Goal: Answer question/provide support: Share knowledge or assist other users

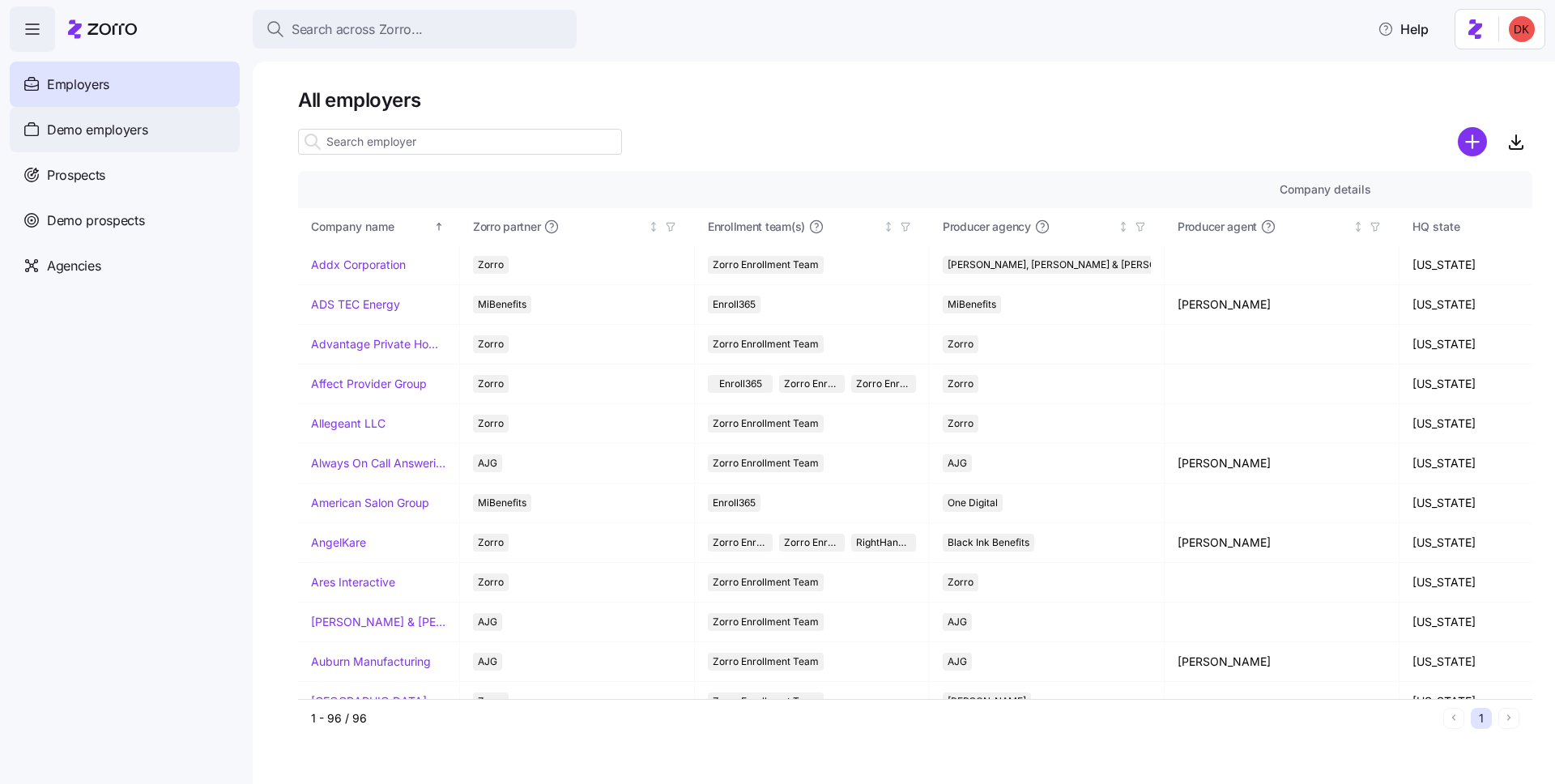
click at [152, 129] on div "Demo employers" at bounding box center [124, 130] width 230 height 45
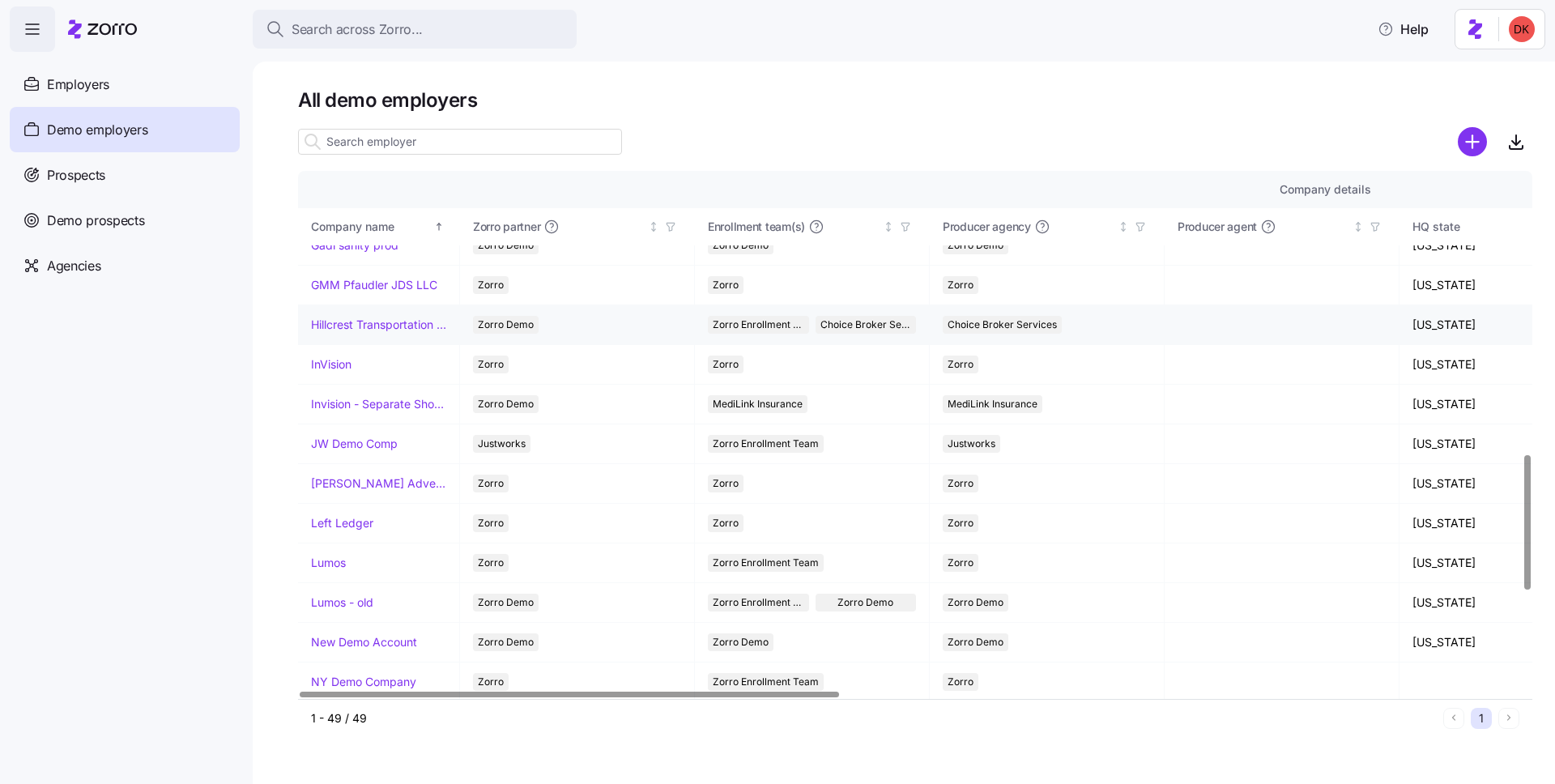
scroll to position [1105, 0]
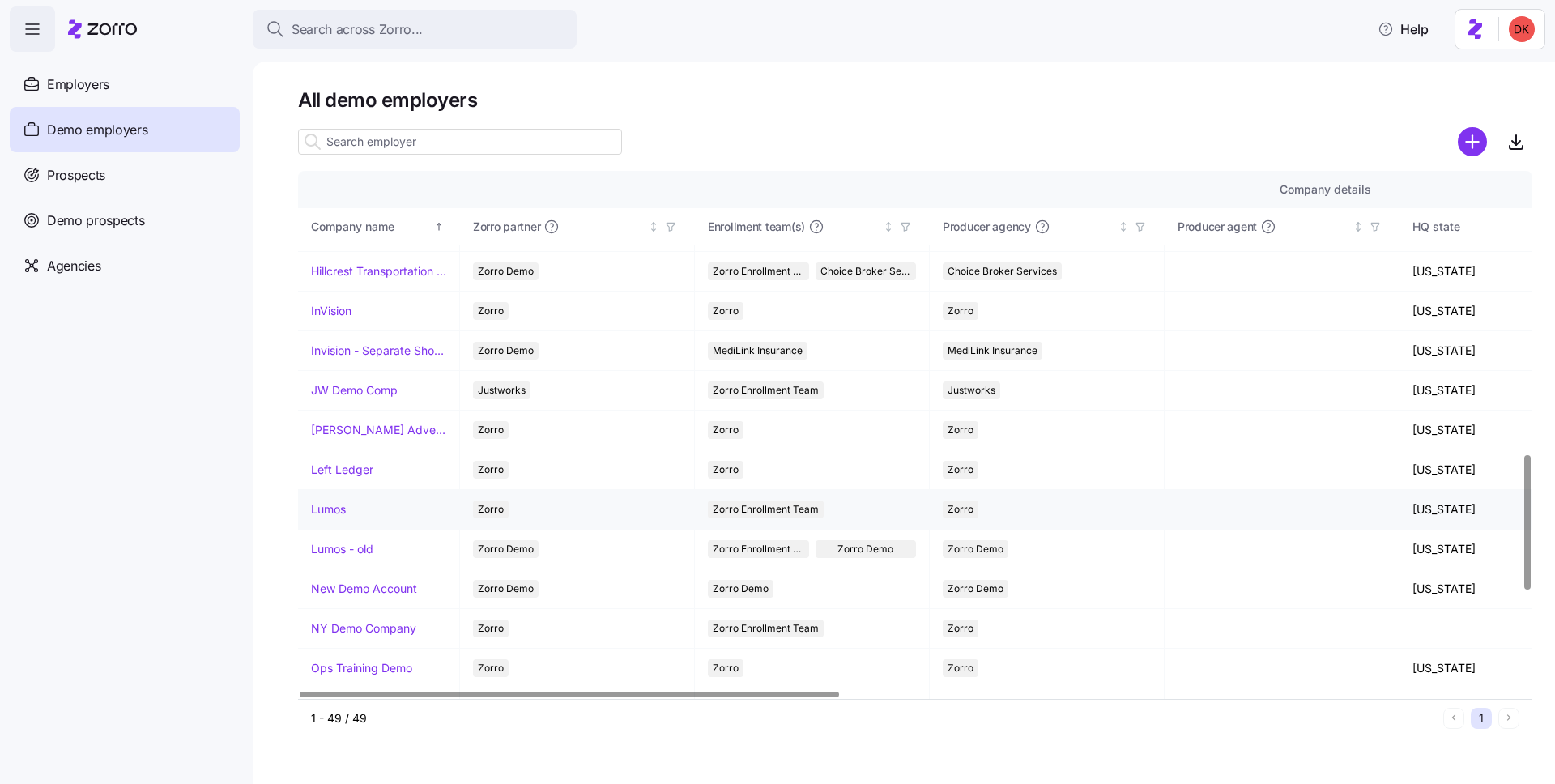
click at [338, 508] on link "Lumos" at bounding box center [329, 509] width 35 height 17
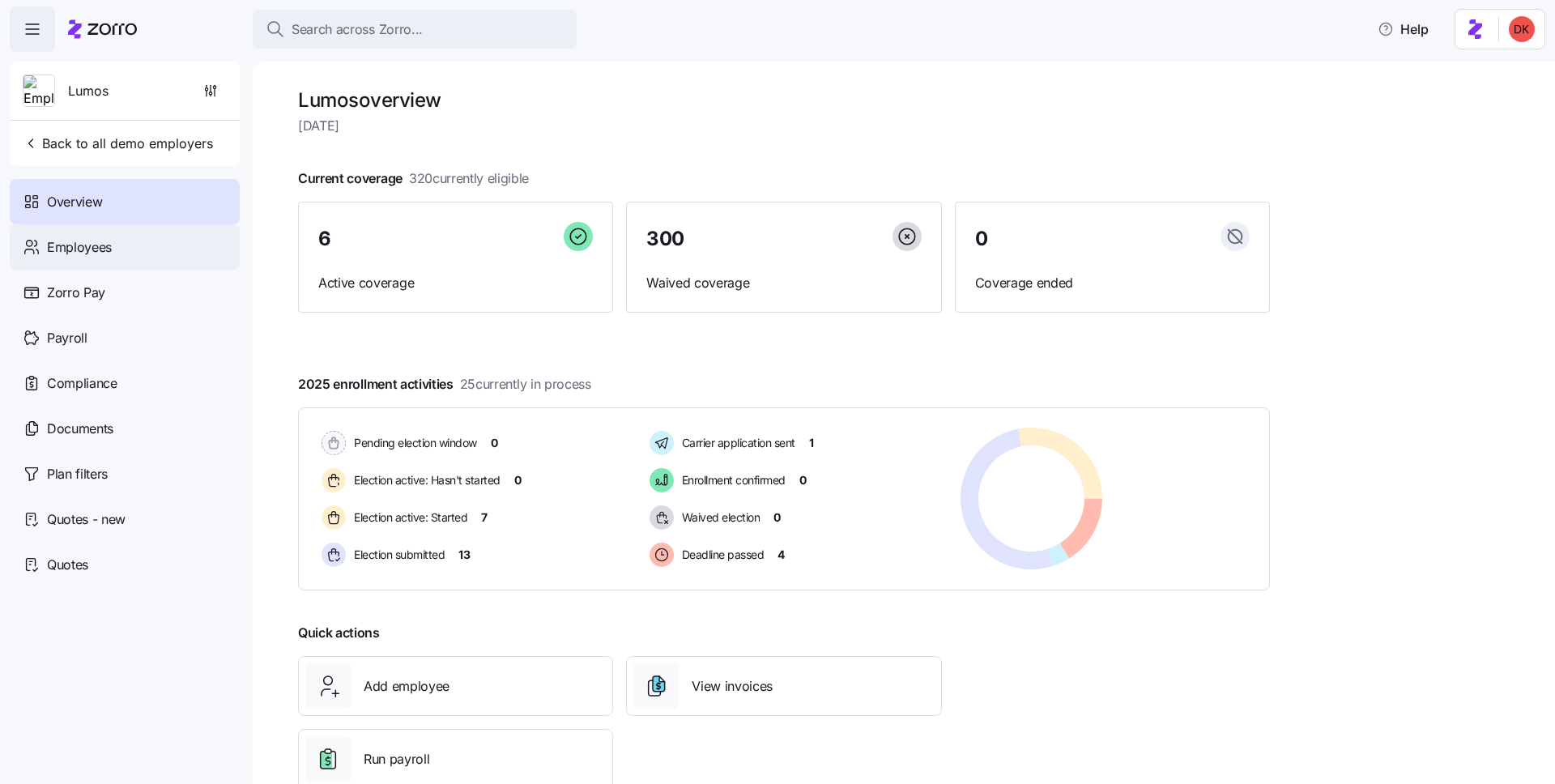
click at [158, 246] on div "Employees" at bounding box center [124, 247] width 230 height 45
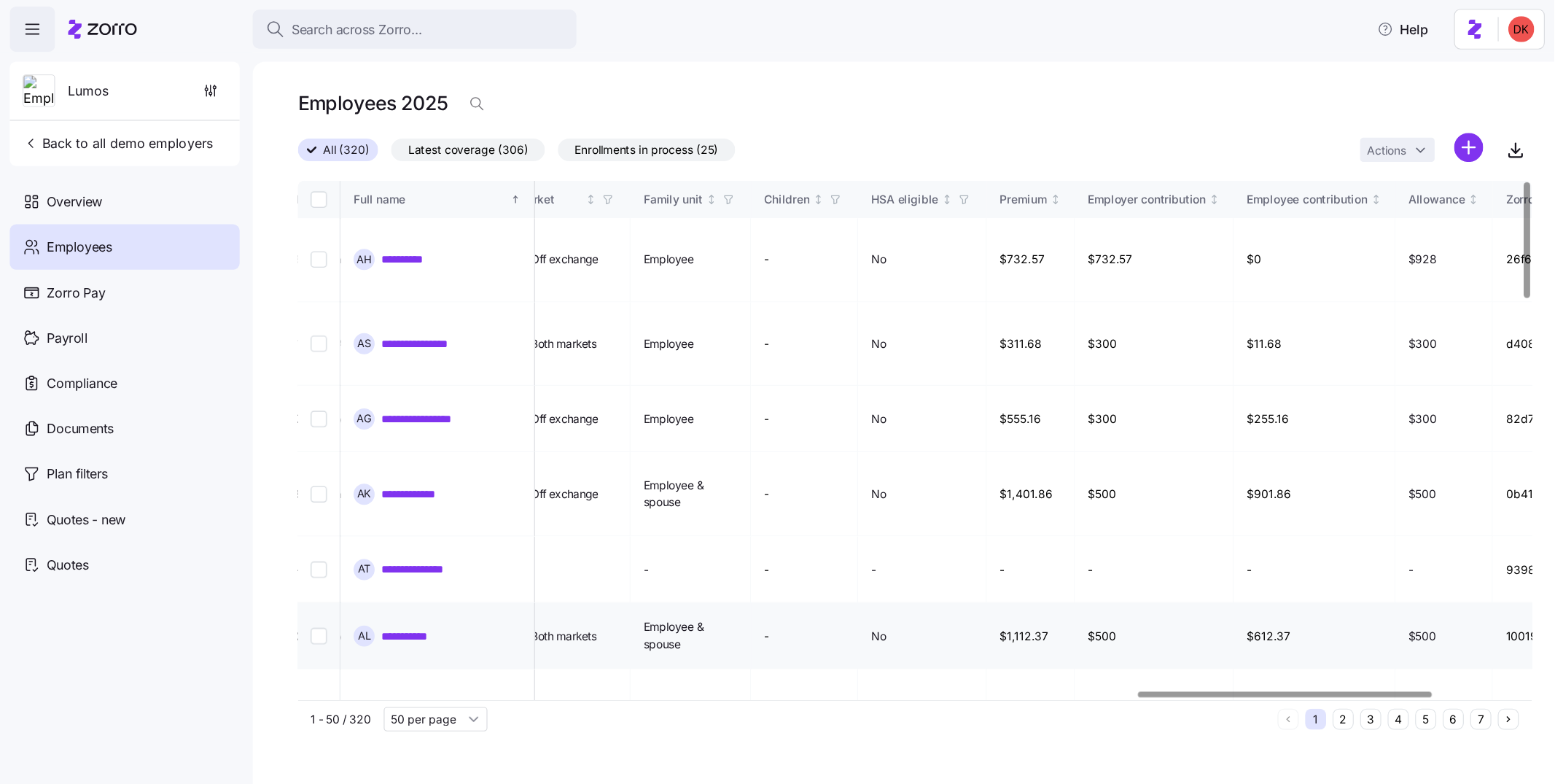
scroll to position [0, 3515]
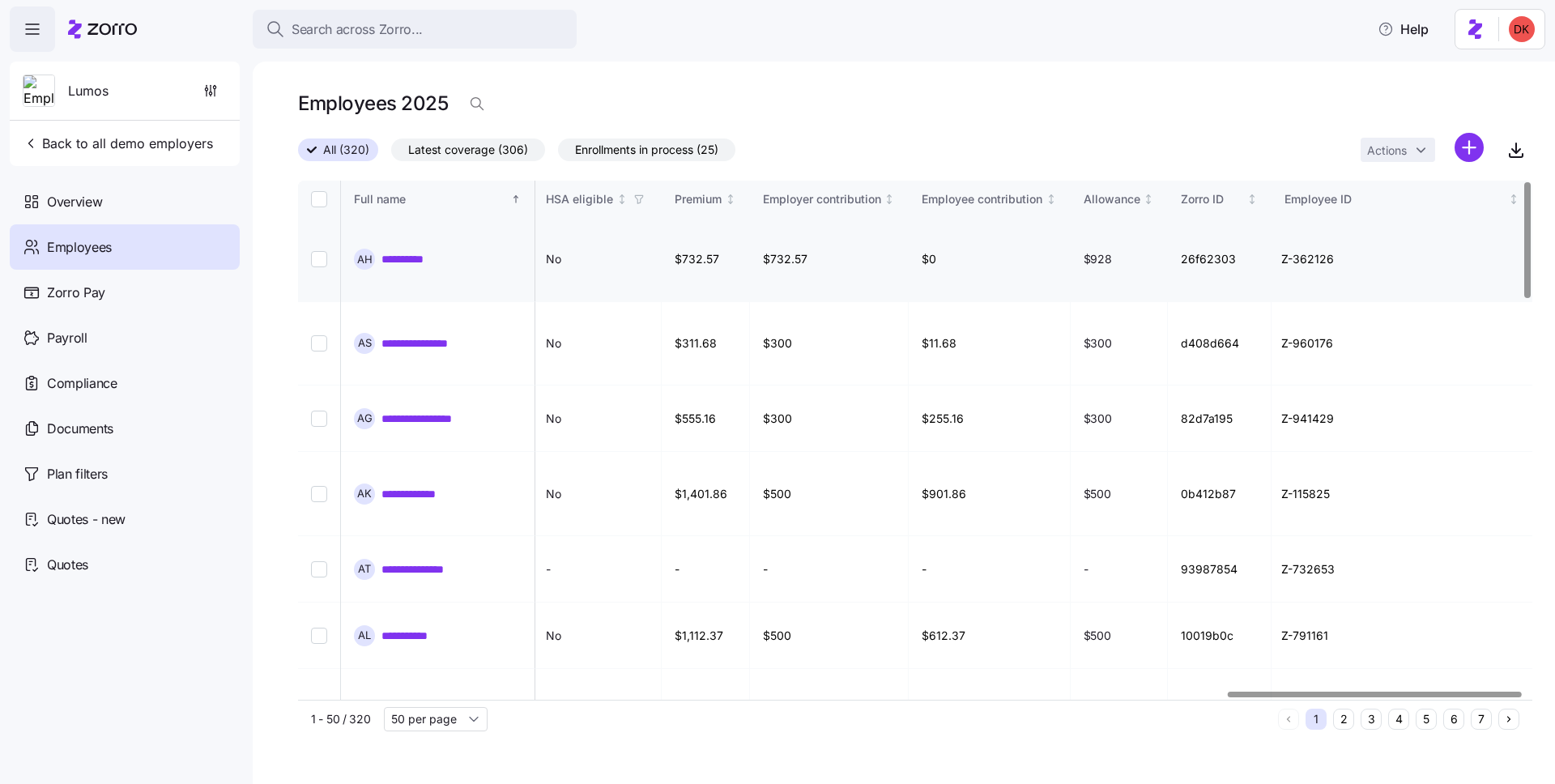
click at [427, 260] on link "**********" at bounding box center [416, 259] width 70 height 17
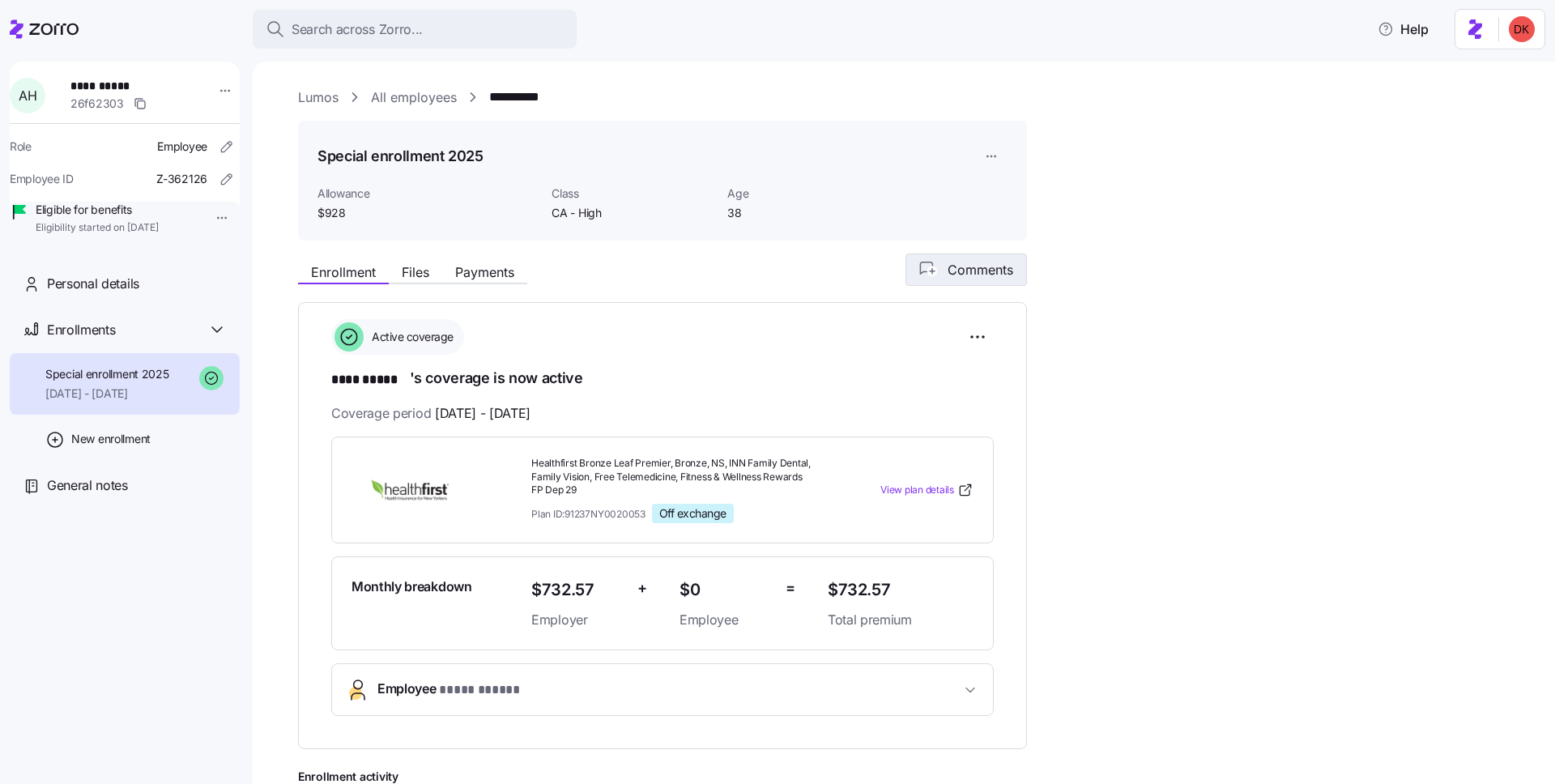
click at [958, 262] on span "Comments" at bounding box center [980, 269] width 65 height 19
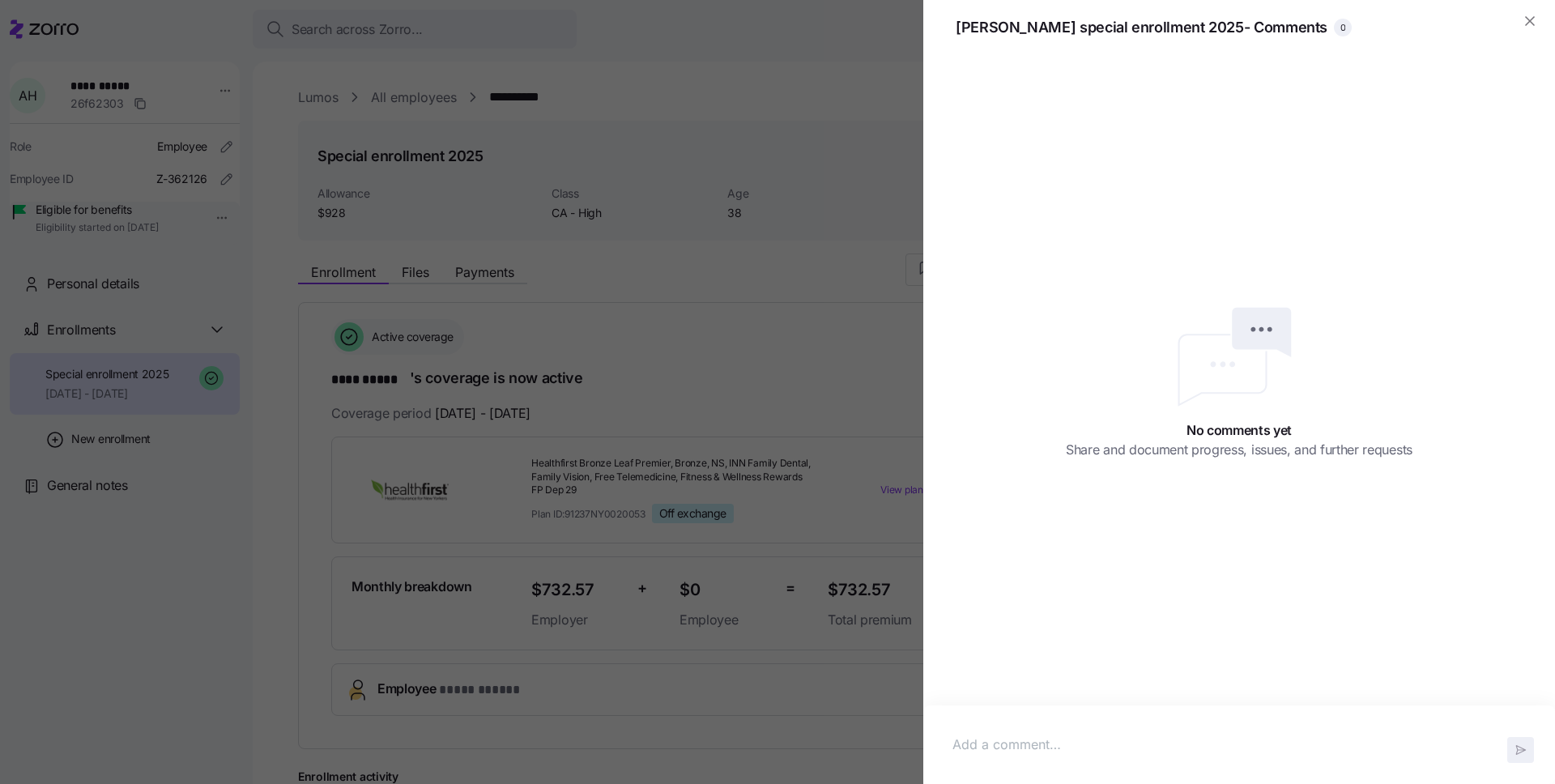
click at [1049, 747] on p at bounding box center [1239, 744] width 574 height 20
click at [1532, 22] on icon "button" at bounding box center [1530, 21] width 17 height 17
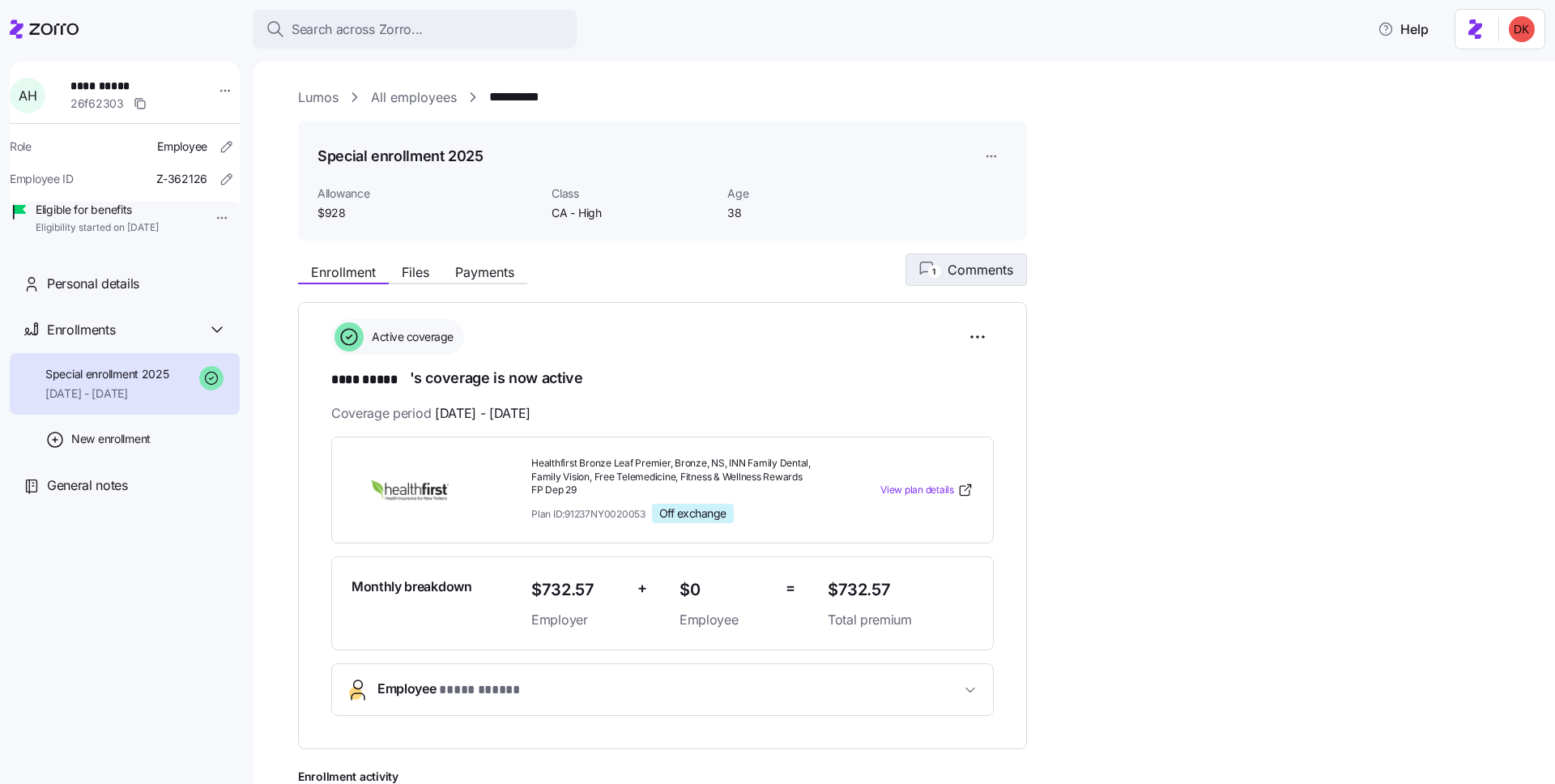
click at [980, 262] on span "Comments" at bounding box center [980, 269] width 65 height 19
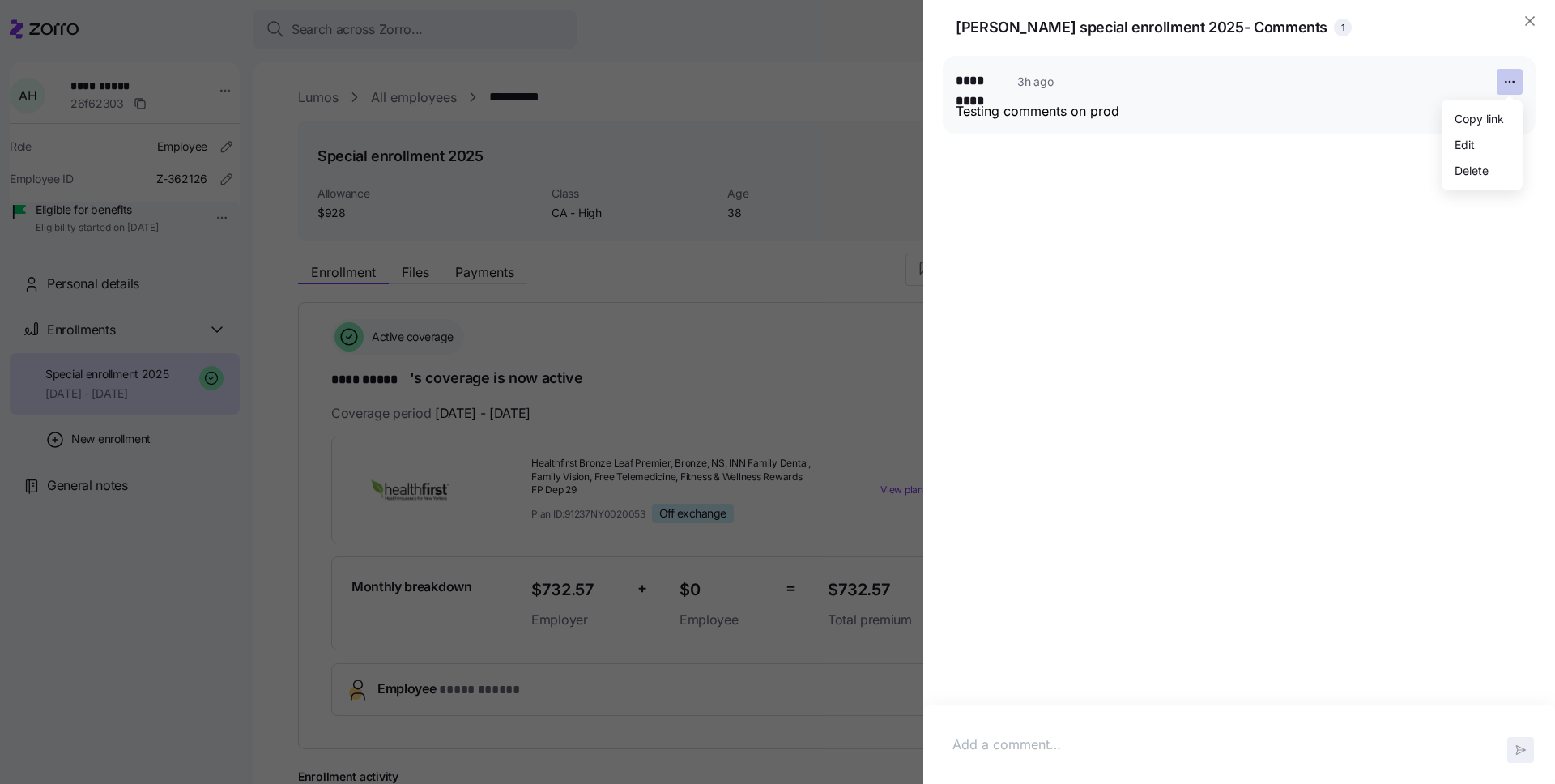
click at [1514, 81] on icon "button" at bounding box center [1509, 82] width 13 height 13
click at [1481, 141] on div "Edit" at bounding box center [1482, 144] width 68 height 26
click at [1199, 132] on p "Testing comments on prod" at bounding box center [1239, 129] width 540 height 41
click at [1532, 23] on icon "button" at bounding box center [1530, 21] width 17 height 17
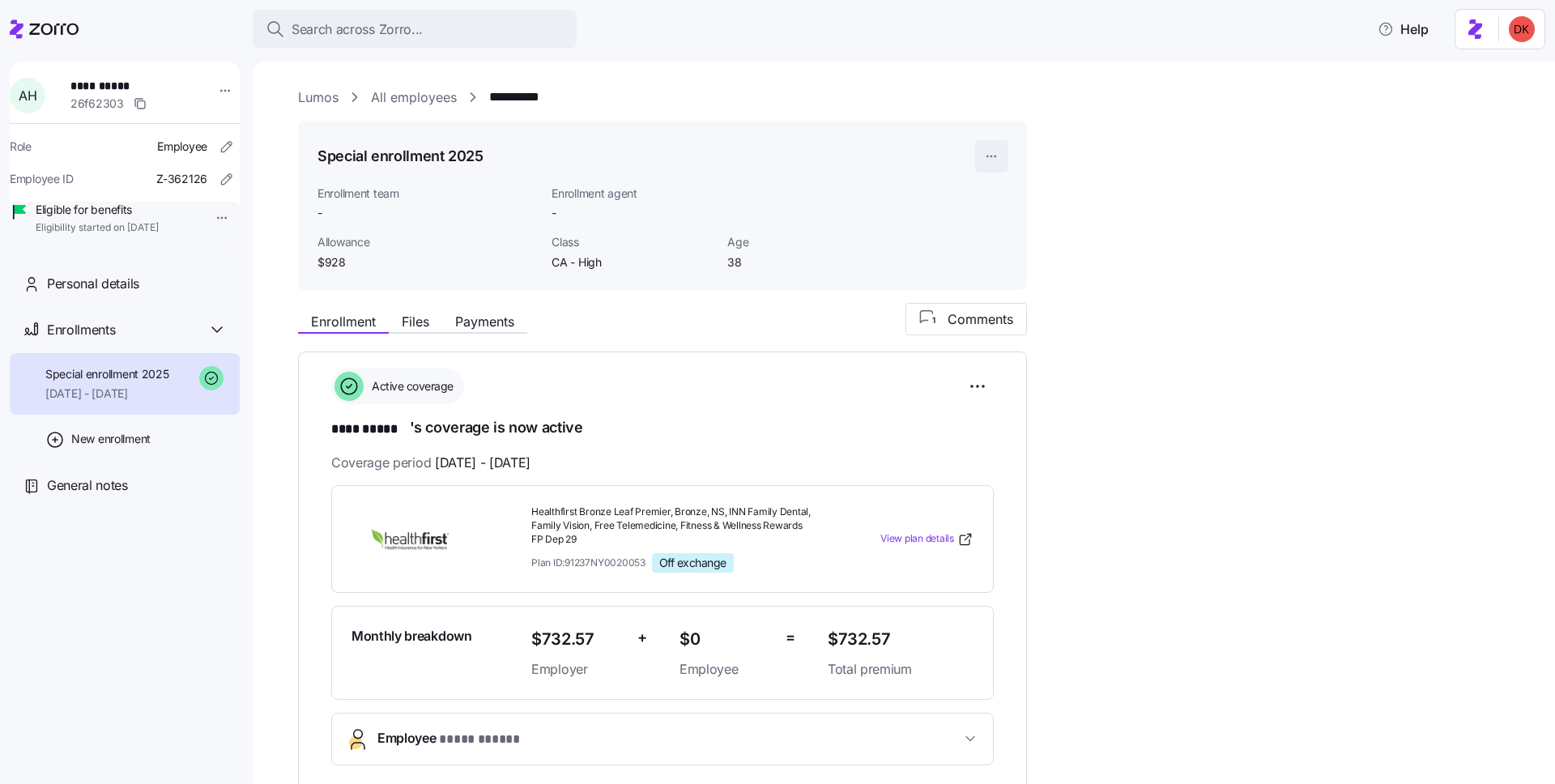
click at [988, 156] on html "**********" at bounding box center [777, 387] width 1555 height 774
click at [1007, 215] on div "Assign enrollment" at bounding box center [1035, 222] width 94 height 17
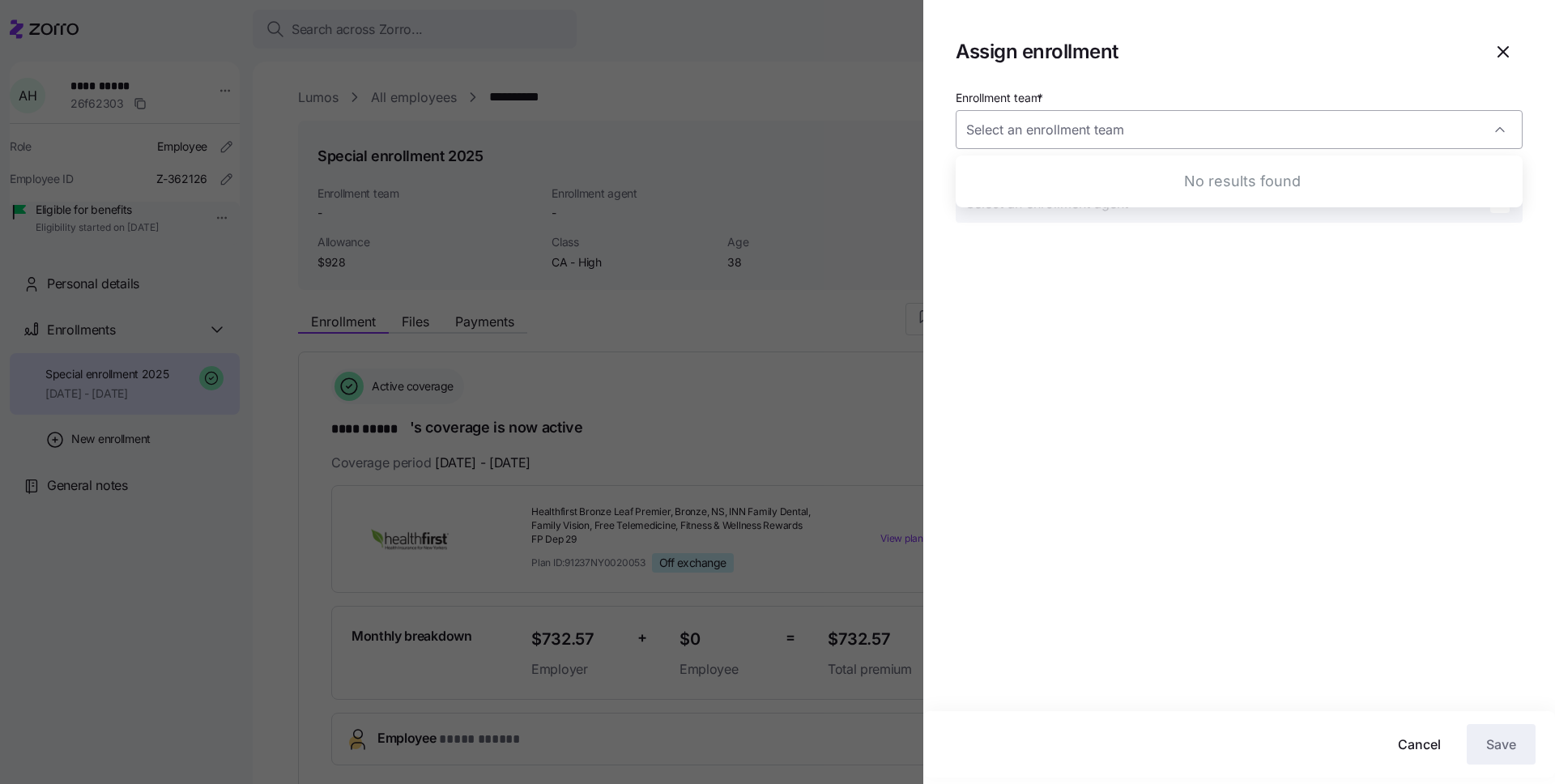
click at [1049, 116] on input "Enrollment team *" at bounding box center [1239, 130] width 567 height 39
click at [1008, 279] on div "Enrollment team * Enrollment agent" at bounding box center [1239, 399] width 632 height 623
click at [1023, 136] on input "Enrollment team *" at bounding box center [1239, 130] width 567 height 39
type input "Zorro Enrollment Team"
click at [1016, 199] on input "Enrollment agent" at bounding box center [1239, 203] width 567 height 39
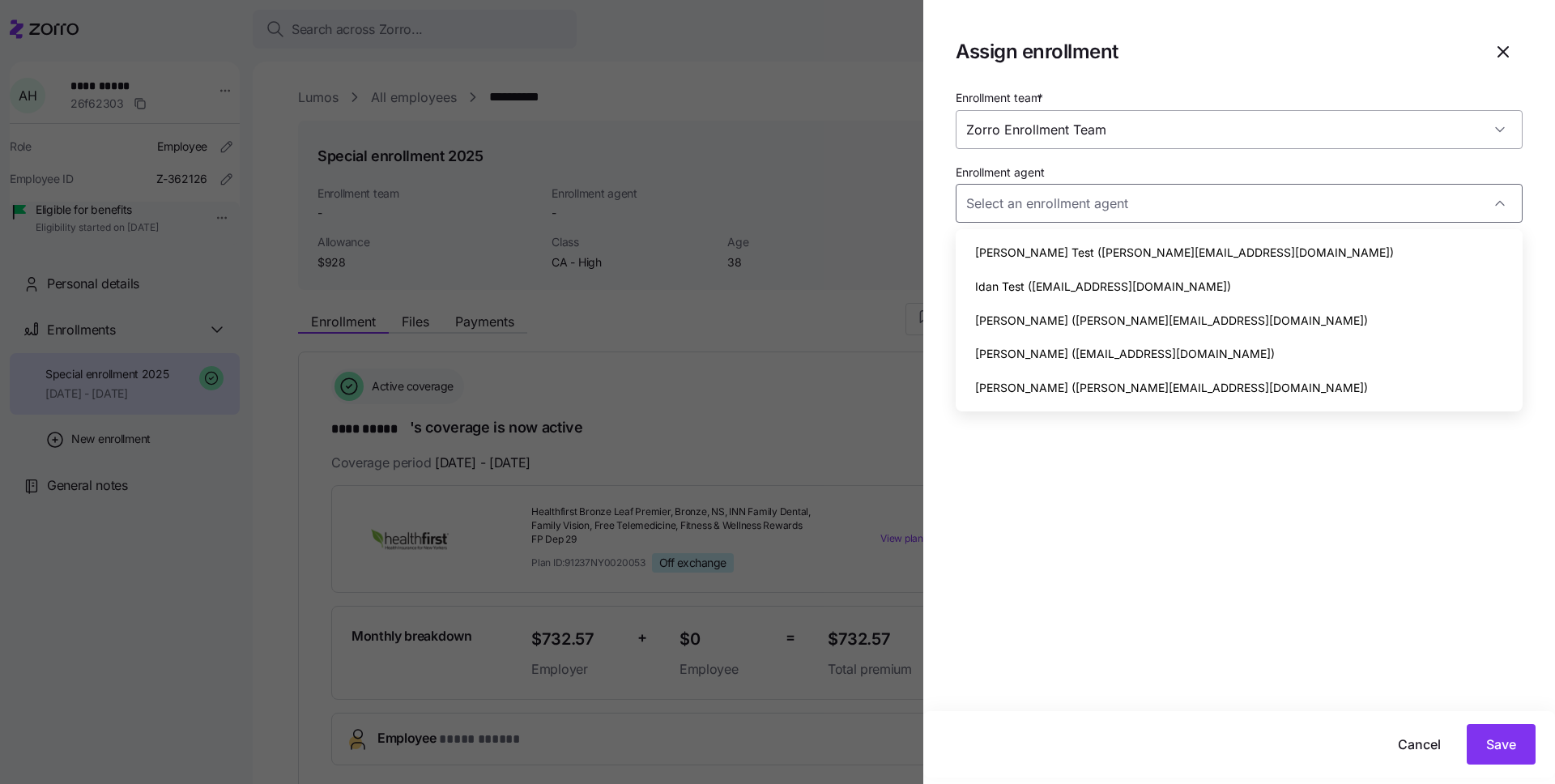
click at [1499, 130] on div "Zorro Enrollment Team" at bounding box center [1239, 130] width 567 height 39
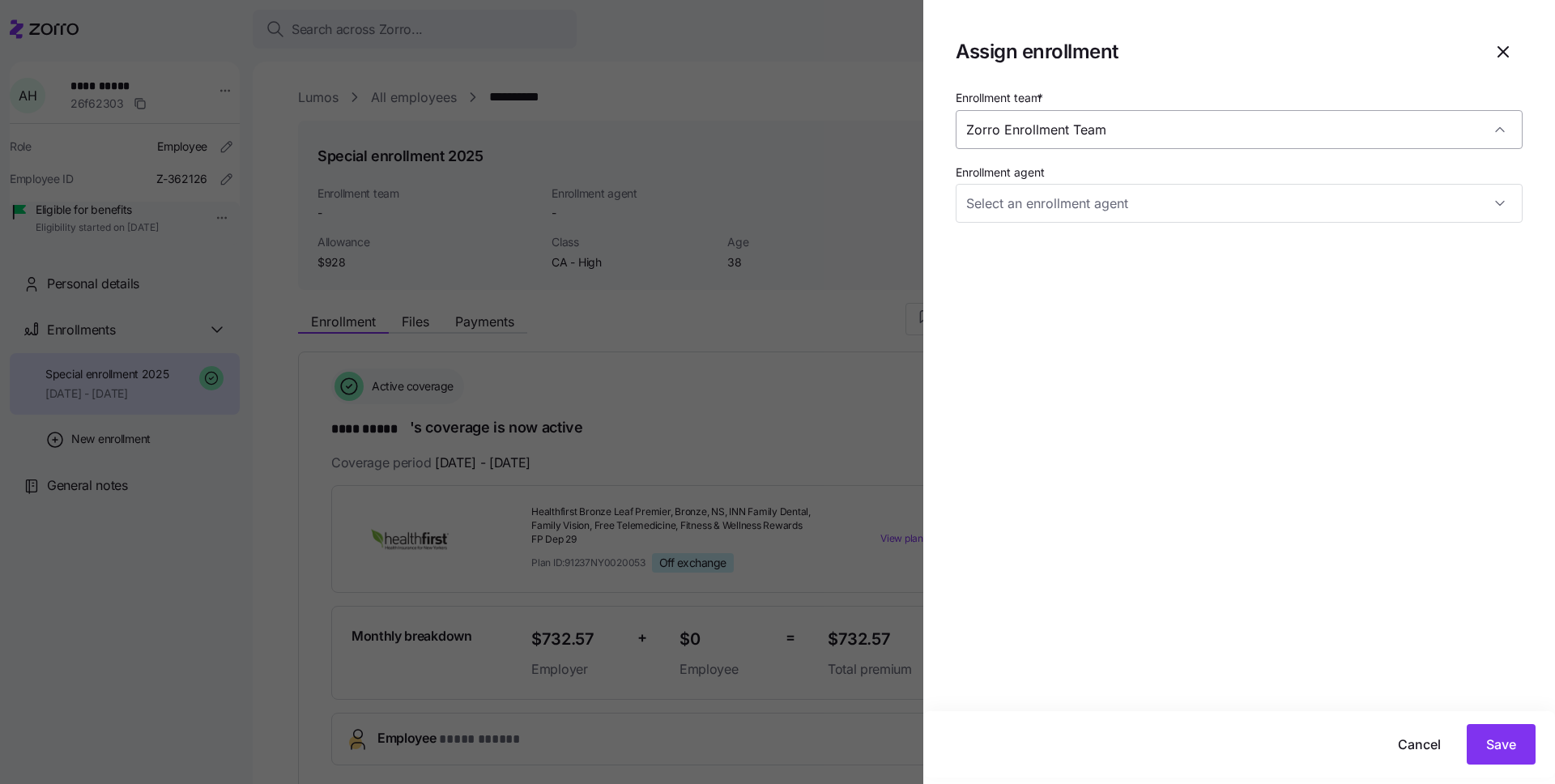
click at [1499, 130] on div "Zorro Enrollment Team" at bounding box center [1239, 130] width 567 height 39
click at [1075, 207] on input "Enrollment agent" at bounding box center [1239, 203] width 567 height 39
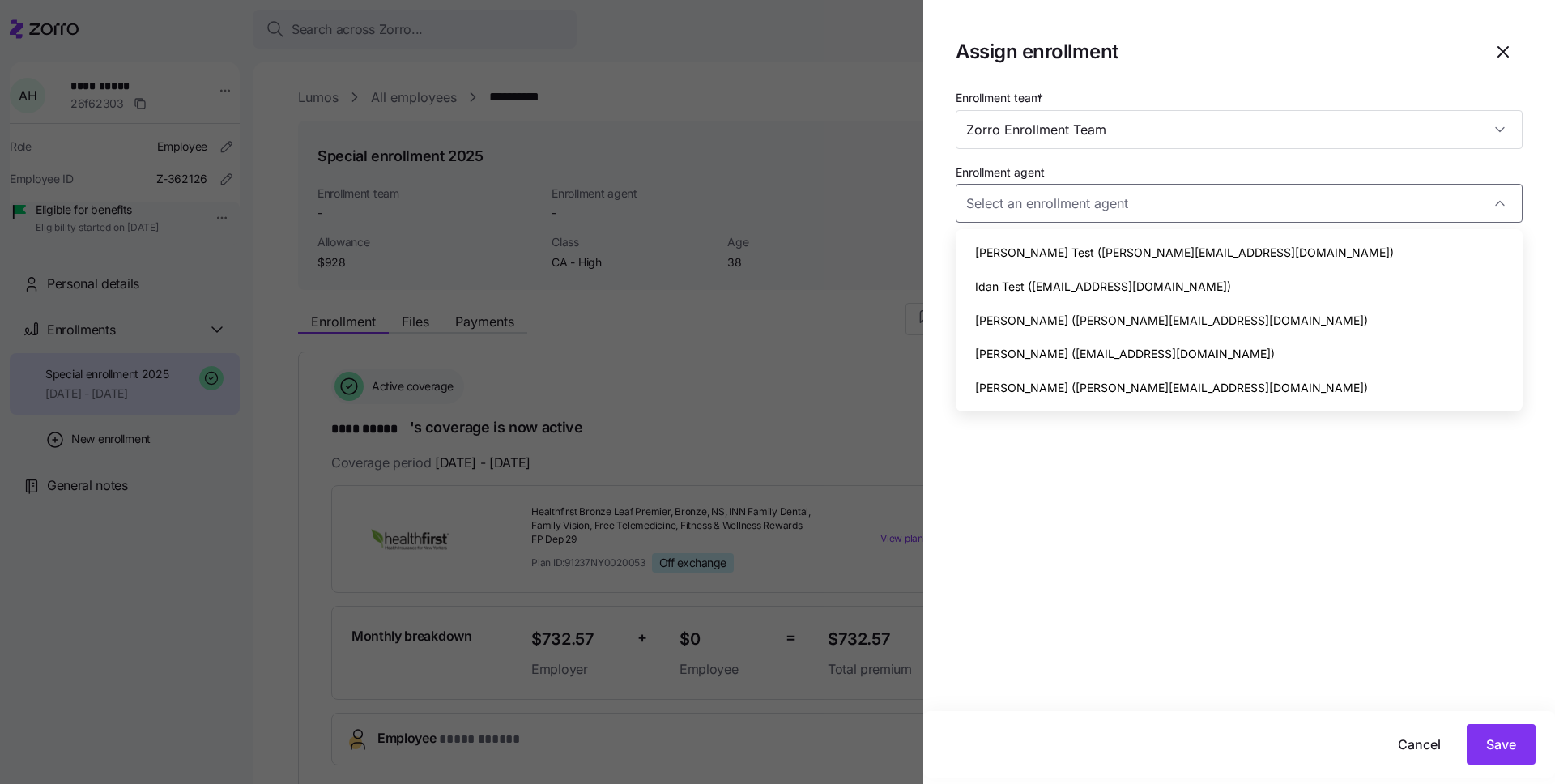
click at [1066, 352] on span "[PERSON_NAME] ([EMAIL_ADDRESS][DOMAIN_NAME])" at bounding box center [1125, 354] width 300 height 17
type input "[PERSON_NAME] ([EMAIL_ADDRESS][DOMAIN_NAME])"
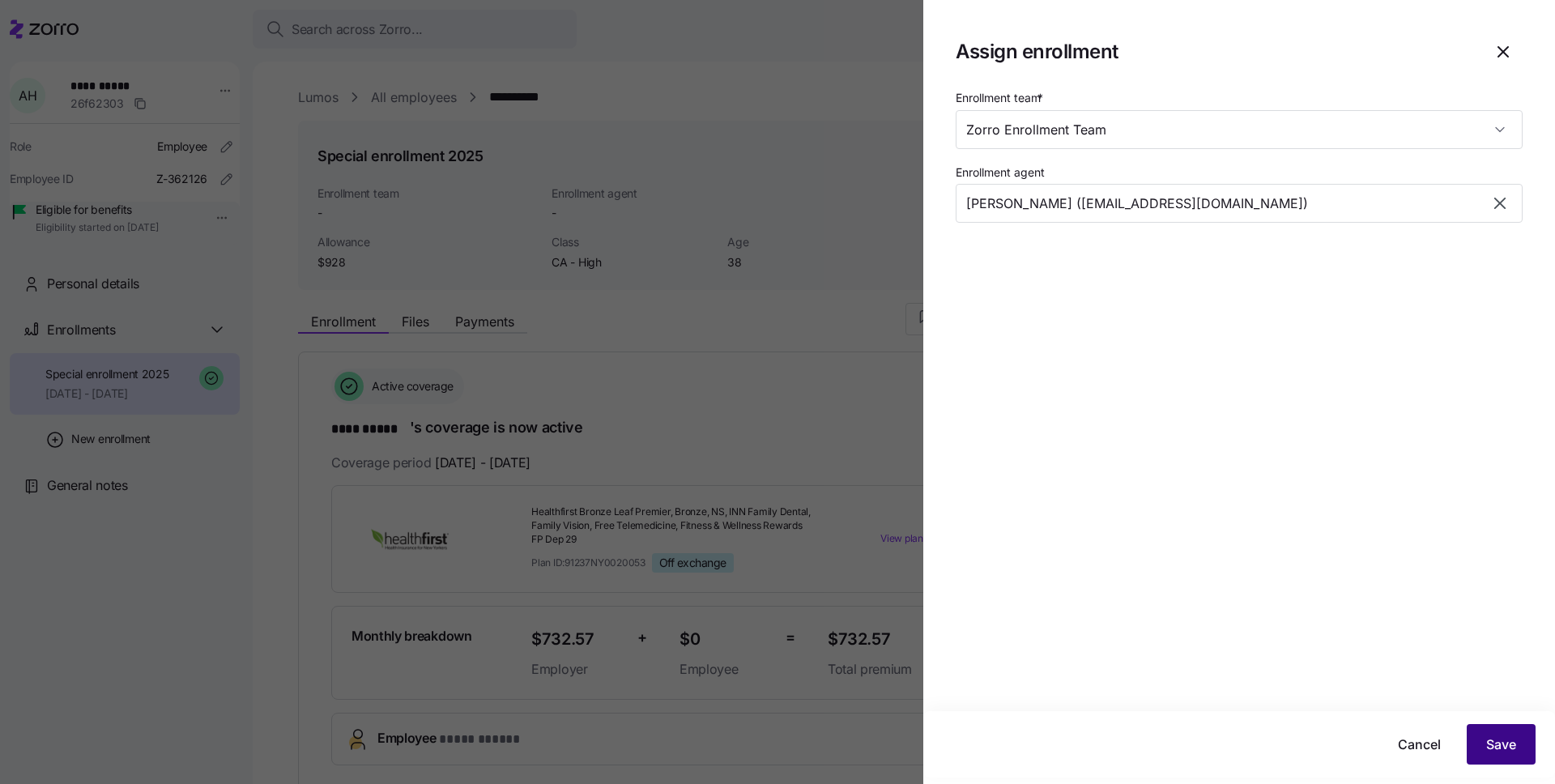
click at [1486, 736] on span "Save" at bounding box center [1501, 744] width 30 height 19
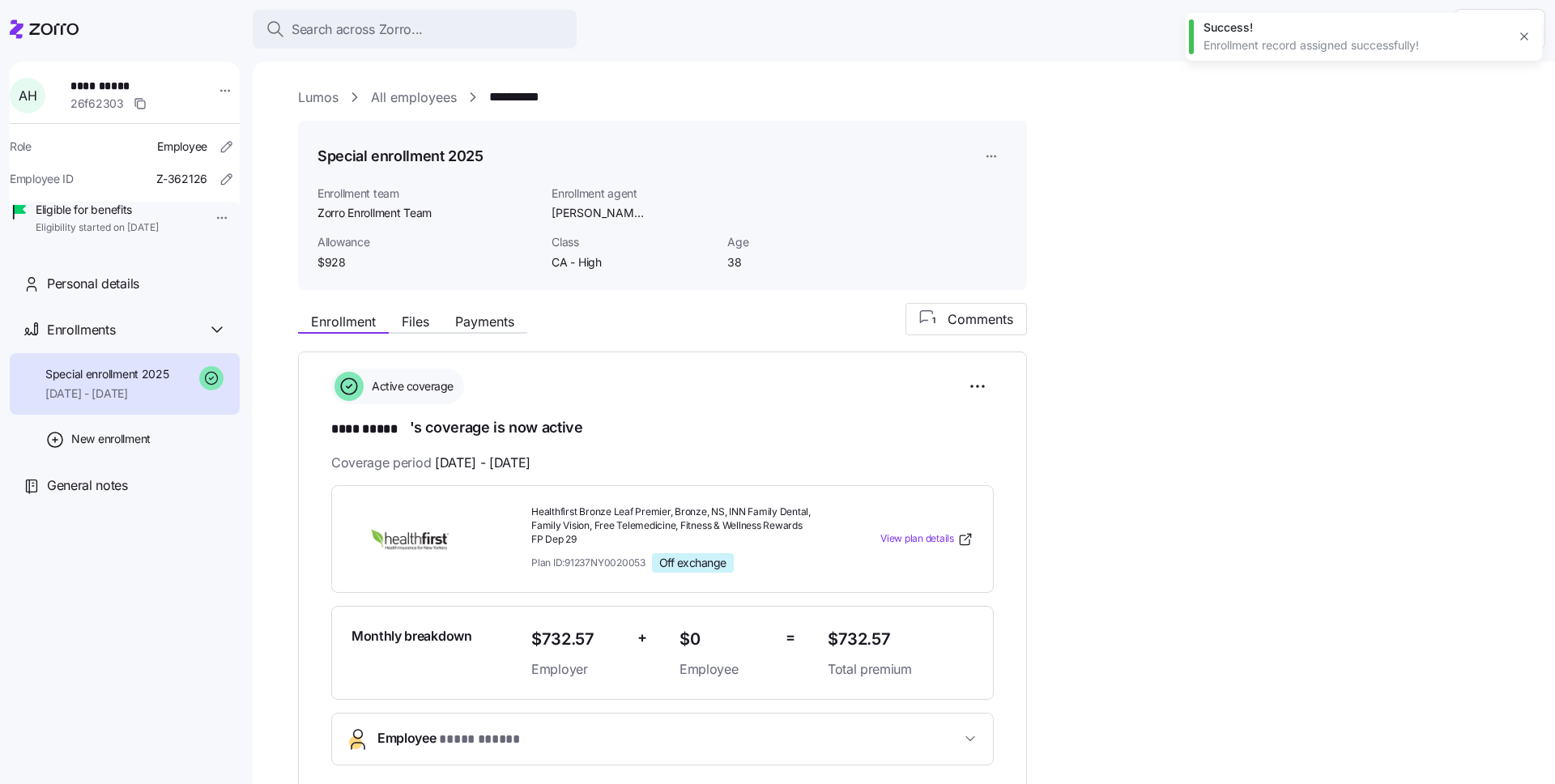
click at [329, 98] on link "Lumos" at bounding box center [318, 97] width 41 height 20
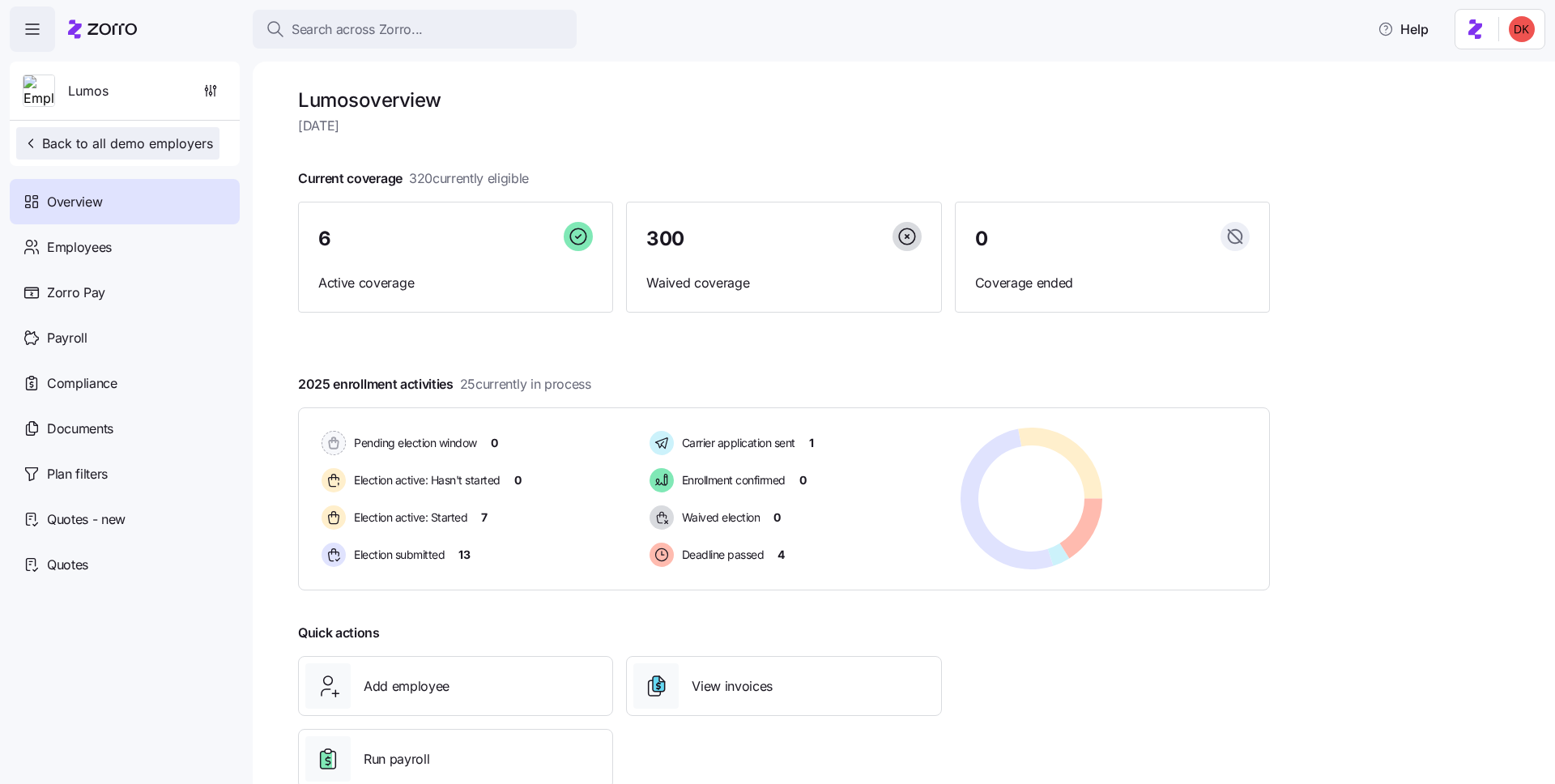
click at [183, 149] on span "Back to all demo employers" at bounding box center [117, 143] width 190 height 19
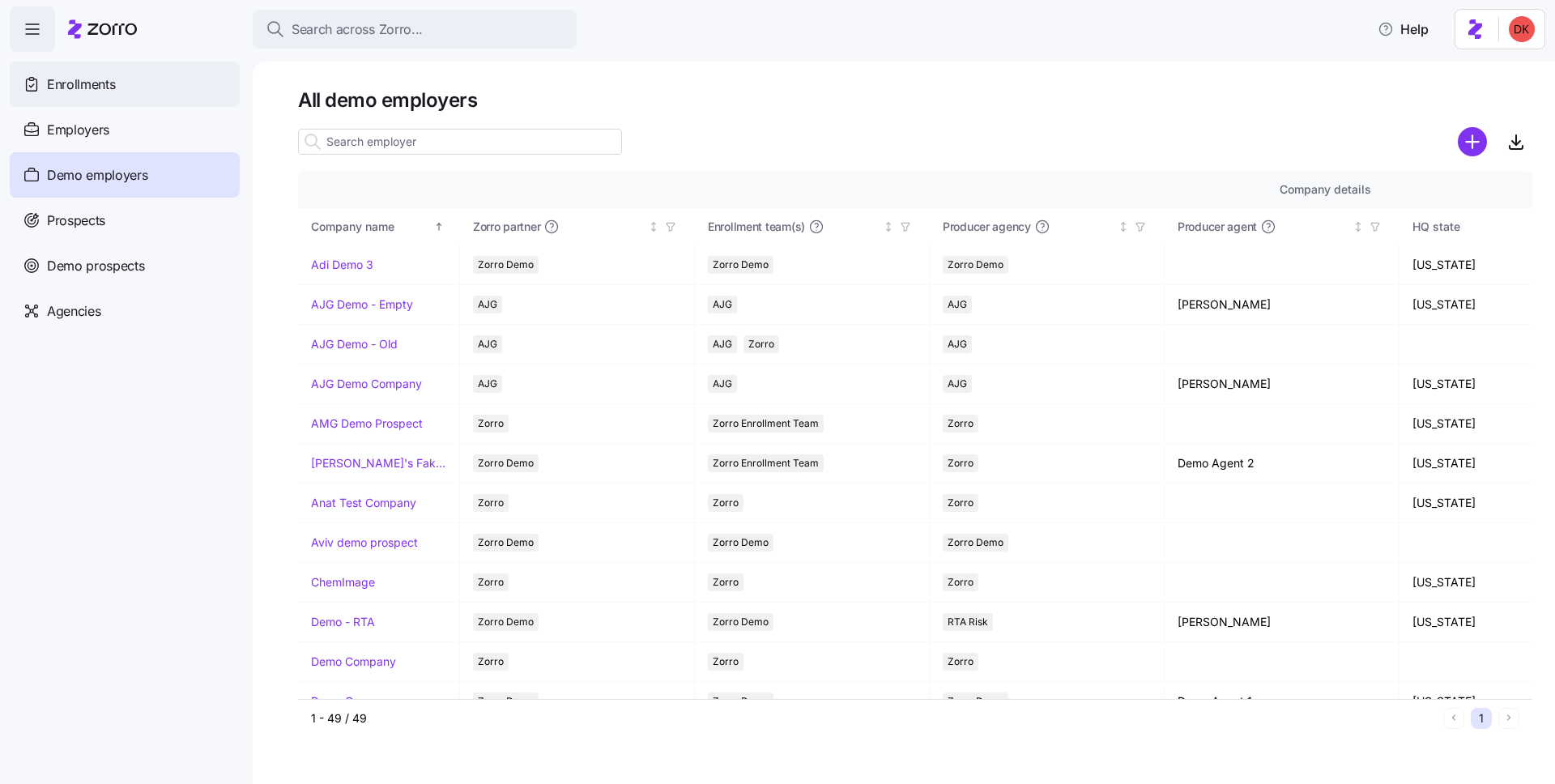
click at [183, 90] on div "Enrollments" at bounding box center [124, 84] width 230 height 45
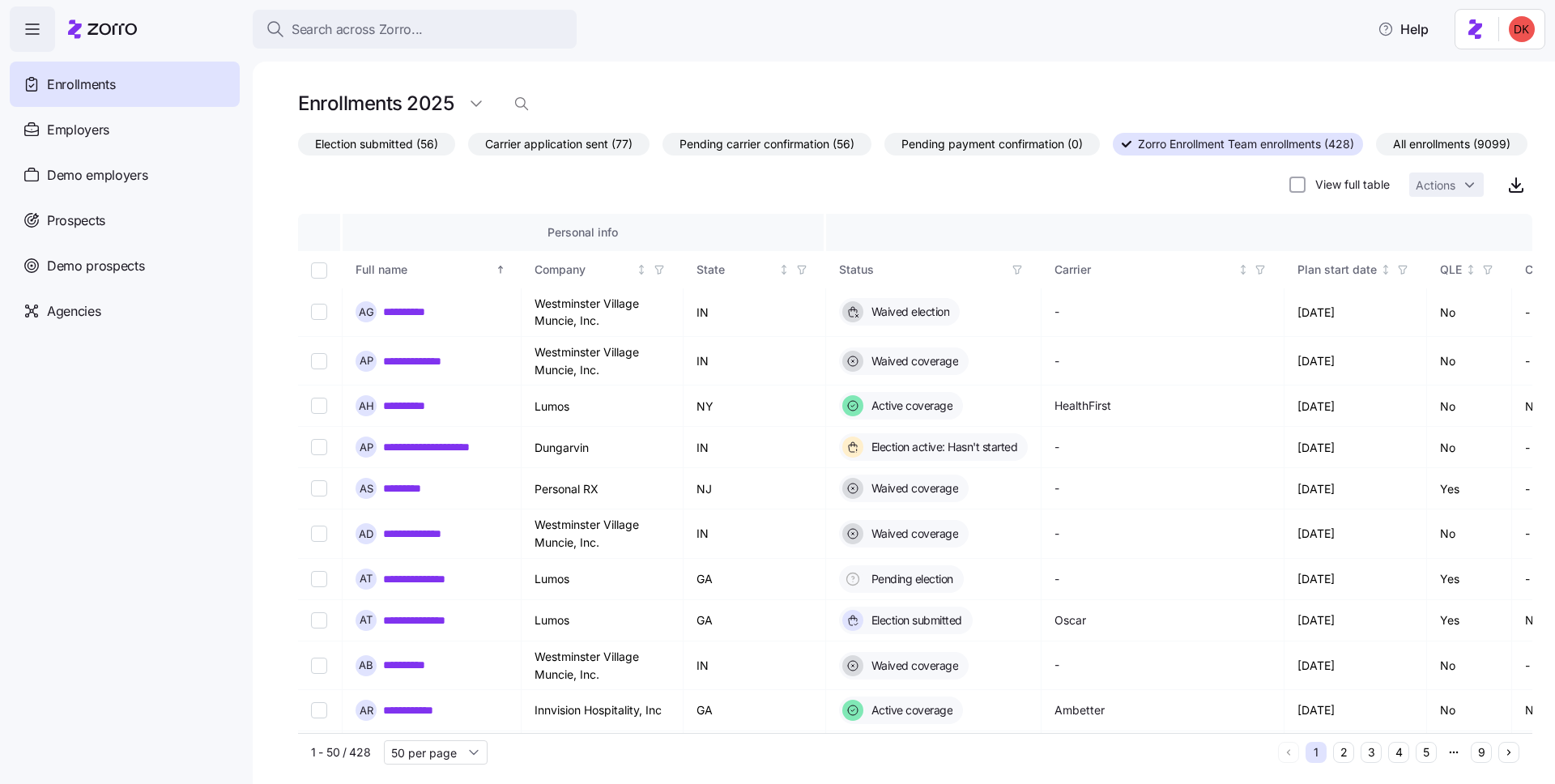
click at [20, 30] on span "button" at bounding box center [32, 29] width 43 height 43
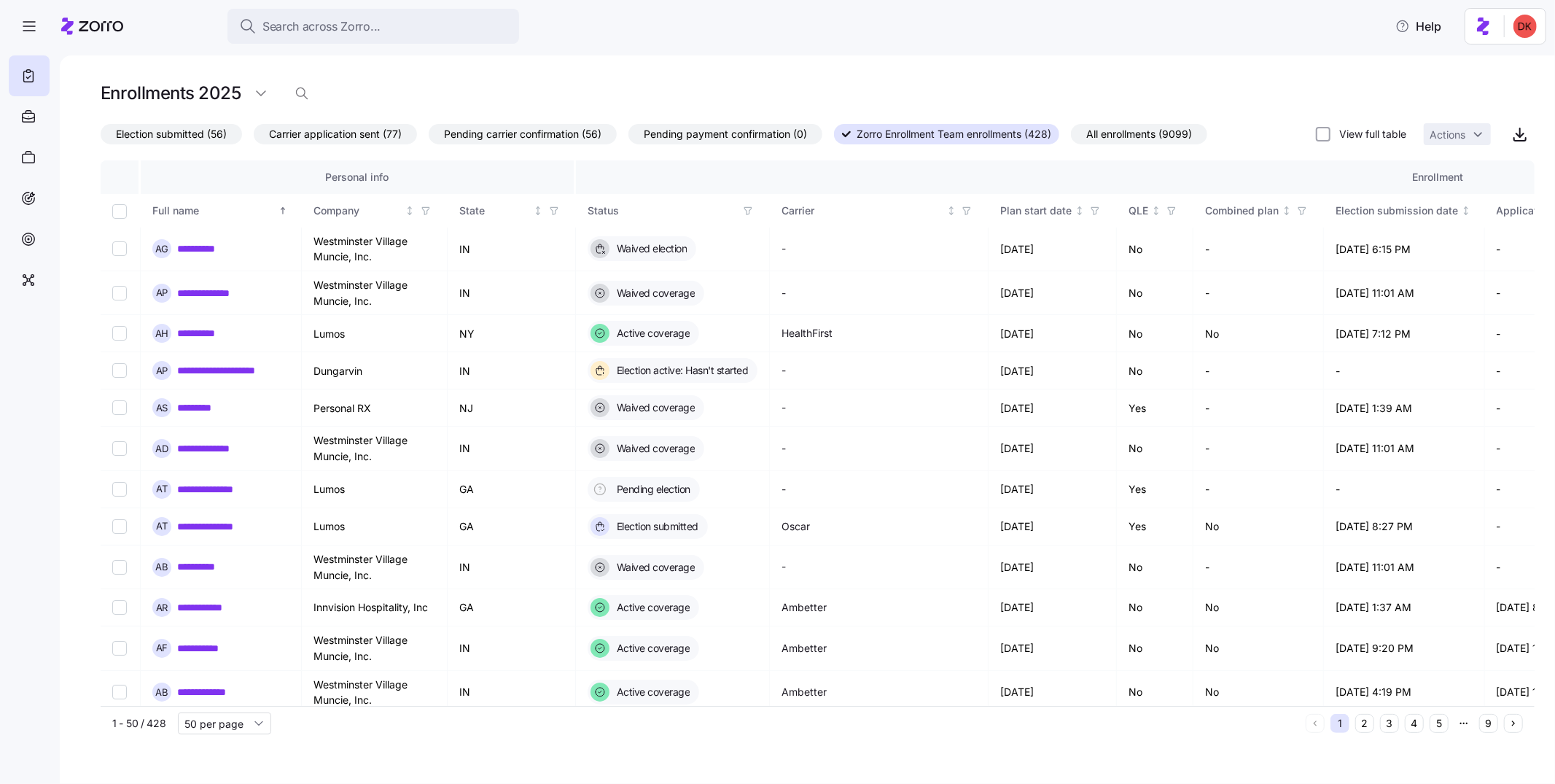
click at [182, 134] on span "Election submitted (56)" at bounding box center [171, 134] width 111 height 19
click at [101, 138] on input "Election submitted (56)" at bounding box center [101, 138] width 0 height 0
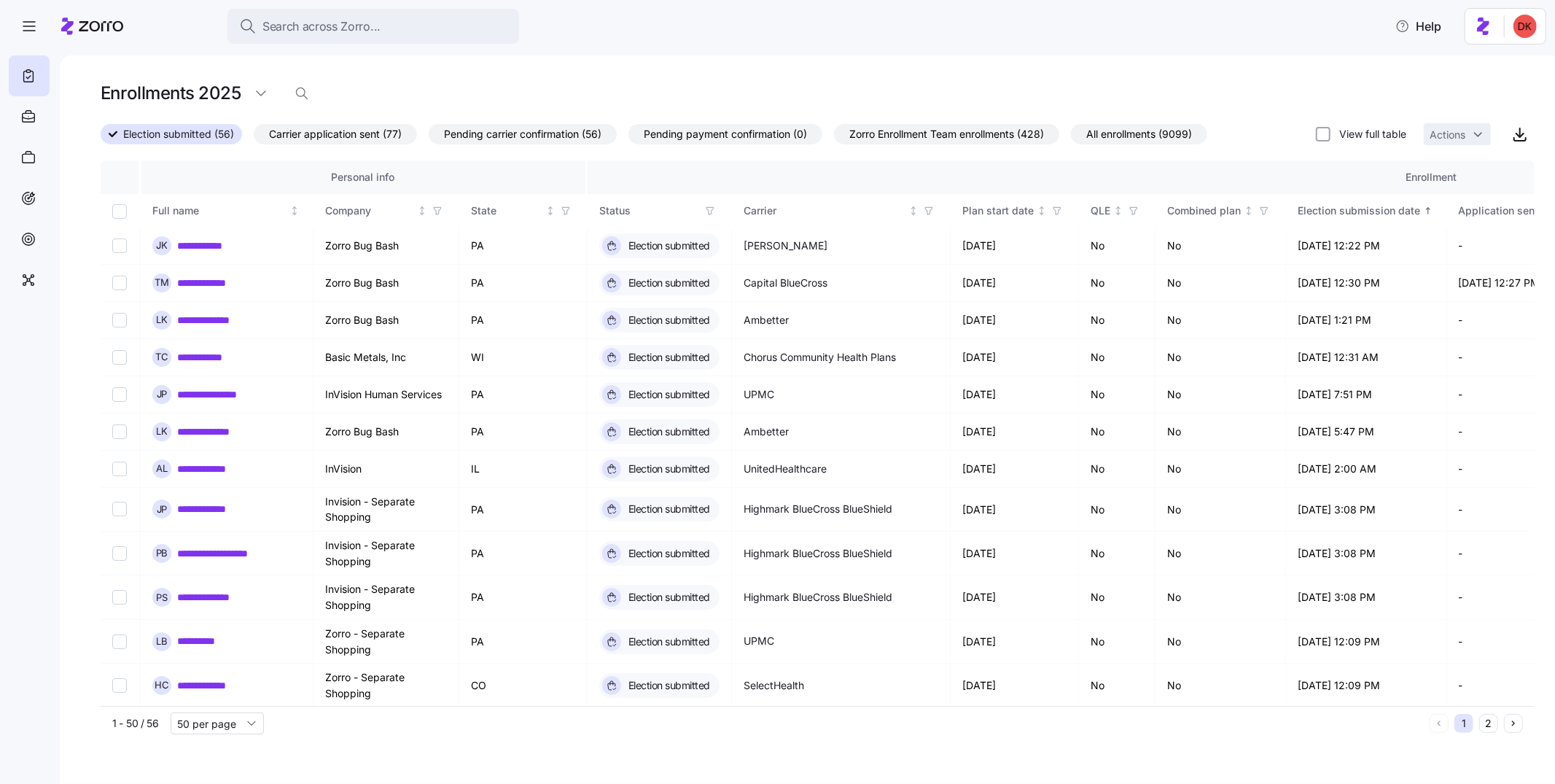
click at [338, 136] on span "Carrier application sent (77)" at bounding box center [336, 134] width 133 height 19
click at [254, 138] on input "Carrier application sent (77)" at bounding box center [254, 138] width 0 height 0
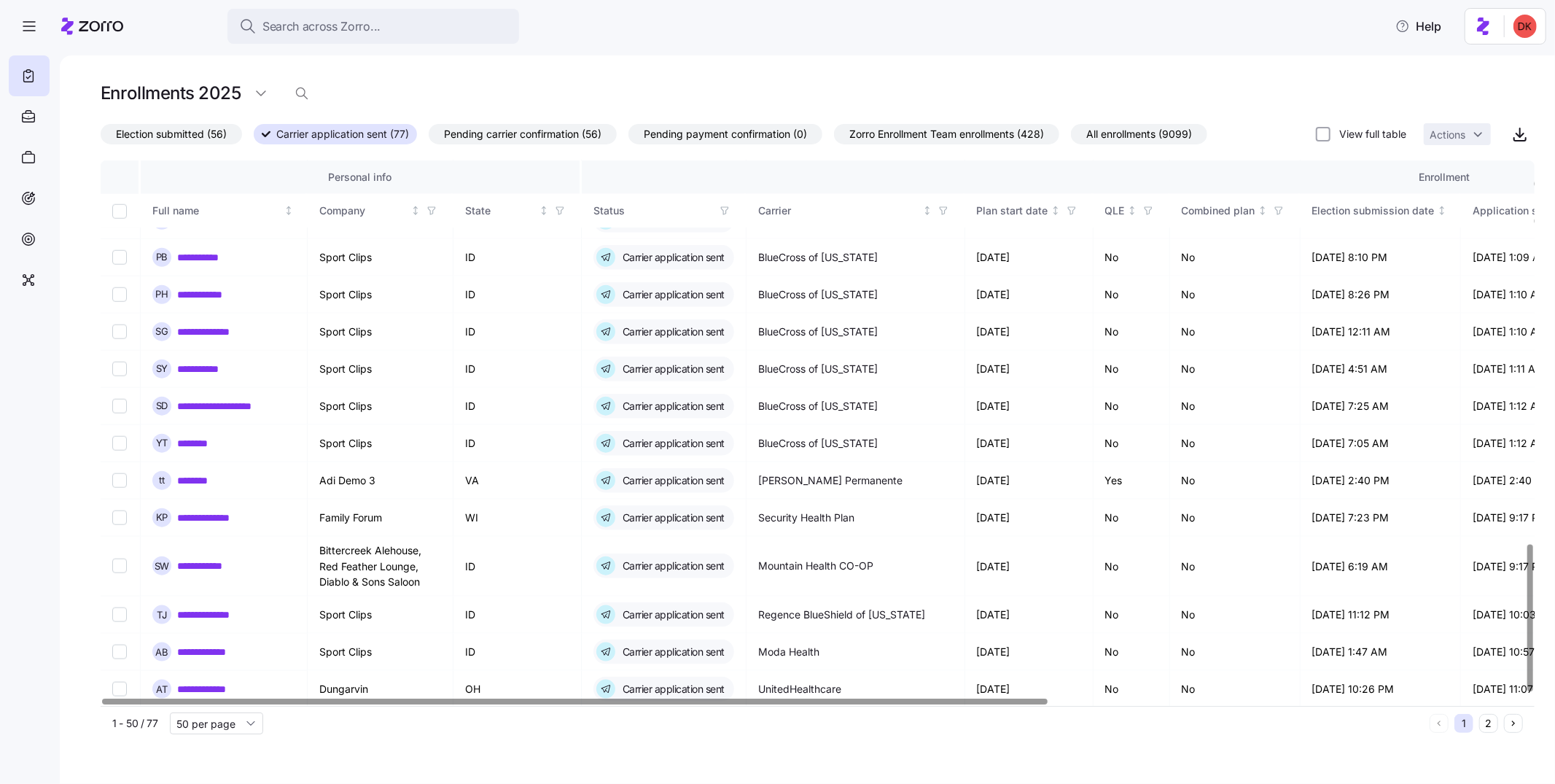
scroll to position [1439, 0]
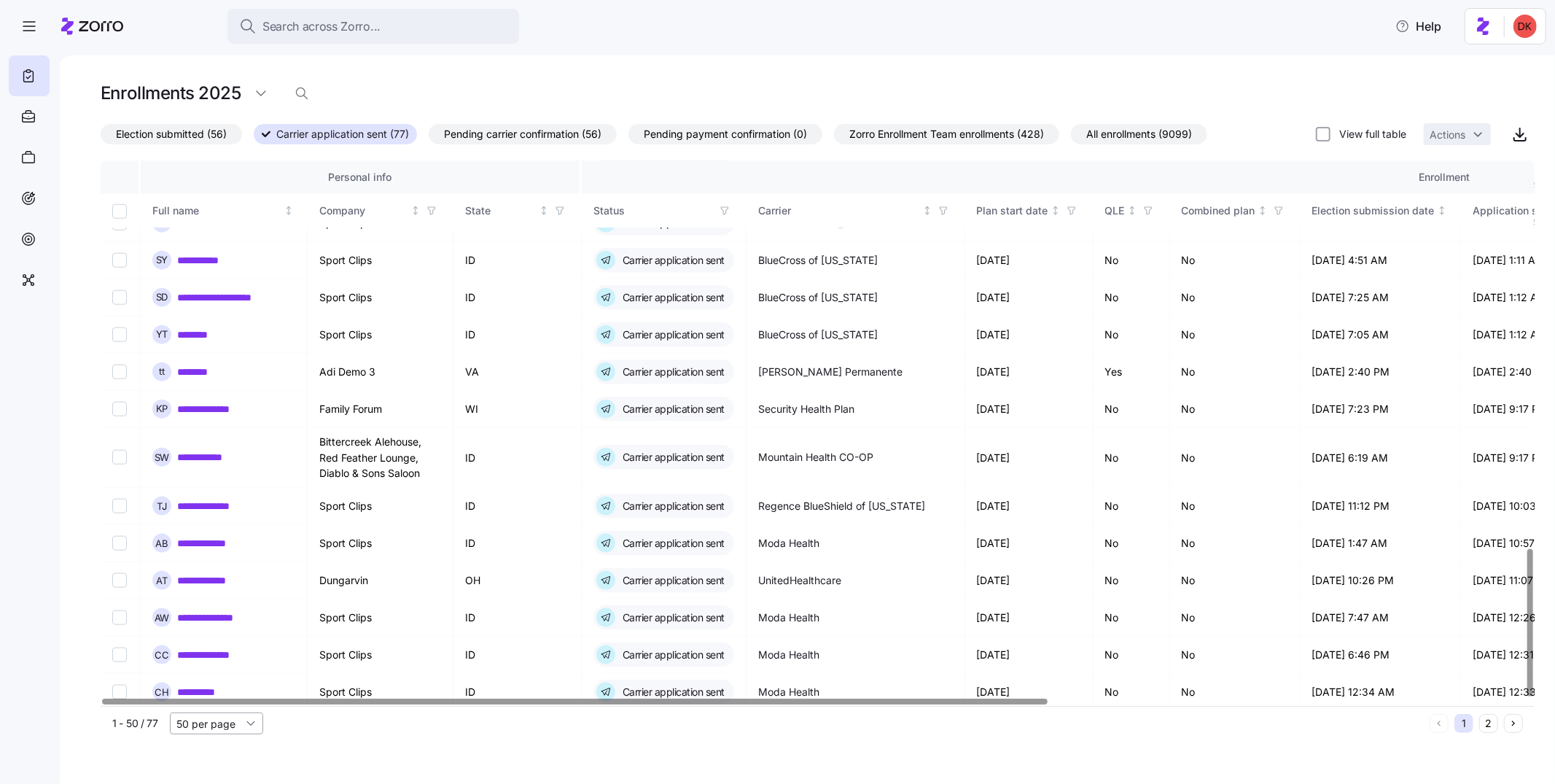
click at [240, 705] on input "50 per page" at bounding box center [216, 723] width 93 height 22
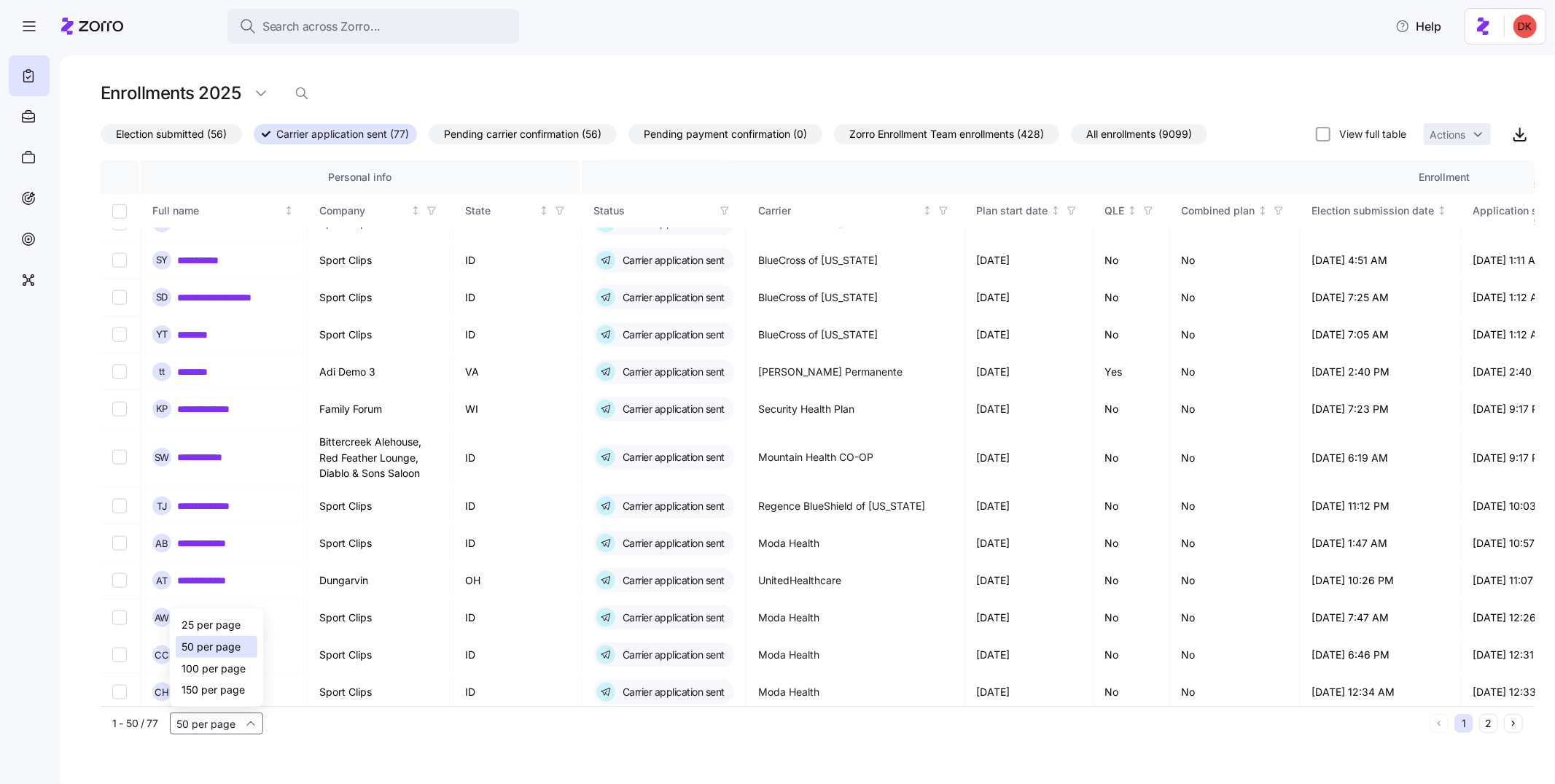
click at [237, 668] on span "100 per page" at bounding box center [214, 668] width 64 height 16
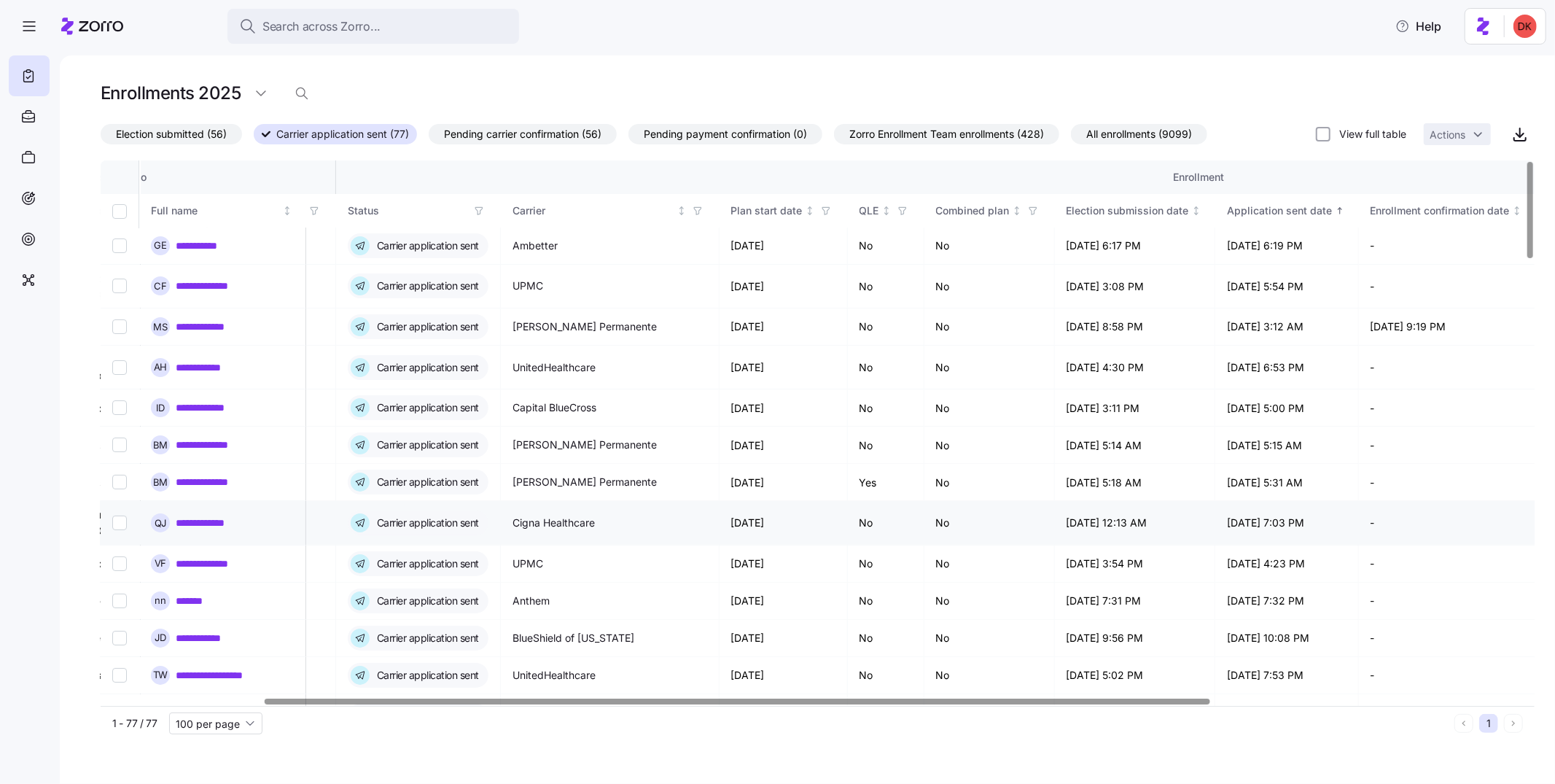
scroll to position [0, 103]
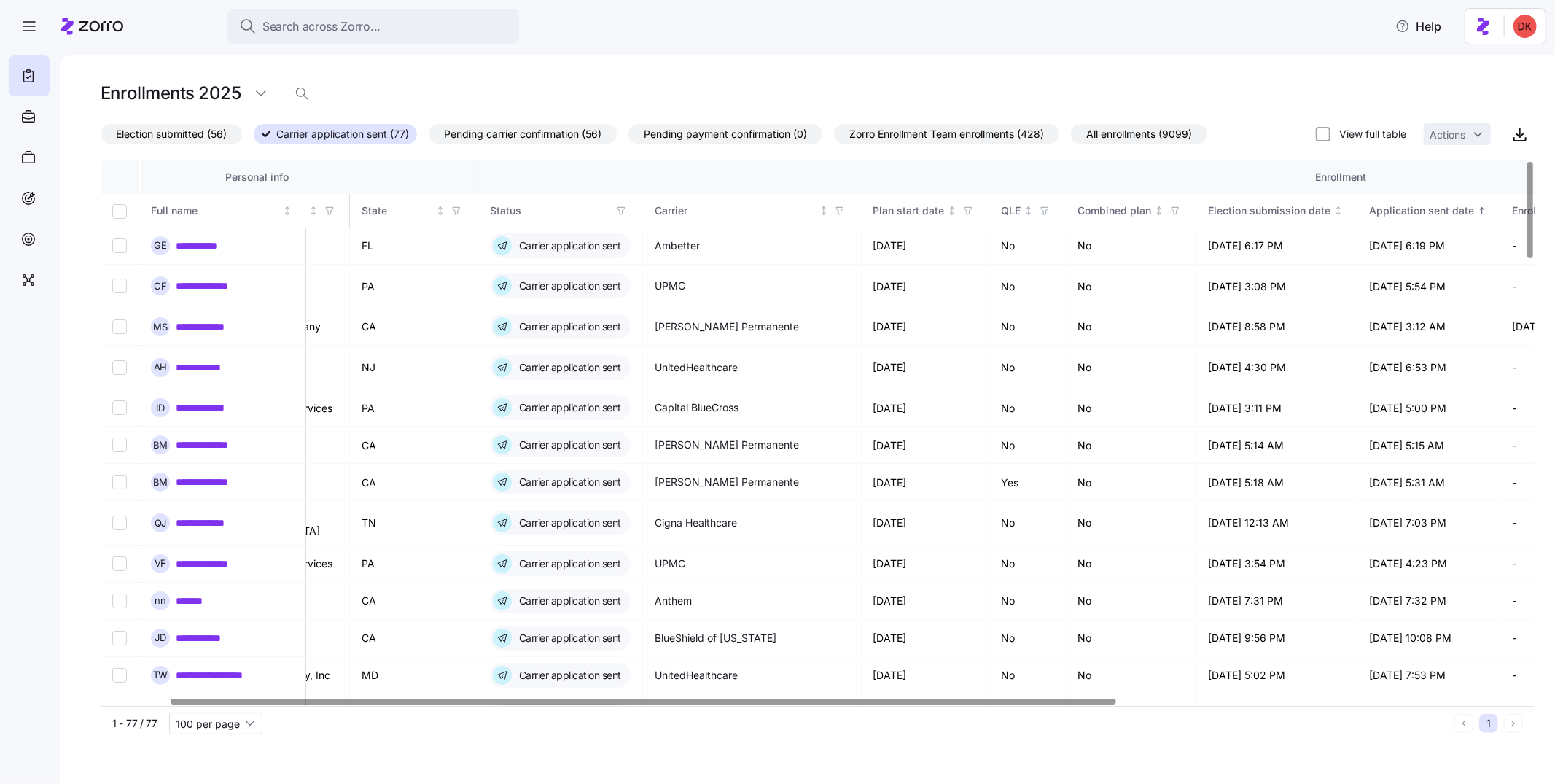
click at [548, 138] on span "Pending carrier confirmation (56)" at bounding box center [522, 134] width 157 height 19
click at [429, 138] on input "Pending carrier confirmation (56)" at bounding box center [429, 138] width 0 height 0
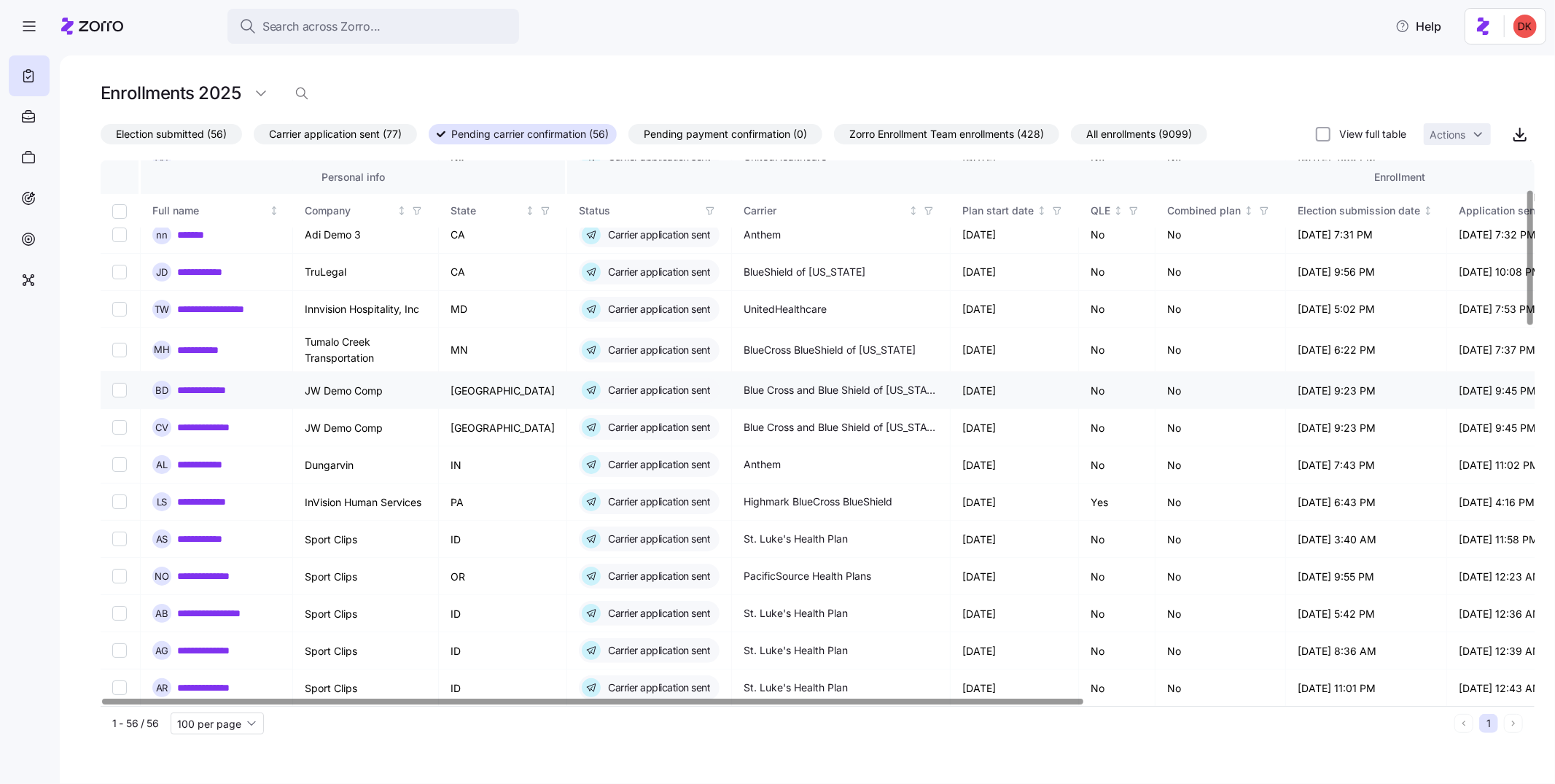
scroll to position [0, 0]
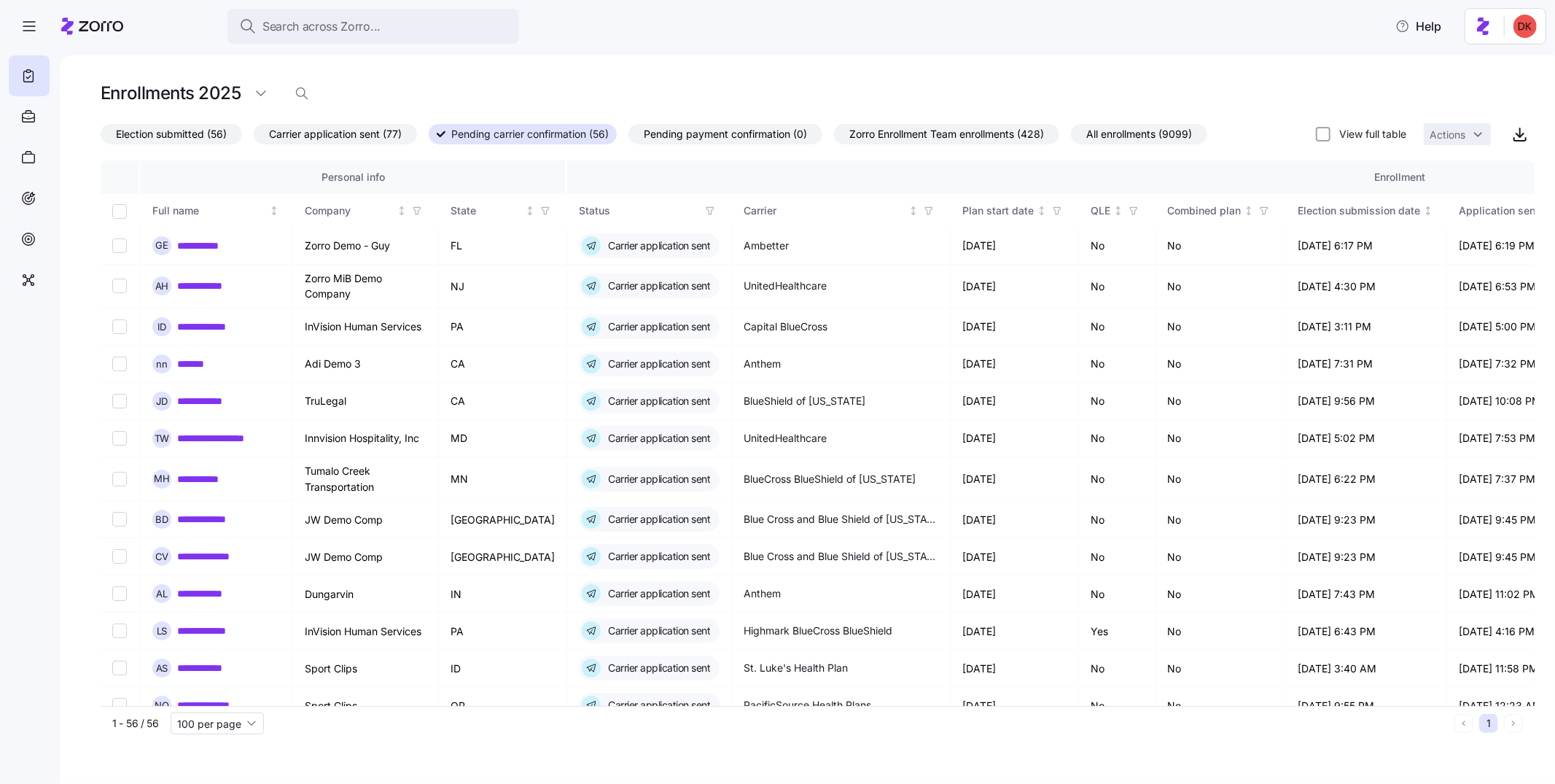
click at [1134, 128] on span "All enrollments (9099)" at bounding box center [1139, 134] width 106 height 19
click at [1071, 138] on input "All enrollments (9099)" at bounding box center [1071, 138] width 0 height 0
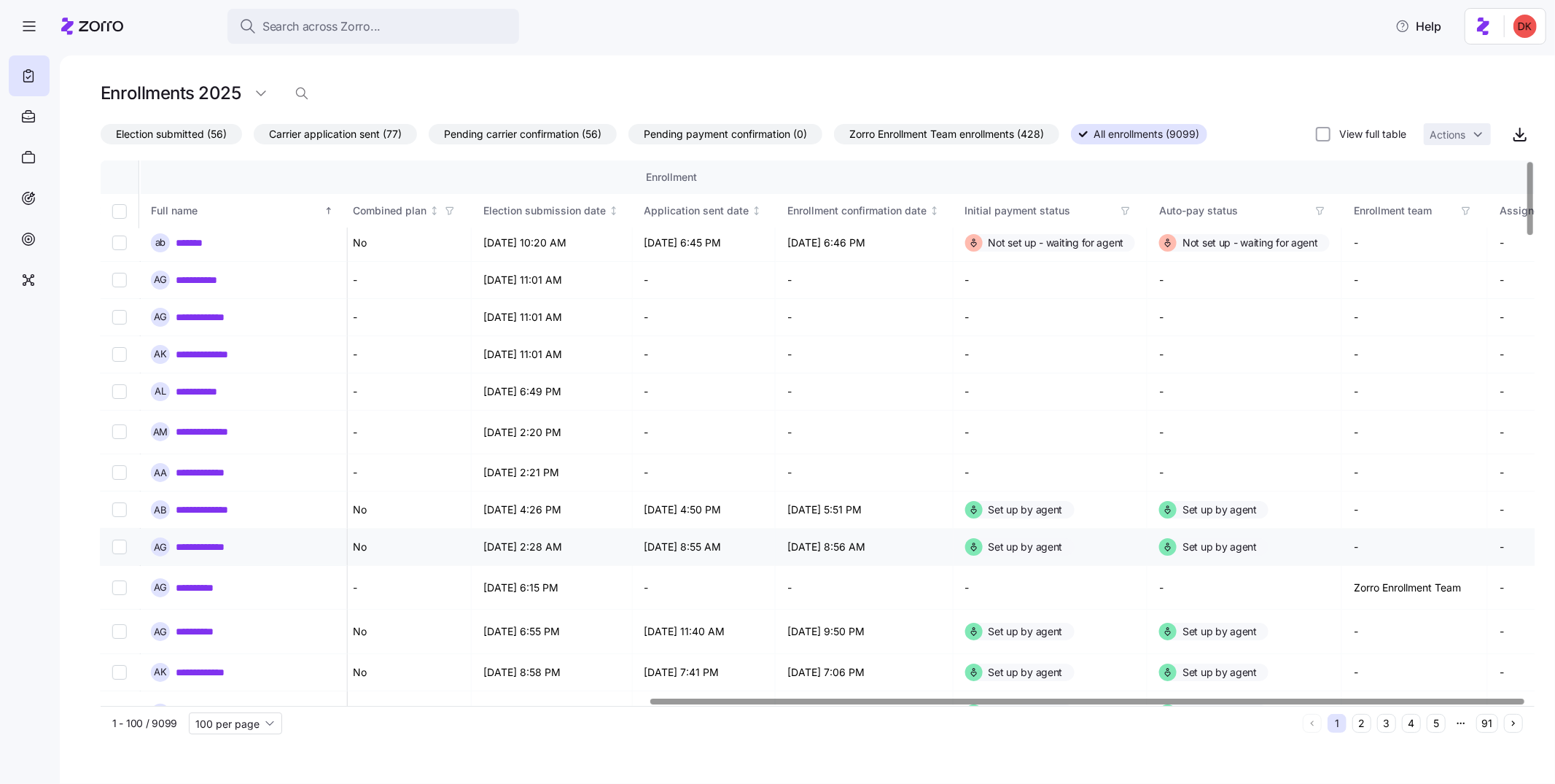
scroll to position [0, 900]
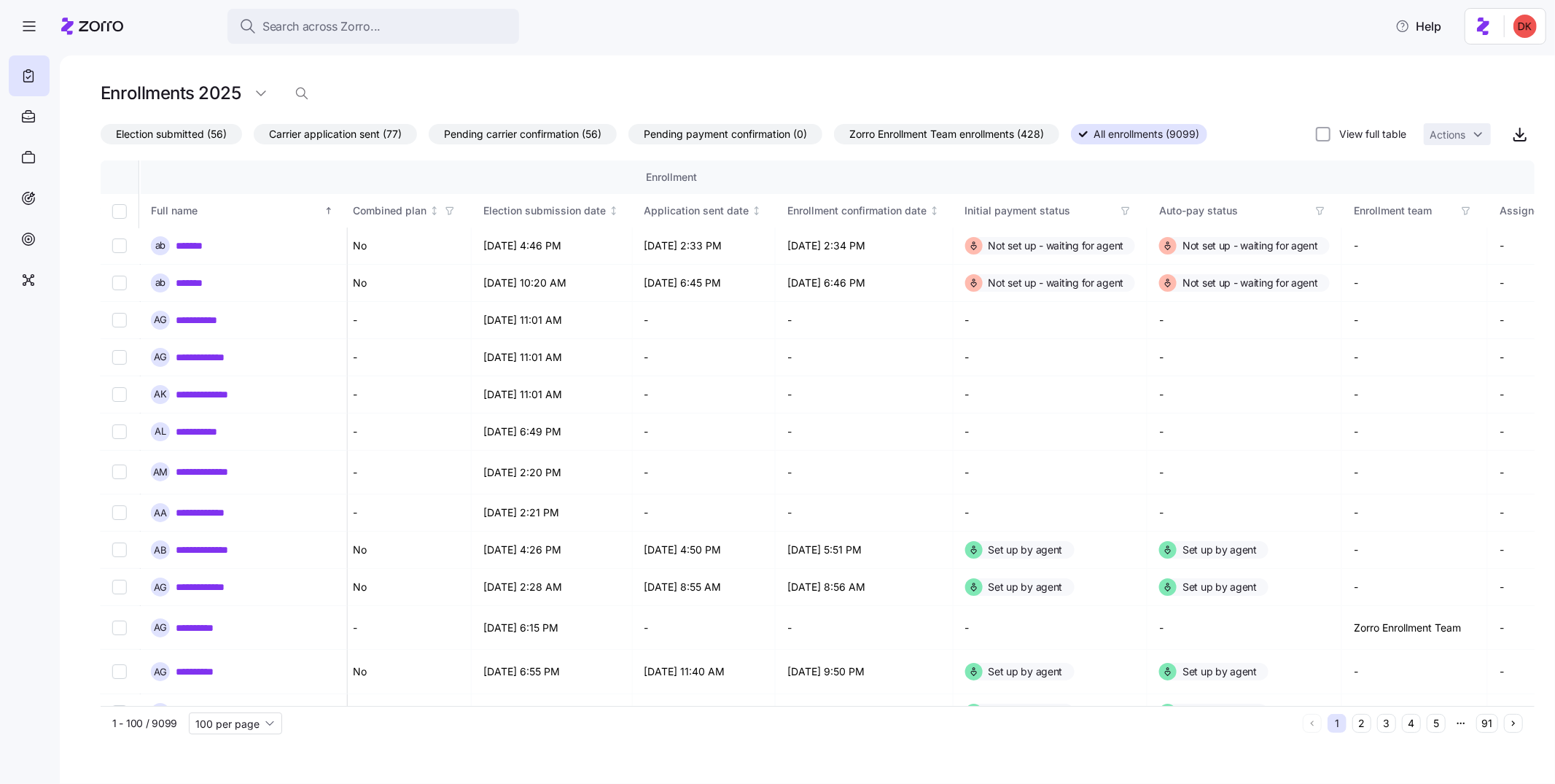
click at [200, 137] on span "Election submitted (56)" at bounding box center [171, 134] width 111 height 19
click at [101, 138] on input "Election submitted (56)" at bounding box center [101, 138] width 0 height 0
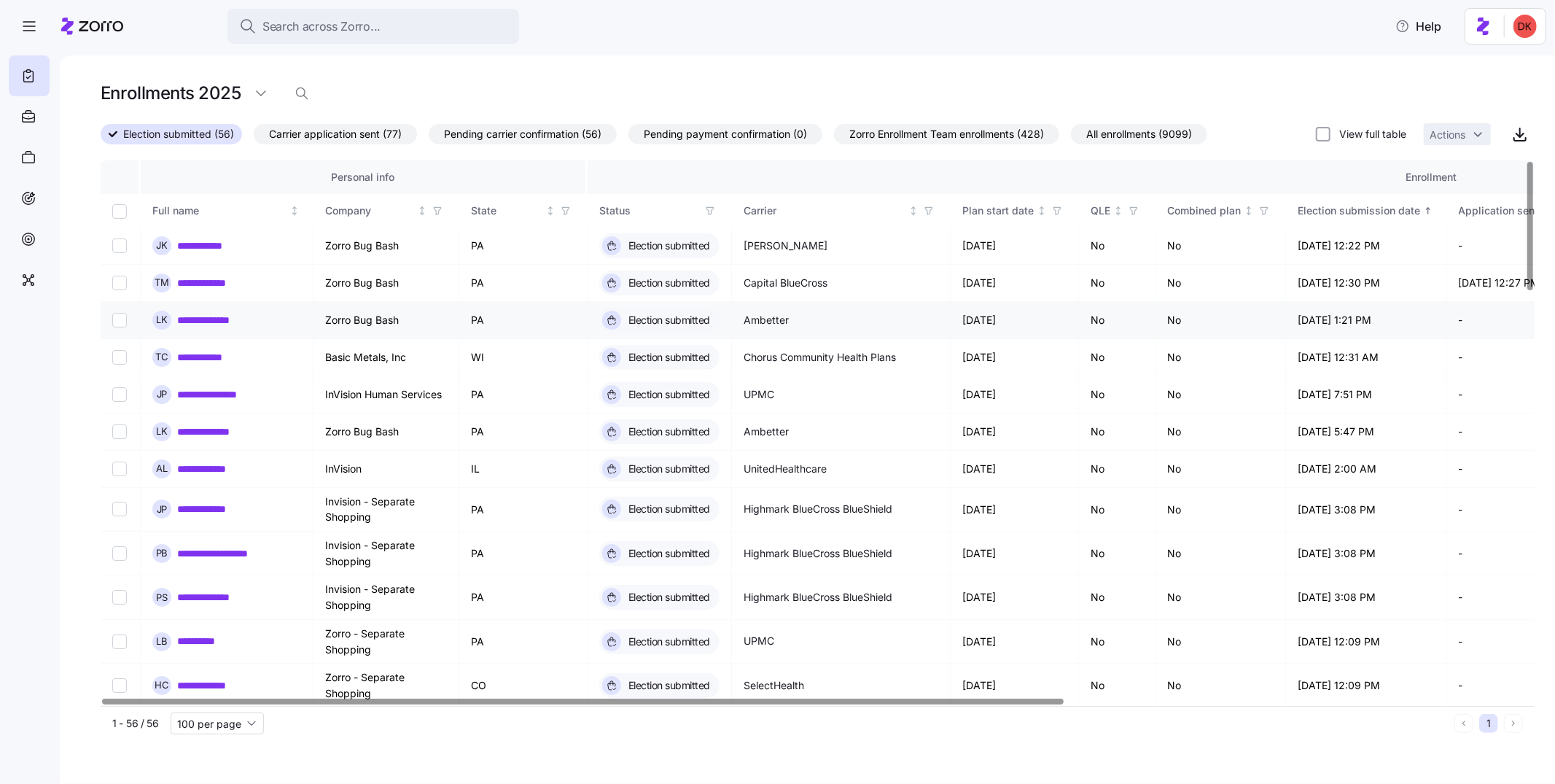
click at [117, 317] on input "Select record 3" at bounding box center [119, 320] width 15 height 15
checkbox input "true"
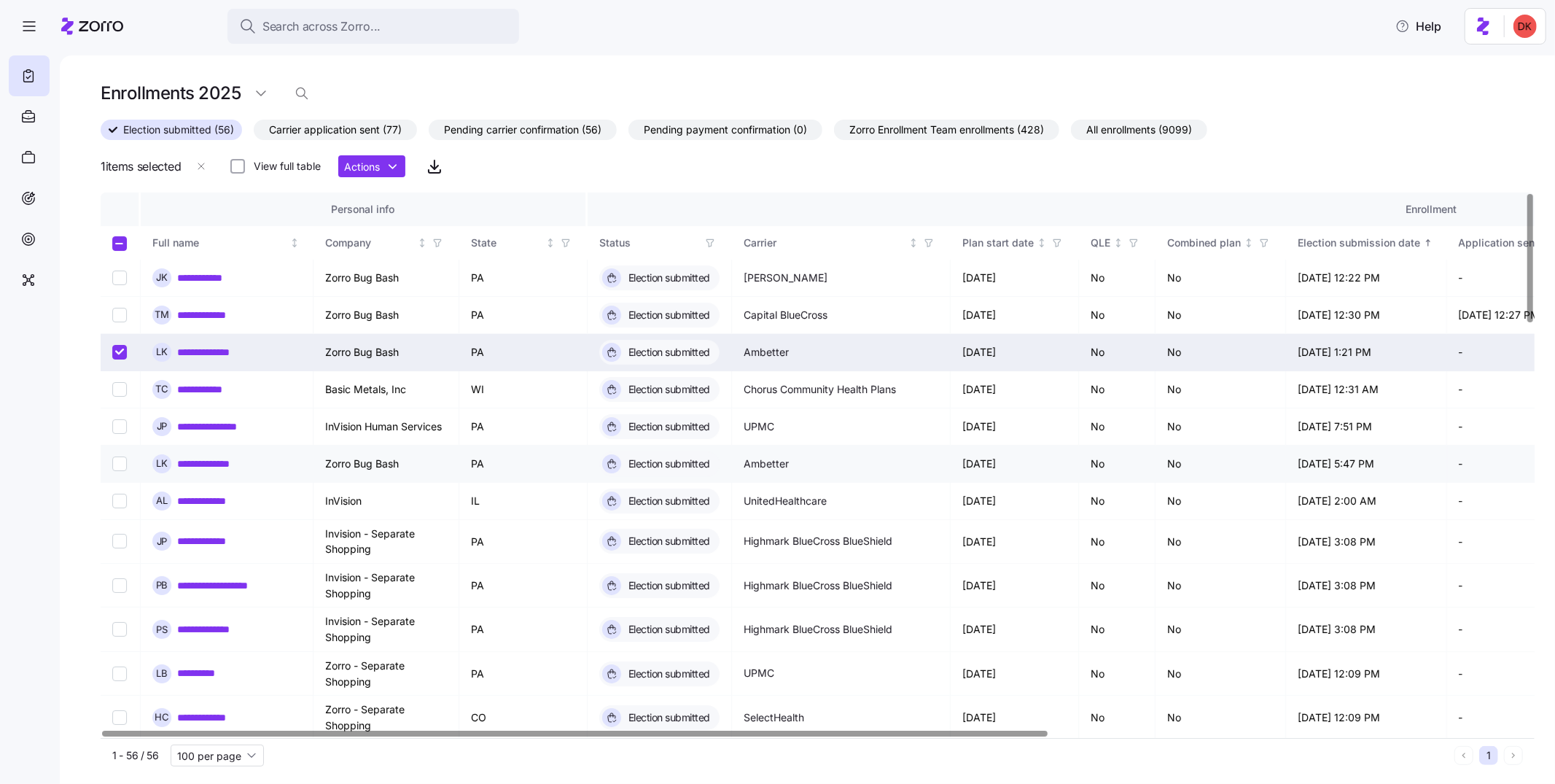
click at [120, 463] on input "Select record 6" at bounding box center [119, 463] width 15 height 15
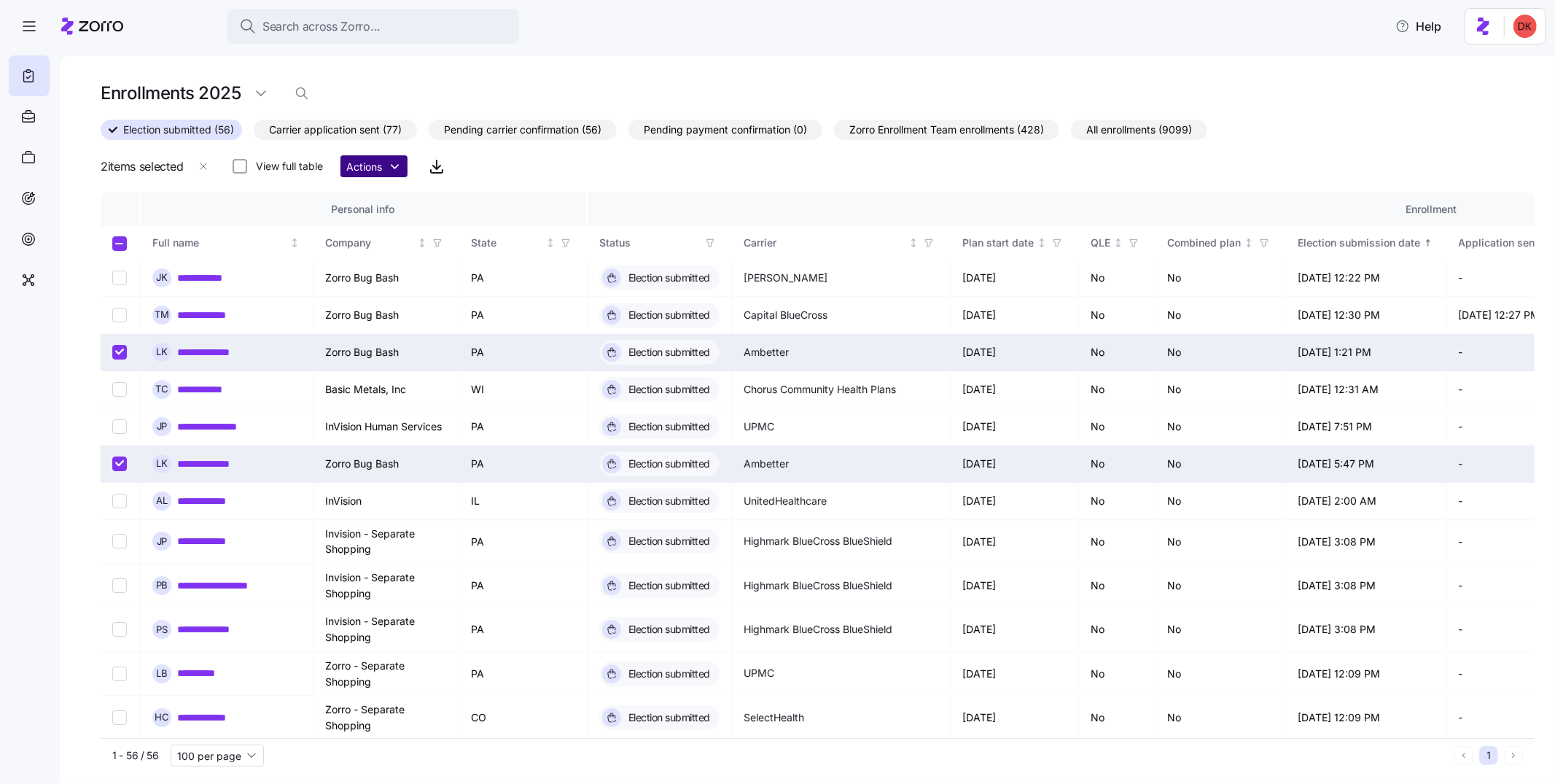
click at [399, 167] on html "**********" at bounding box center [777, 387] width 1555 height 775
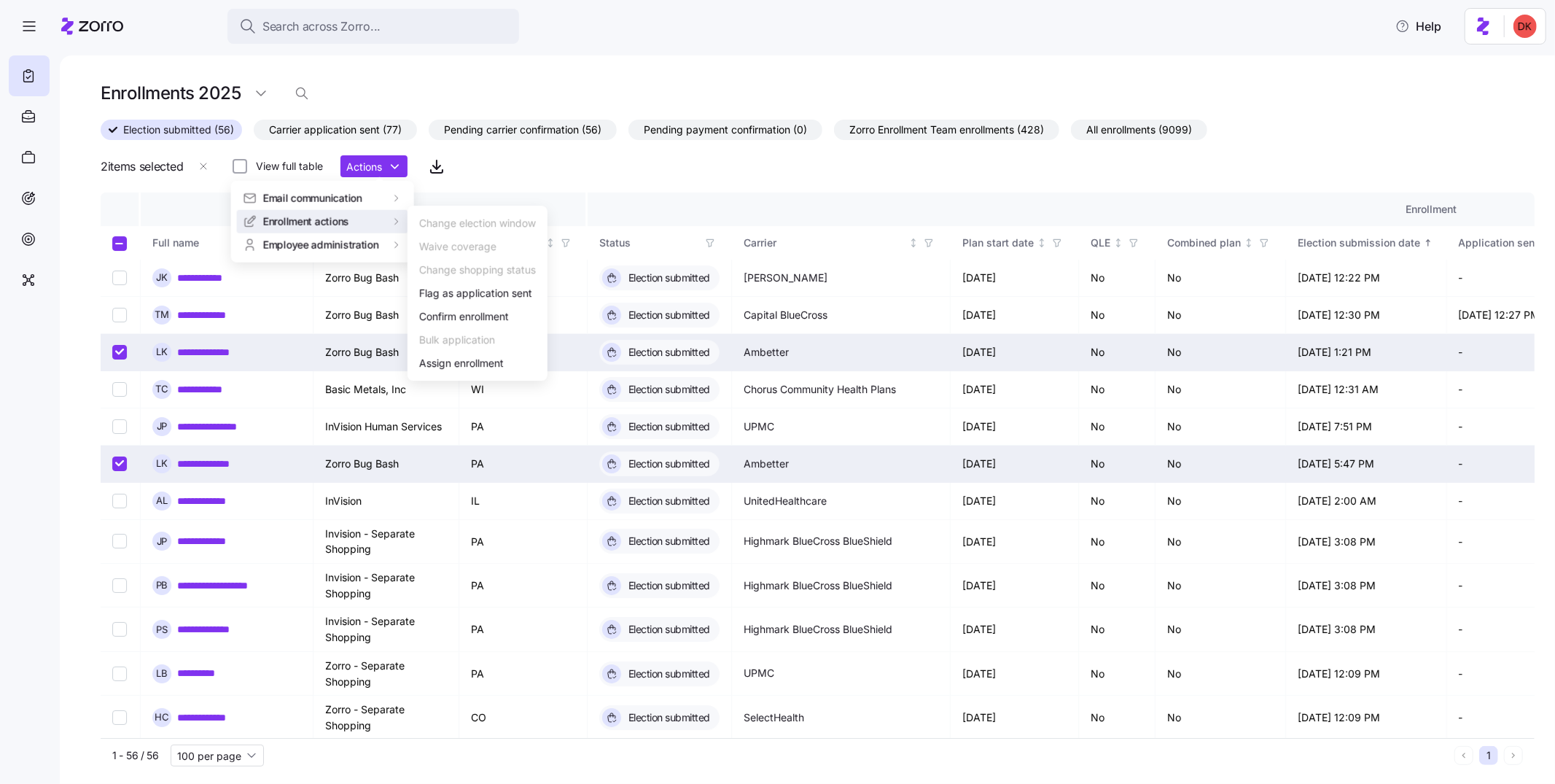
click at [632, 171] on html "**********" at bounding box center [777, 387] width 1555 height 775
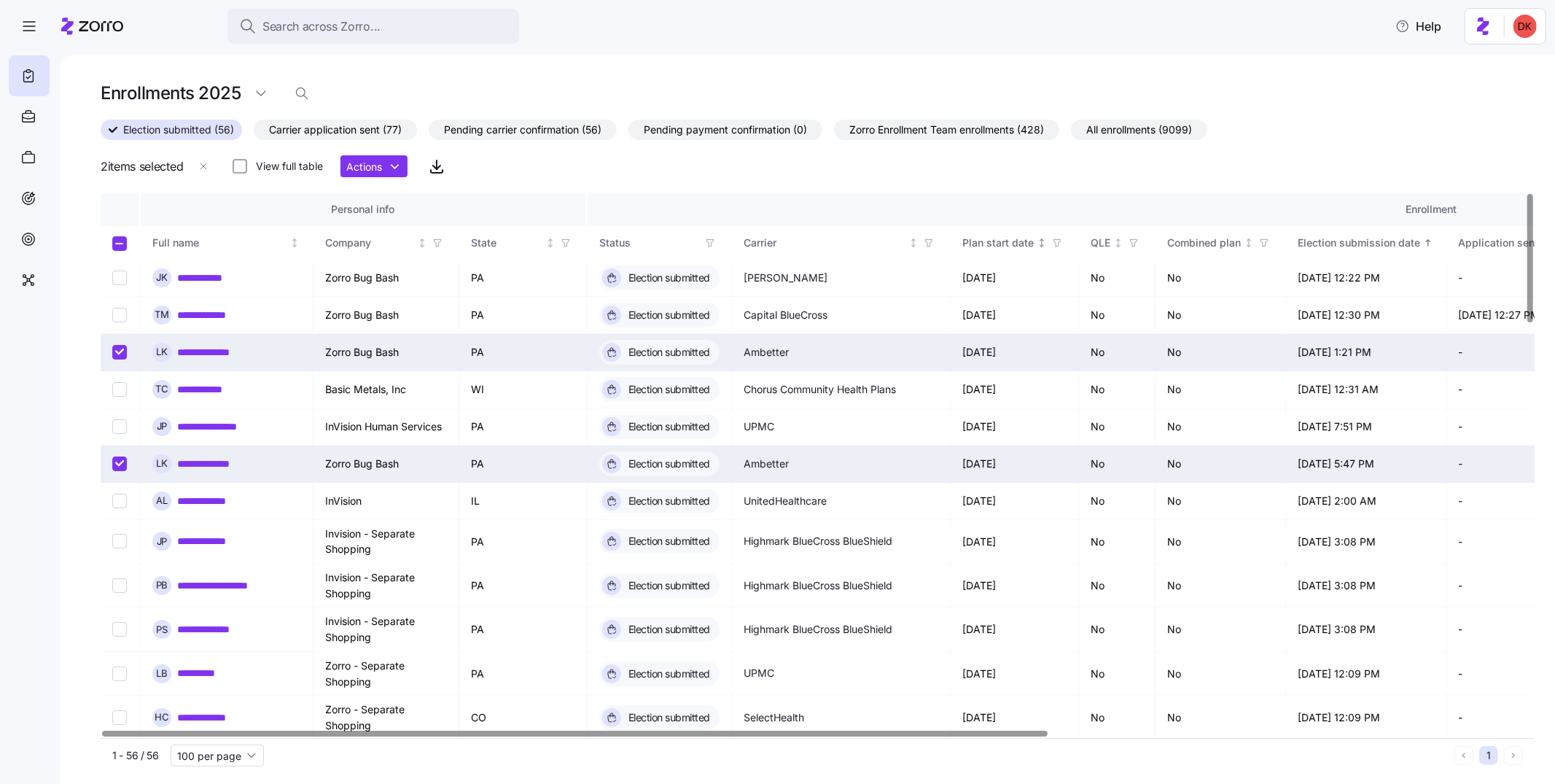
click at [1053, 240] on icon "button" at bounding box center [1057, 243] width 10 height 10
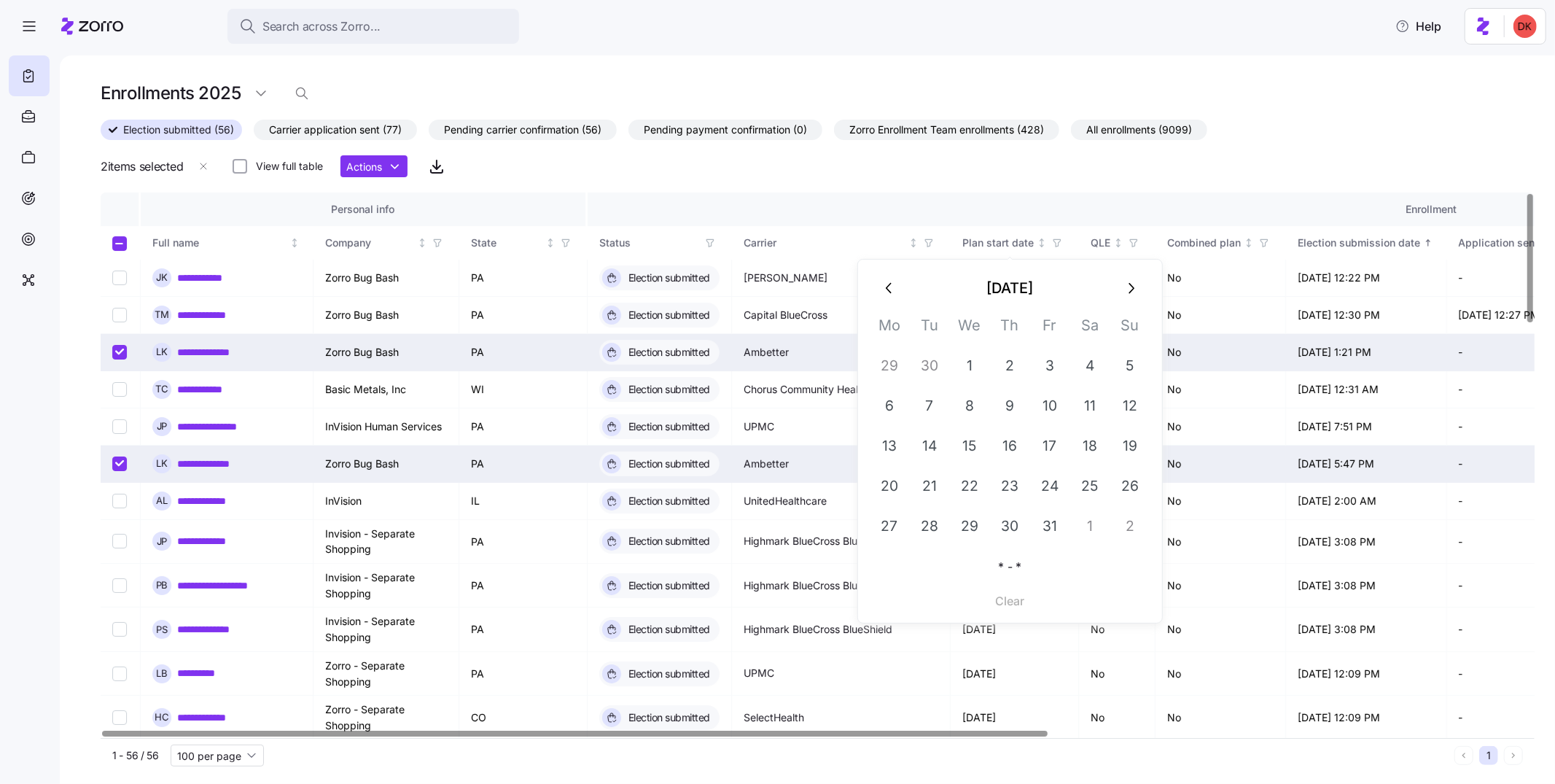
click at [963, 193] on th "Enrollment" at bounding box center [1431, 209] width 1688 height 34
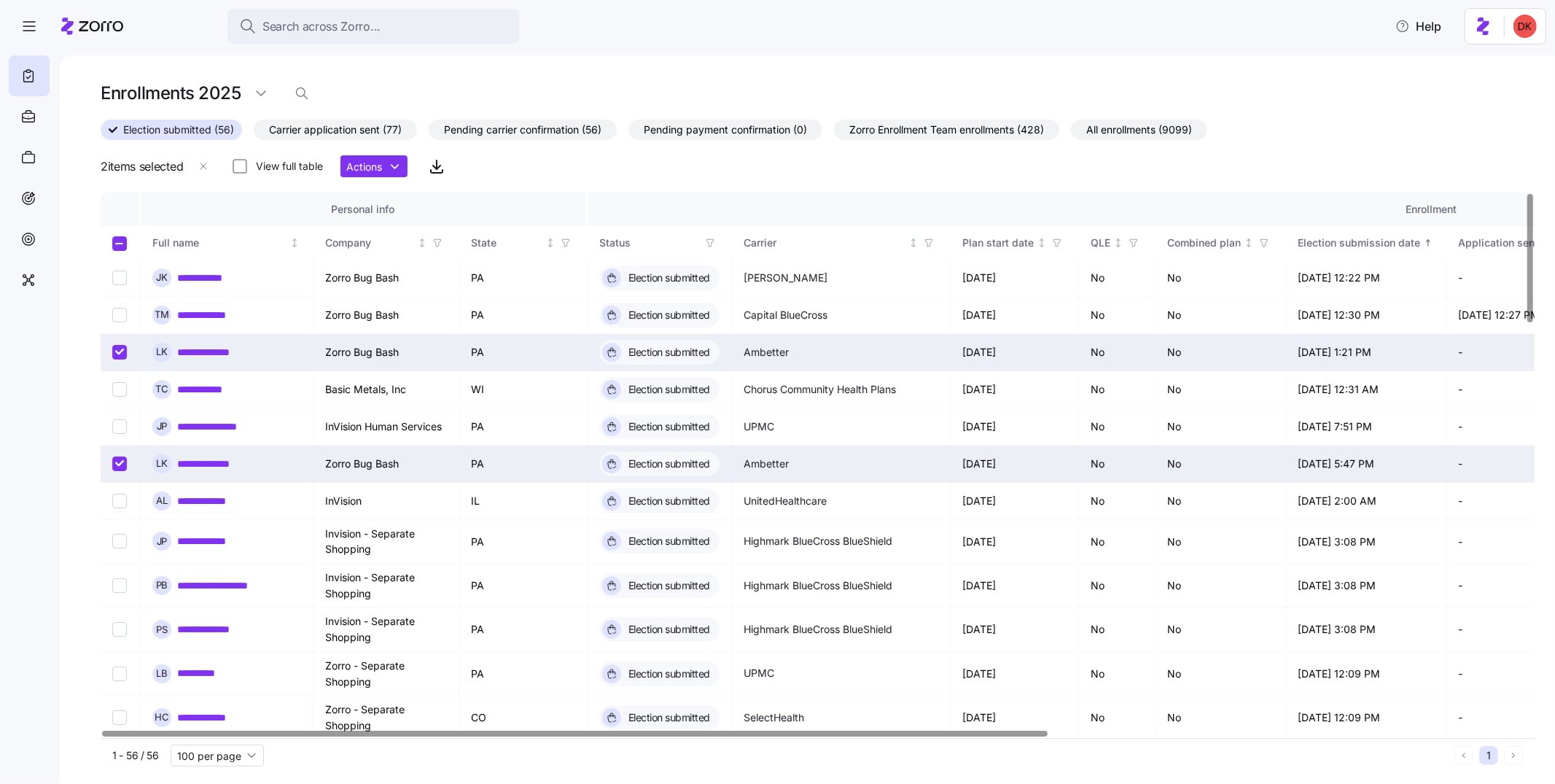
click at [121, 462] on input "Select record 6" at bounding box center [119, 463] width 15 height 15
checkbox input "false"
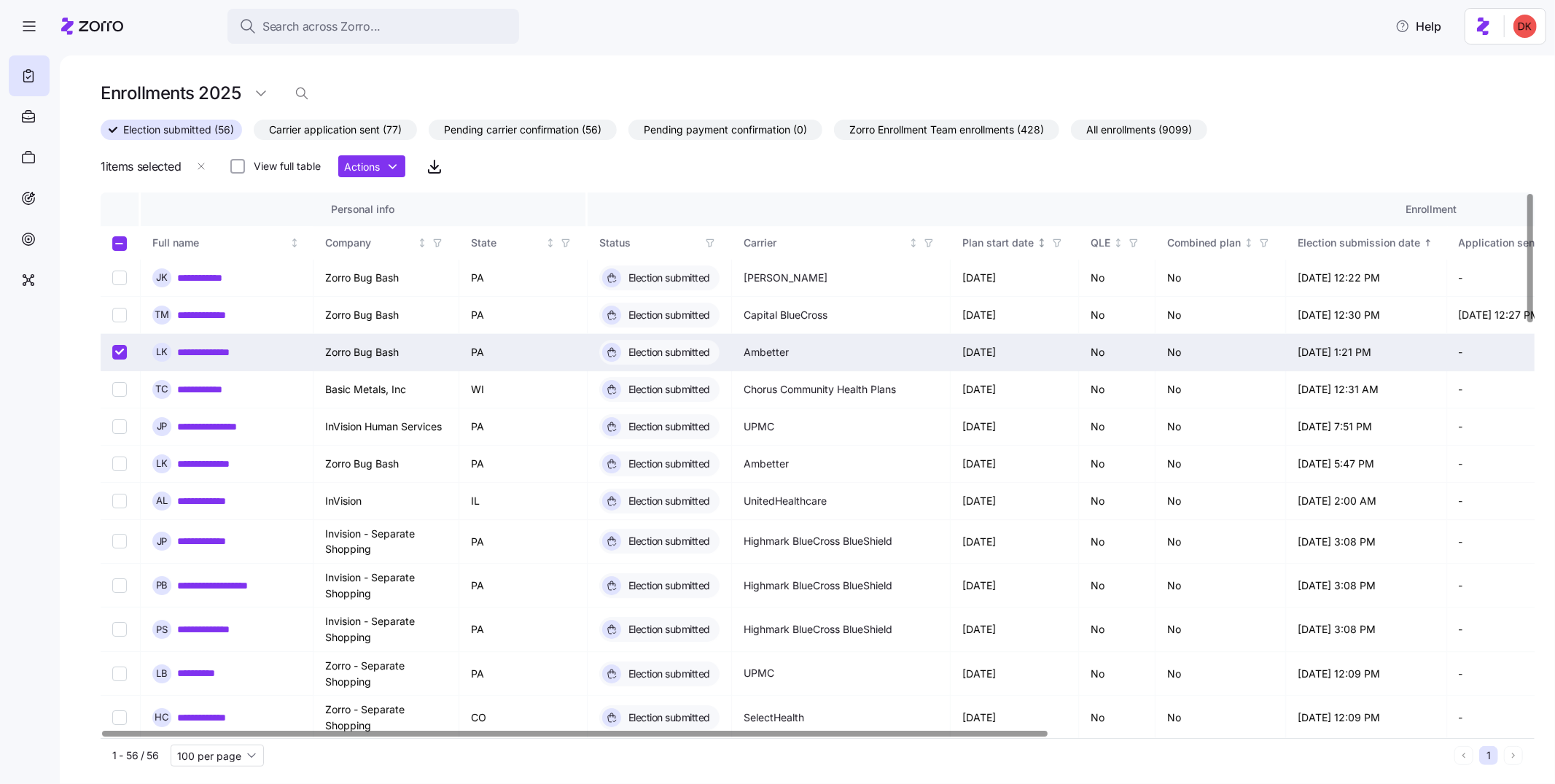
click at [1053, 243] on icon "button" at bounding box center [1057, 243] width 10 height 10
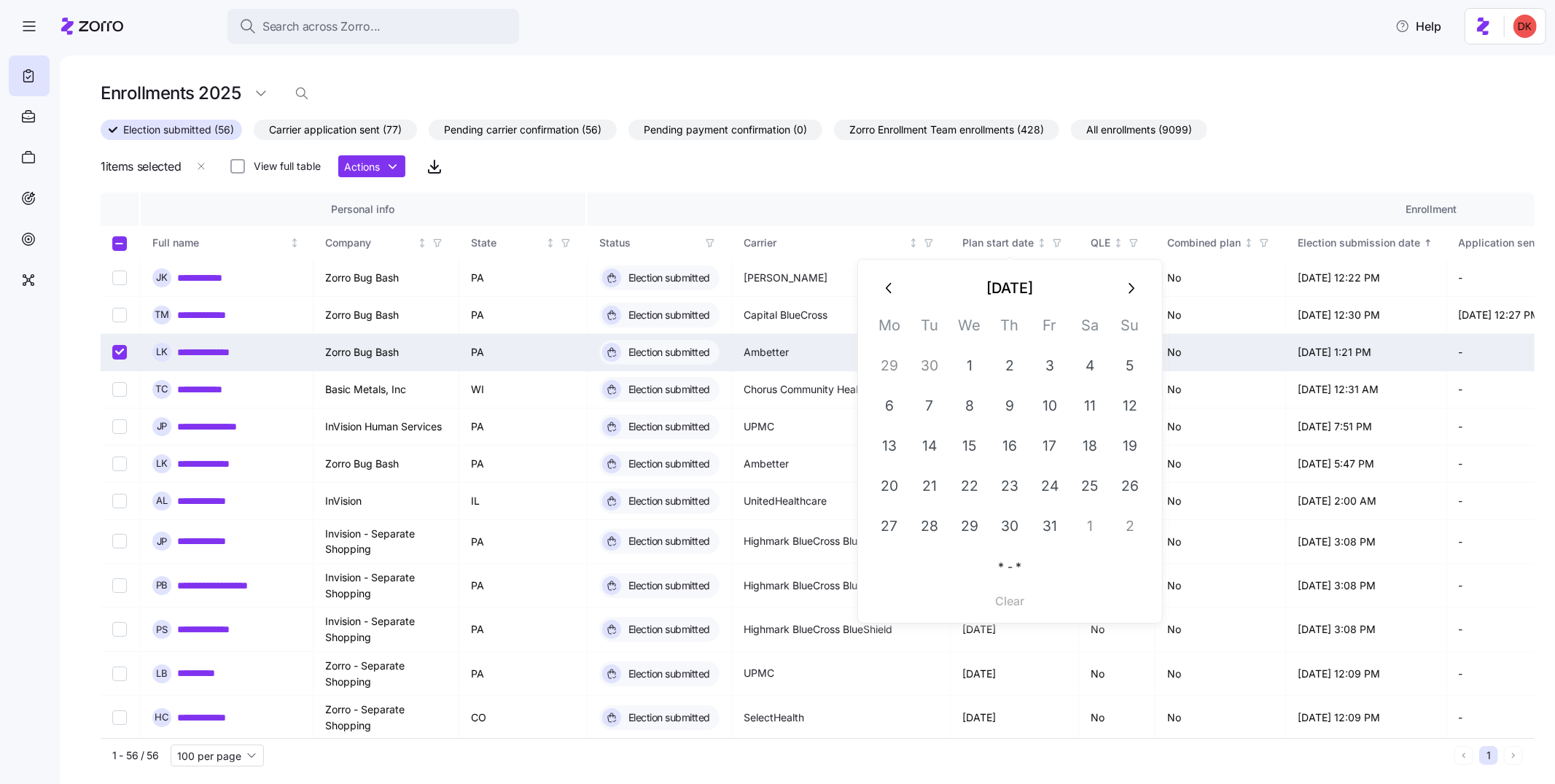
click at [1133, 292] on icon "button" at bounding box center [1131, 288] width 17 height 17
click at [1083, 361] on button "1" at bounding box center [1090, 366] width 39 height 39
click at [1086, 365] on button "1" at bounding box center [1090, 366] width 39 height 39
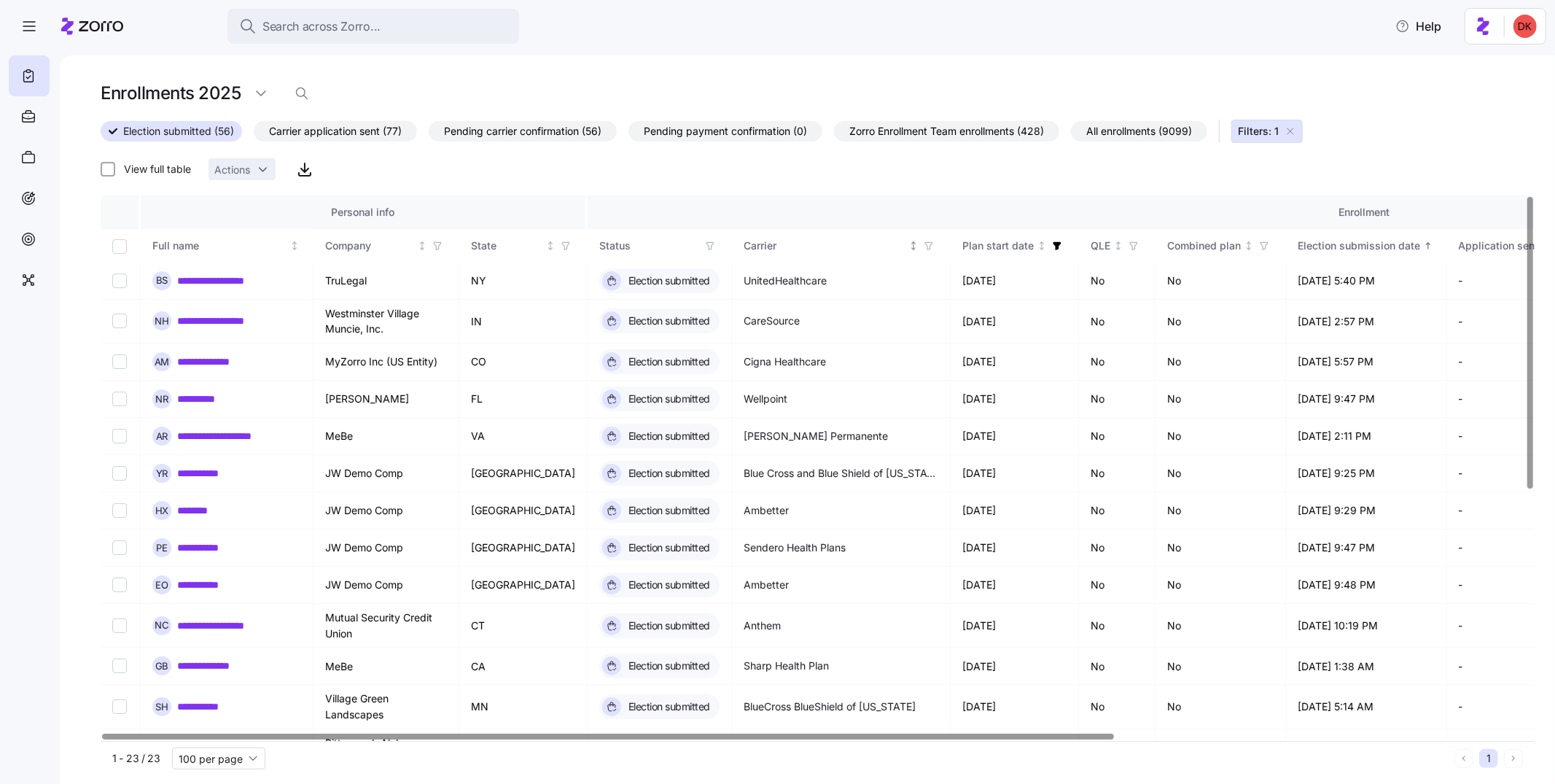
click at [925, 248] on icon "button" at bounding box center [928, 245] width 6 height 7
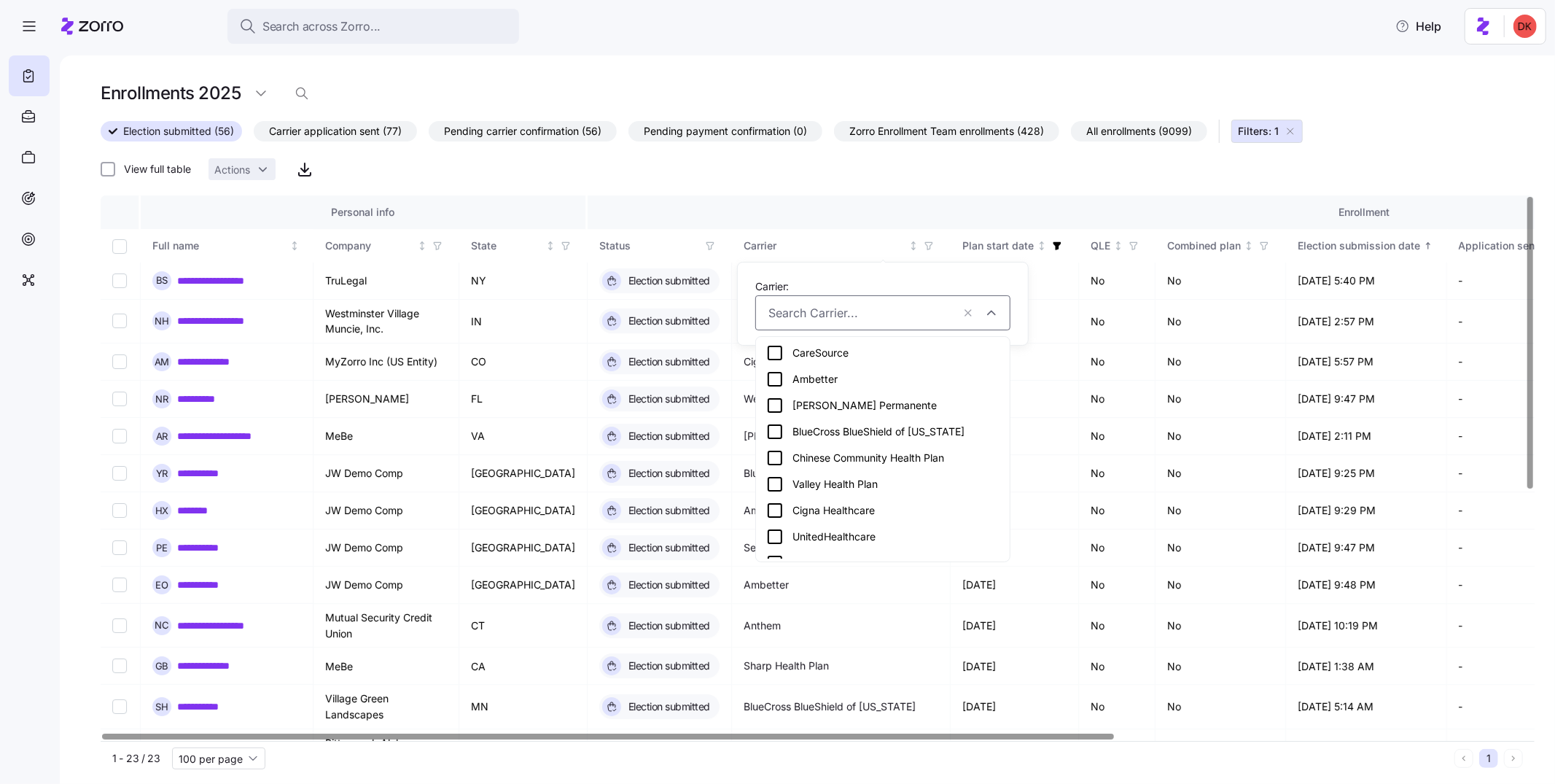
click at [804, 383] on div "Ambetter" at bounding box center [883, 379] width 233 height 17
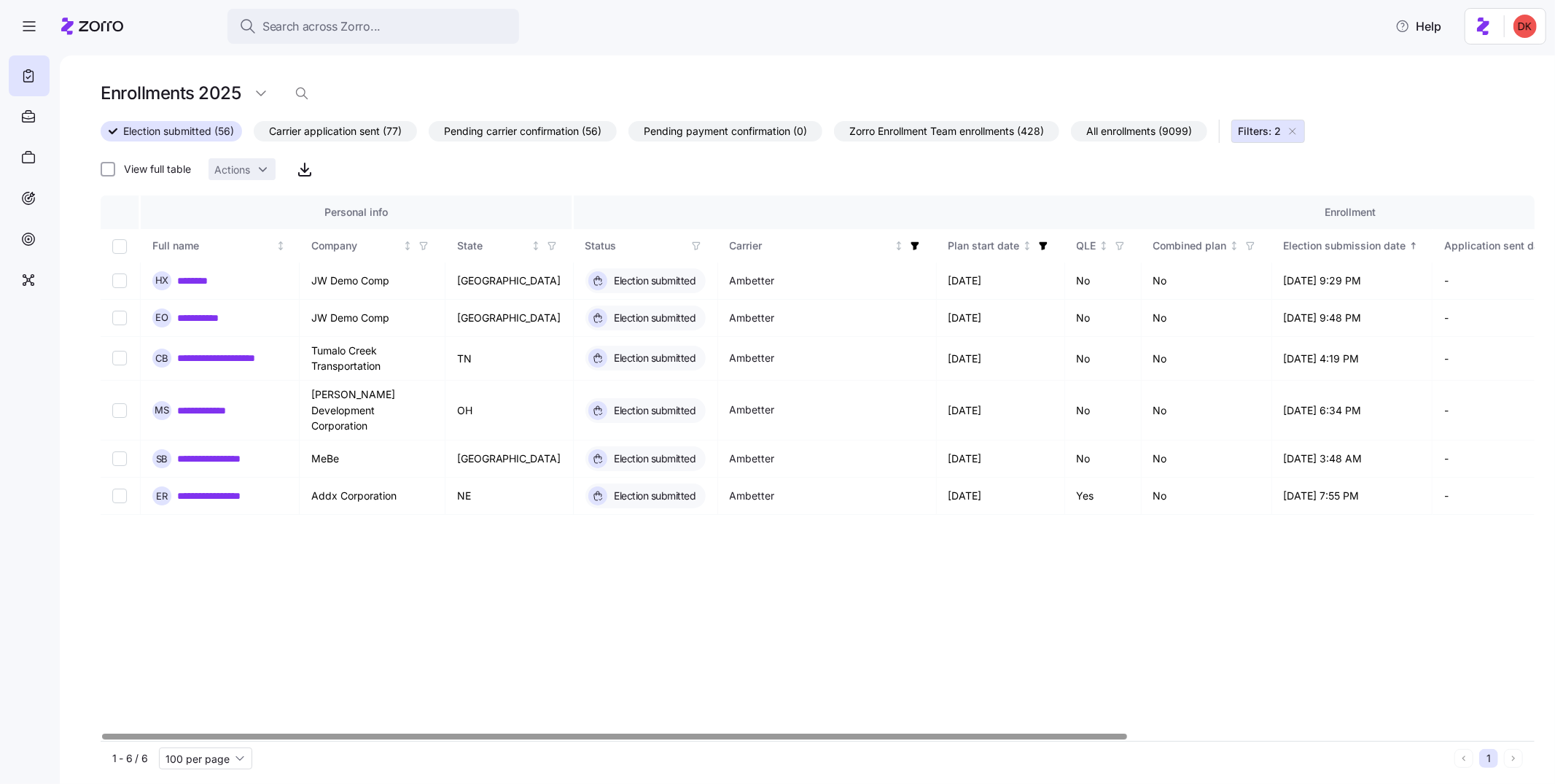
click at [117, 243] on input "Select all records" at bounding box center [119, 246] width 15 height 15
checkbox input "true"
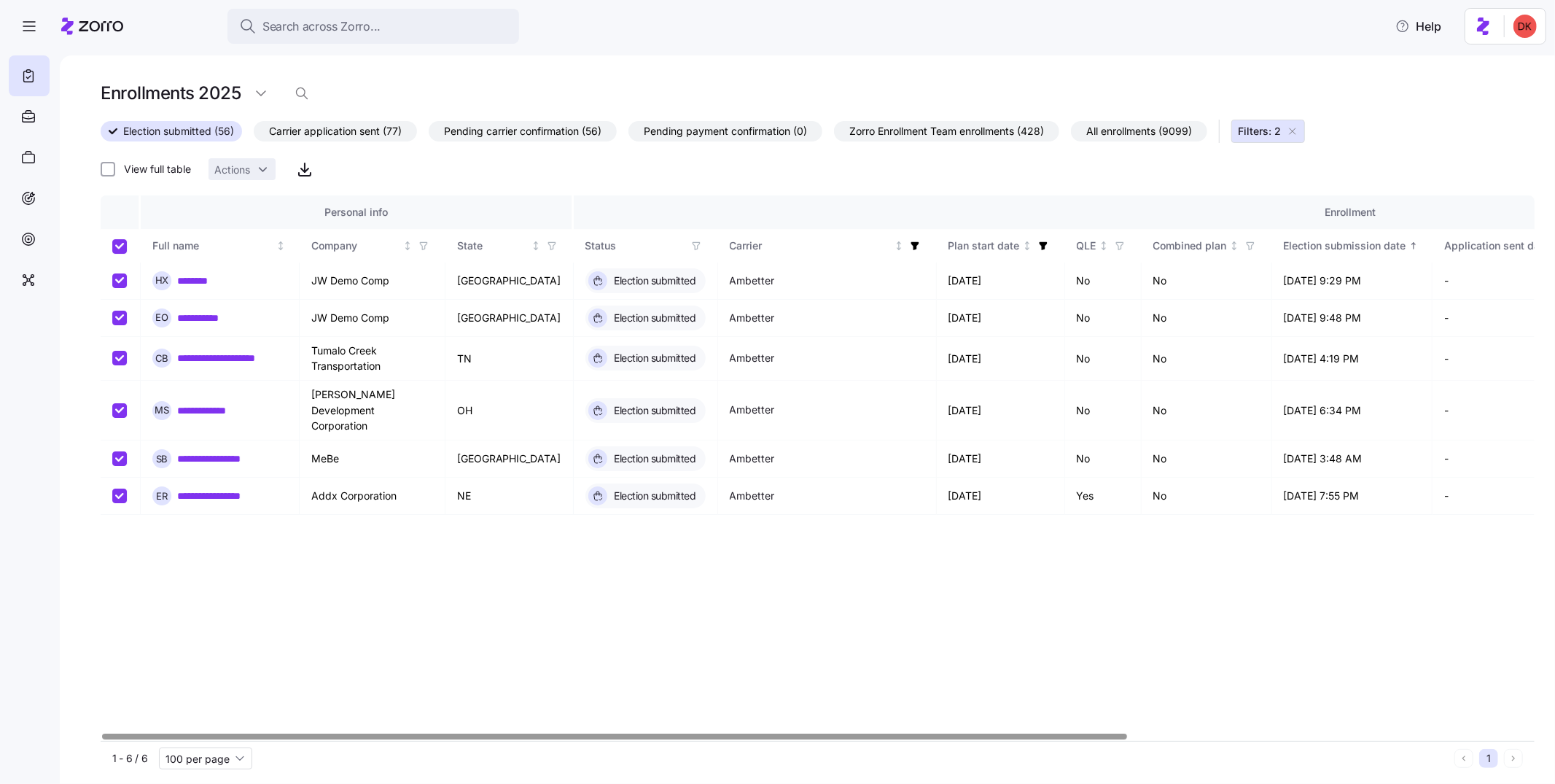
checkbox input "true"
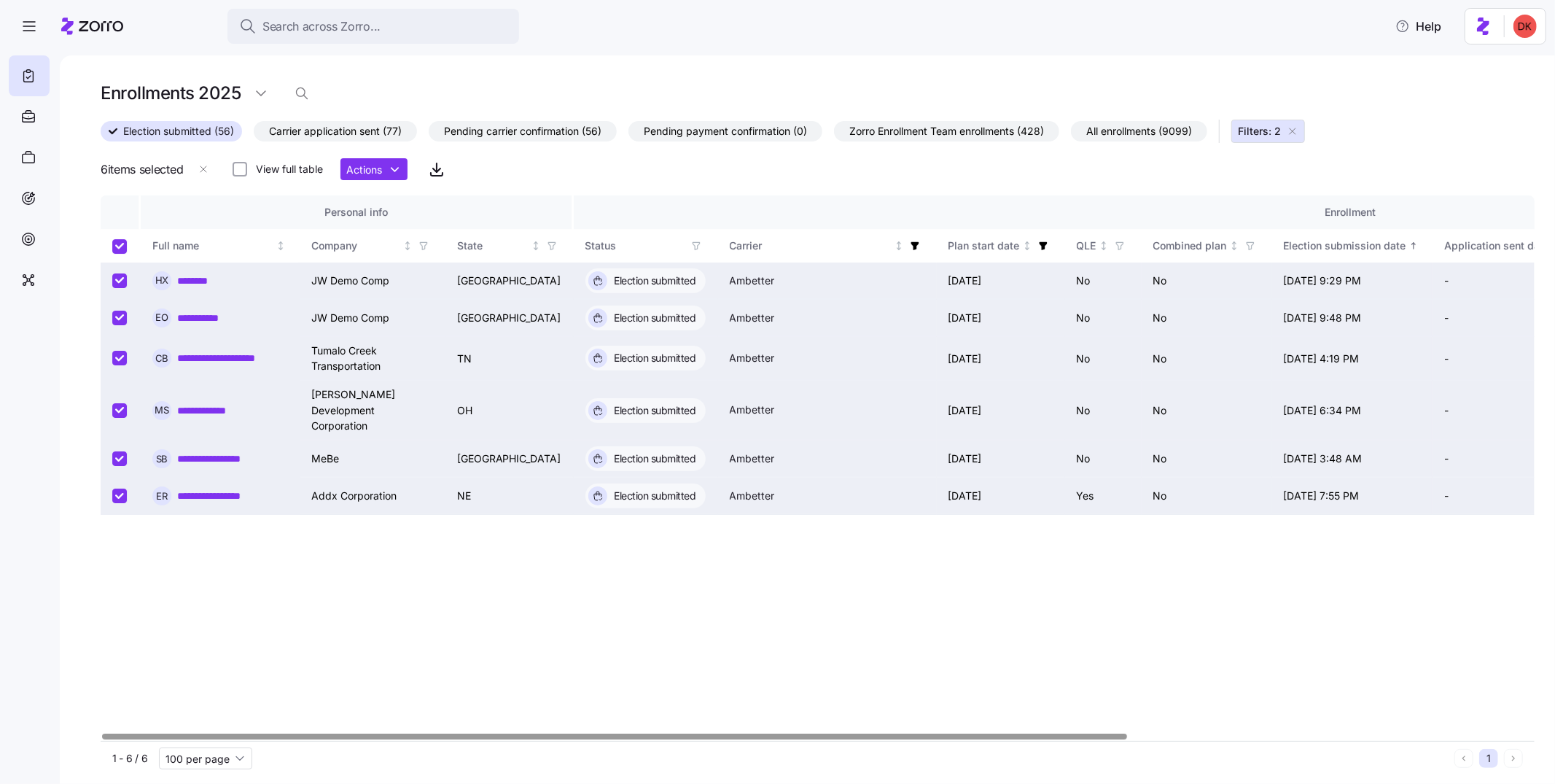
click at [117, 243] on input "Select all records" at bounding box center [119, 246] width 15 height 15
checkbox input "false"
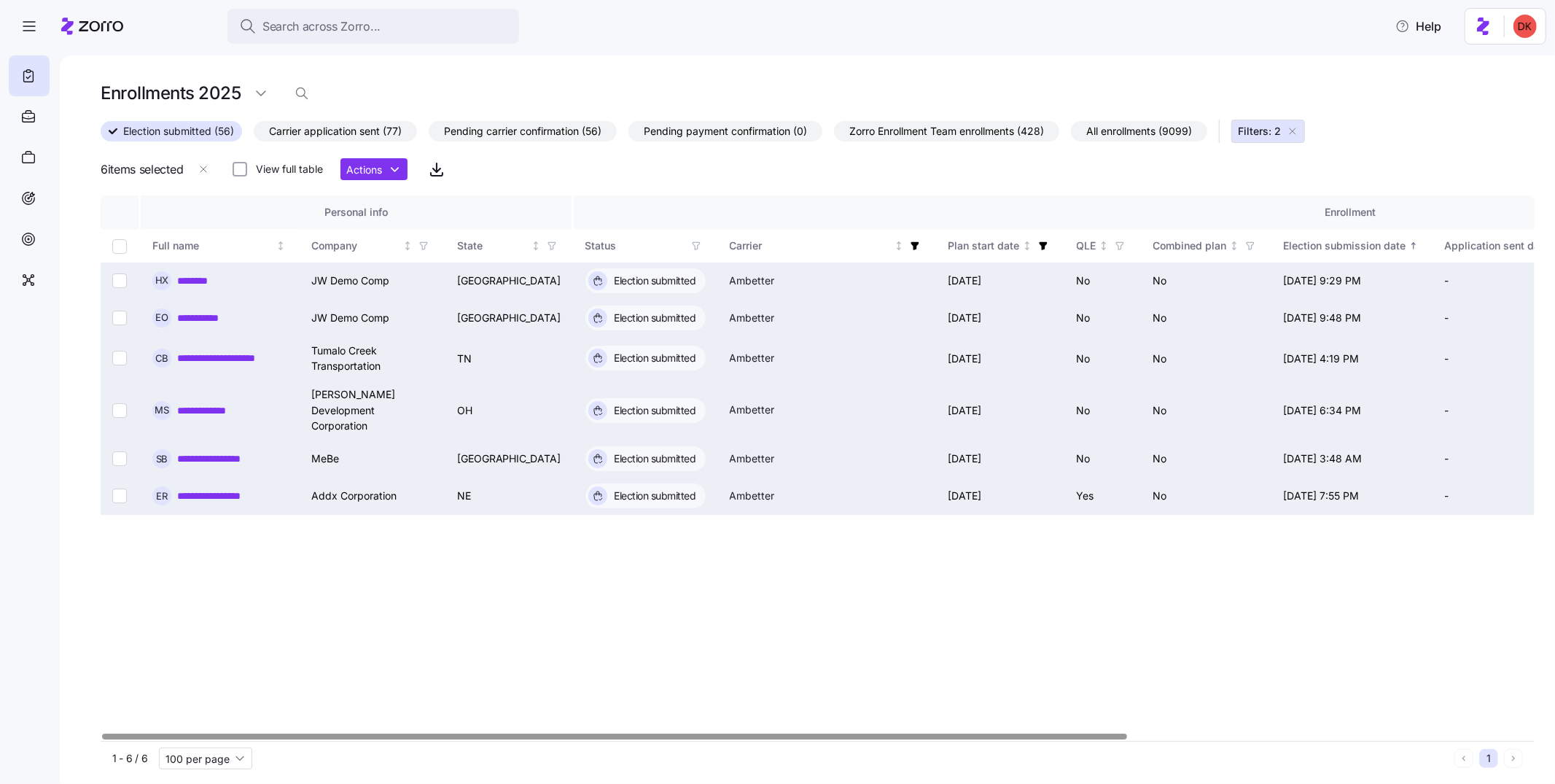
checkbox input "false"
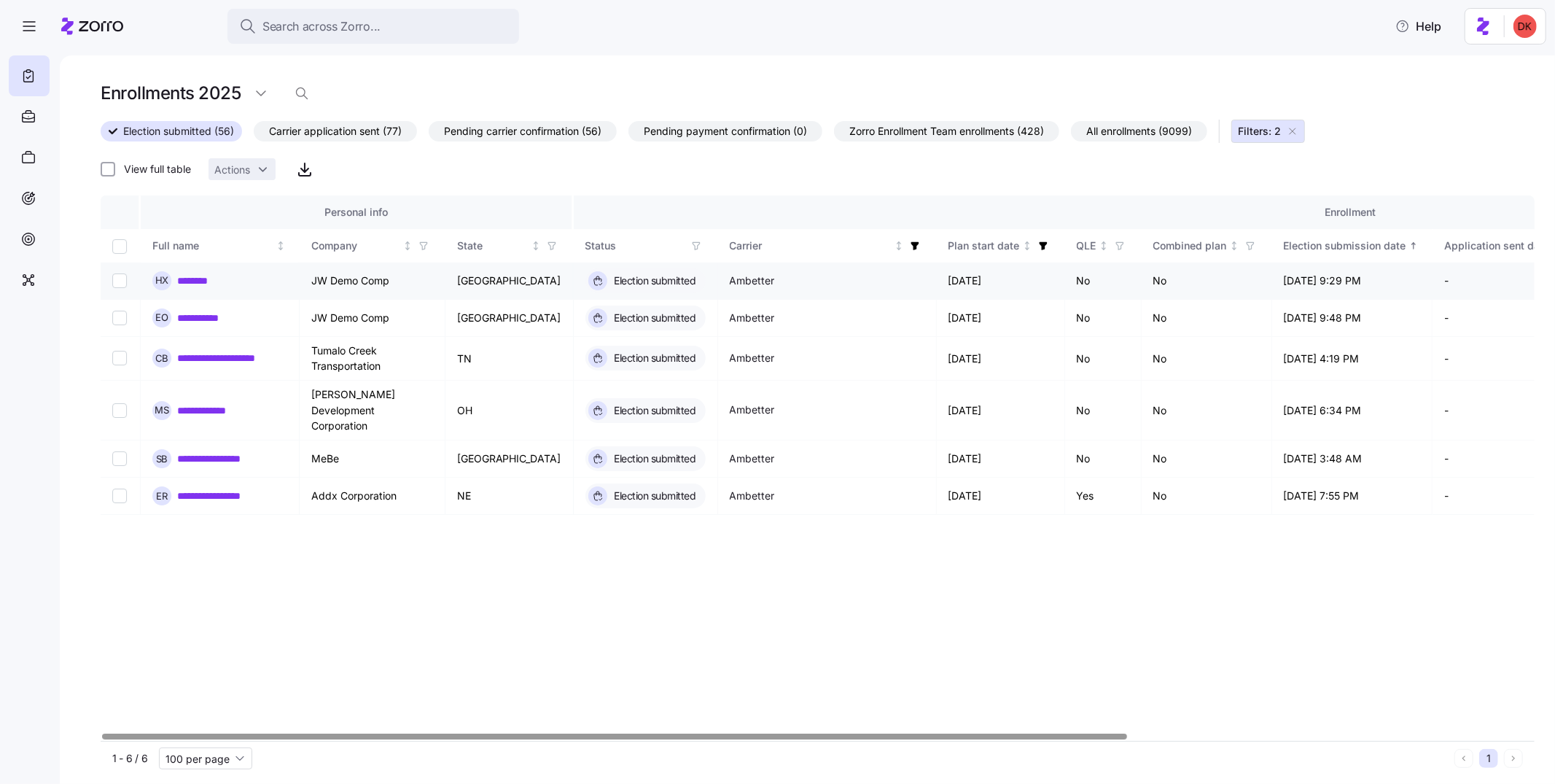
click at [118, 282] on input "Select record 1" at bounding box center [119, 280] width 15 height 15
checkbox input "true"
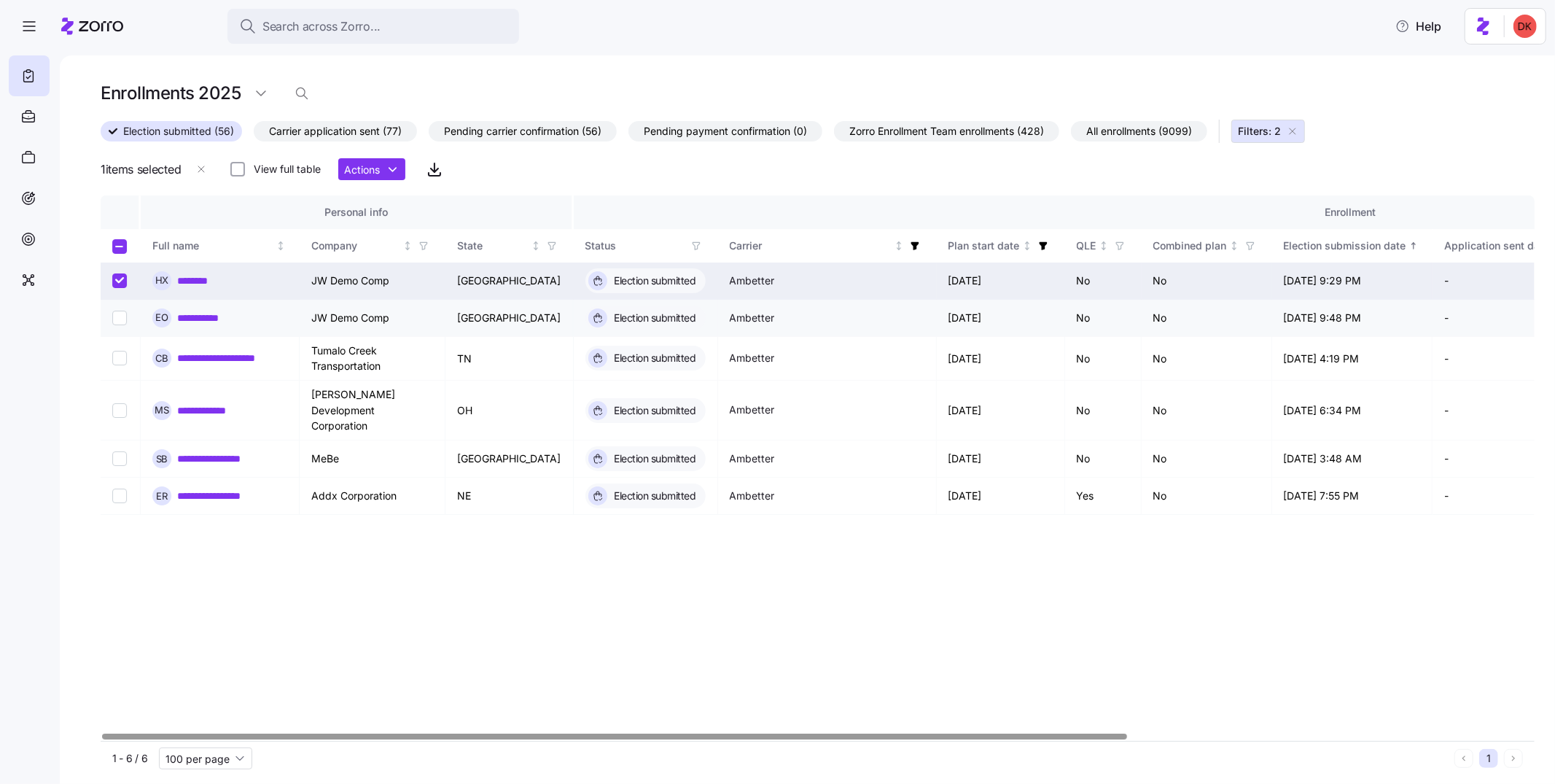
click at [117, 320] on input "Select record 2" at bounding box center [119, 318] width 15 height 15
checkbox input "true"
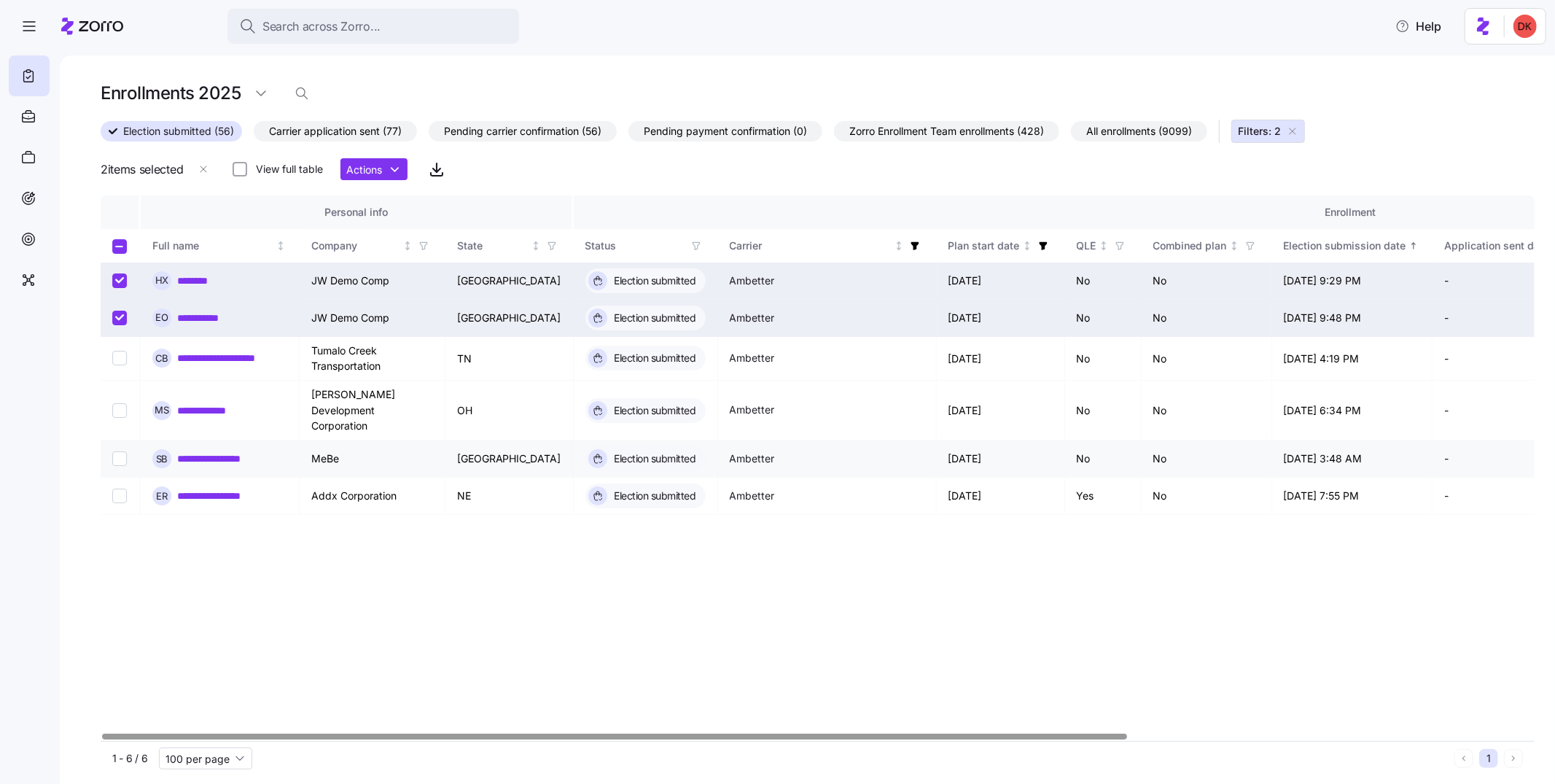
click at [117, 451] on input "Select record 5" at bounding box center [119, 459] width 15 height 15
checkbox input "true"
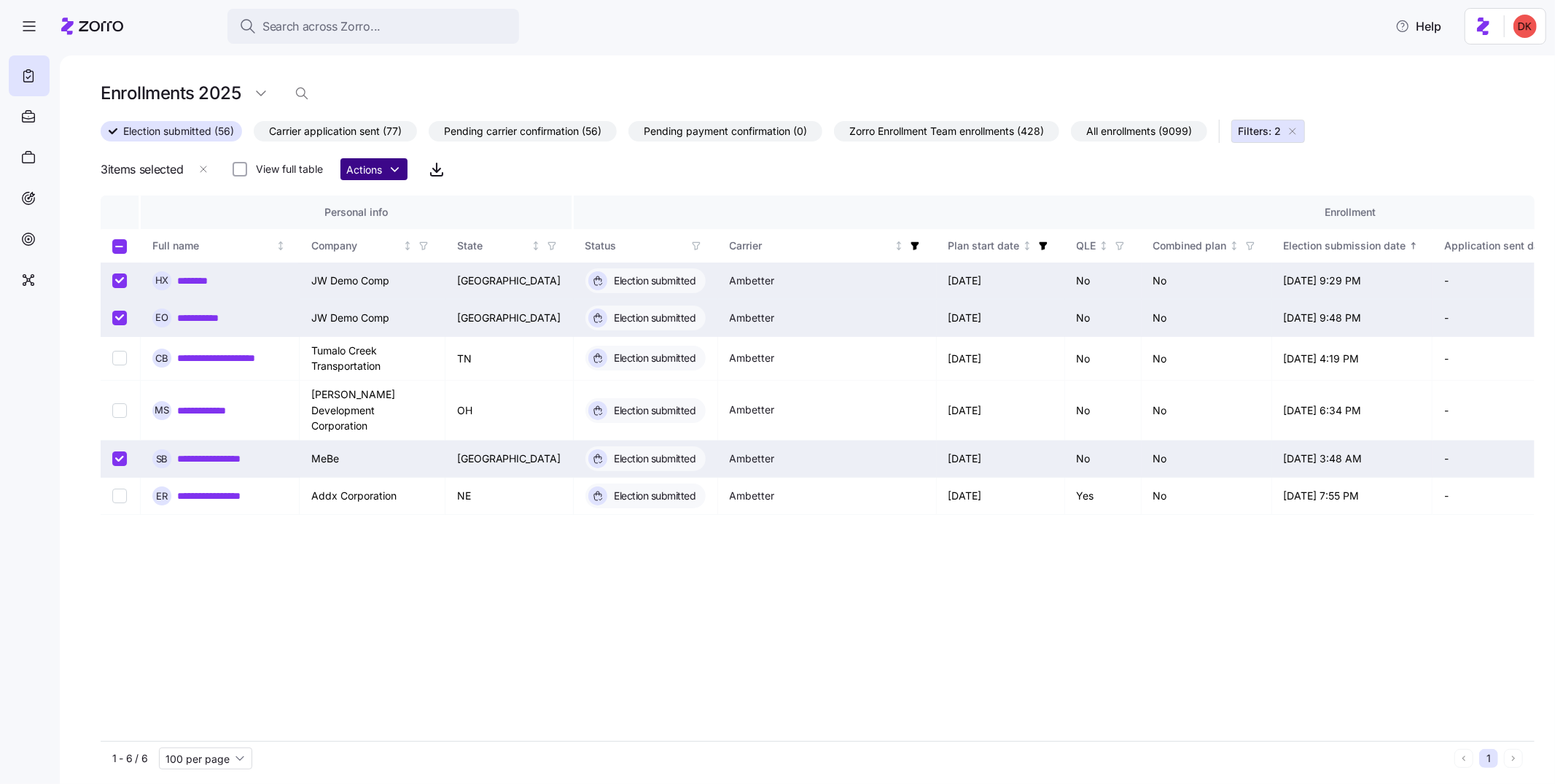
click at [369, 165] on html "**********" at bounding box center [777, 387] width 1555 height 775
click at [498, 167] on html "**********" at bounding box center [777, 387] width 1555 height 775
click at [379, 170] on html "**********" at bounding box center [777, 387] width 1555 height 775
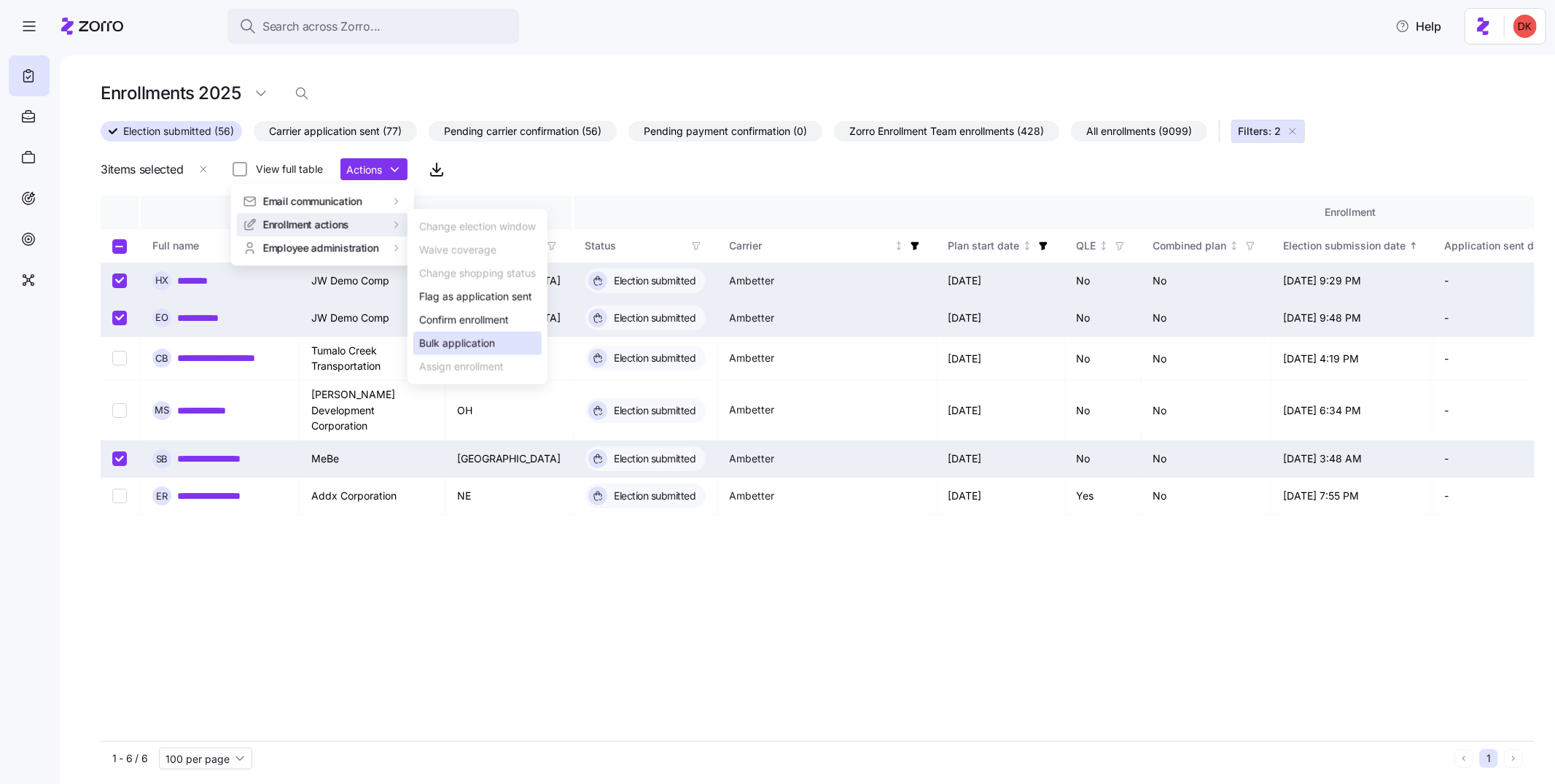
click at [461, 338] on div "Bulk application" at bounding box center [457, 343] width 76 height 16
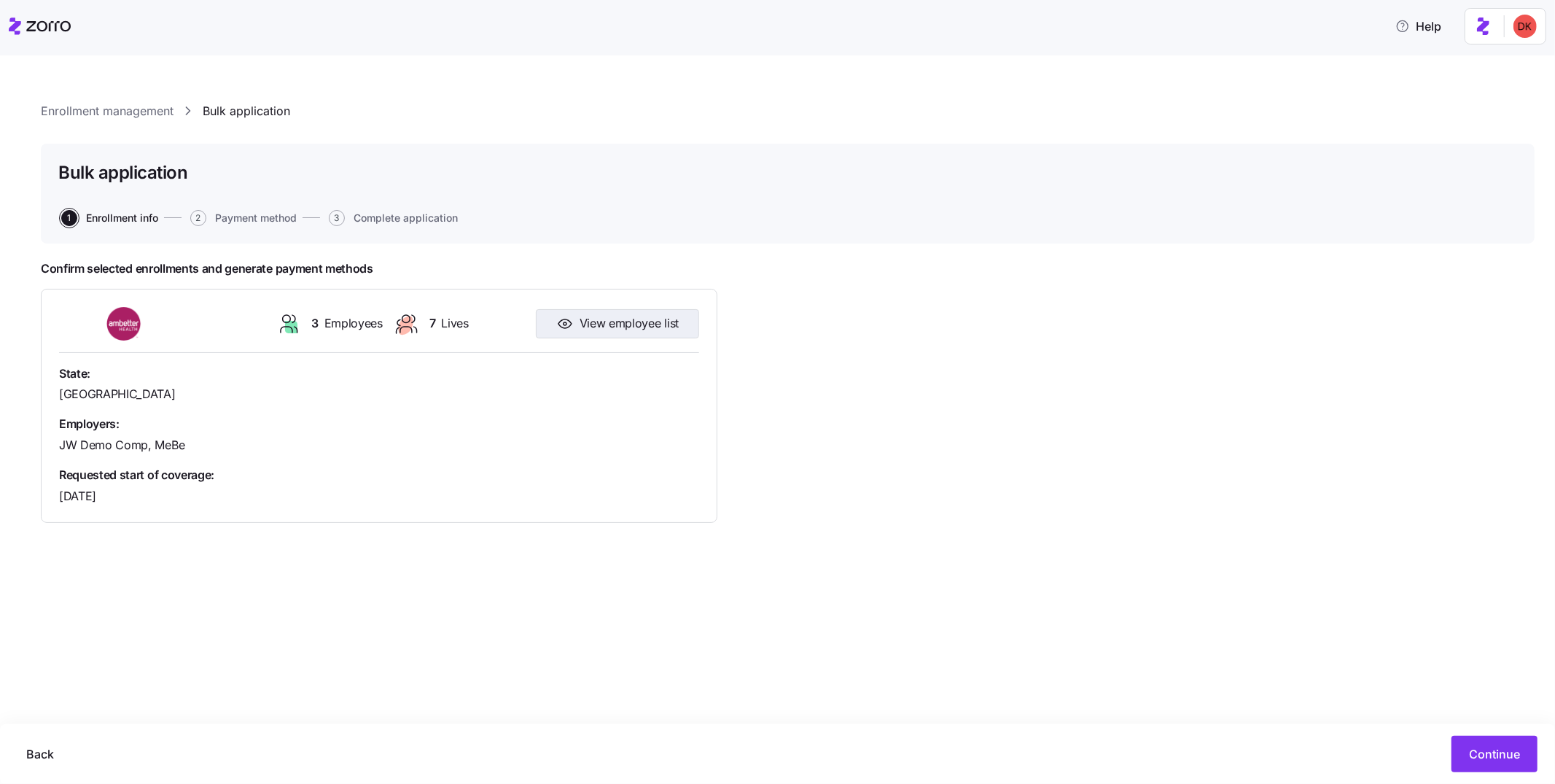
click at [677, 325] on span "View employee list" at bounding box center [629, 323] width 99 height 18
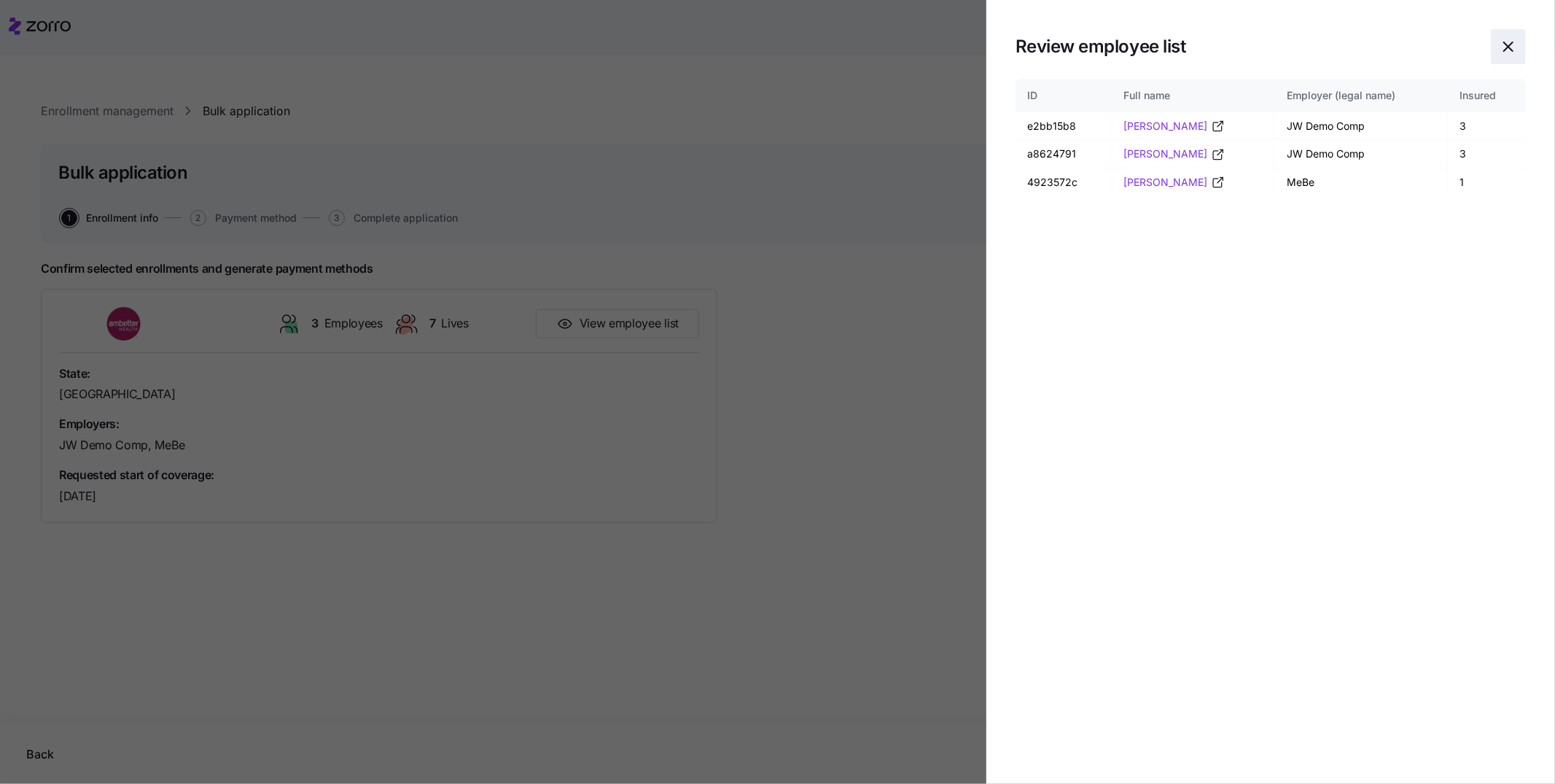
click at [1399, 41] on icon "button" at bounding box center [1509, 46] width 17 height 17
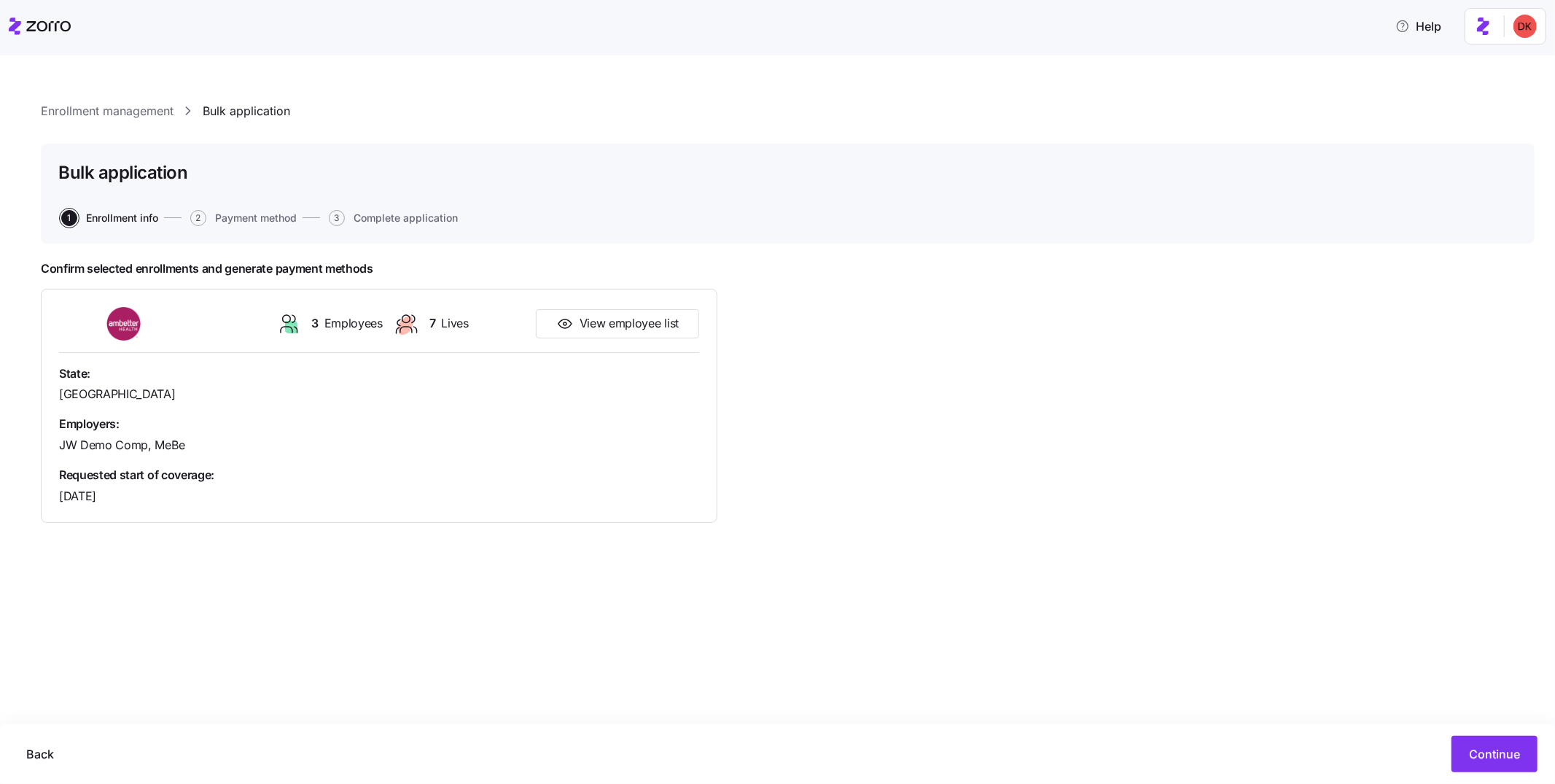
click at [111, 110] on link "Enrollment management" at bounding box center [107, 110] width 133 height 18
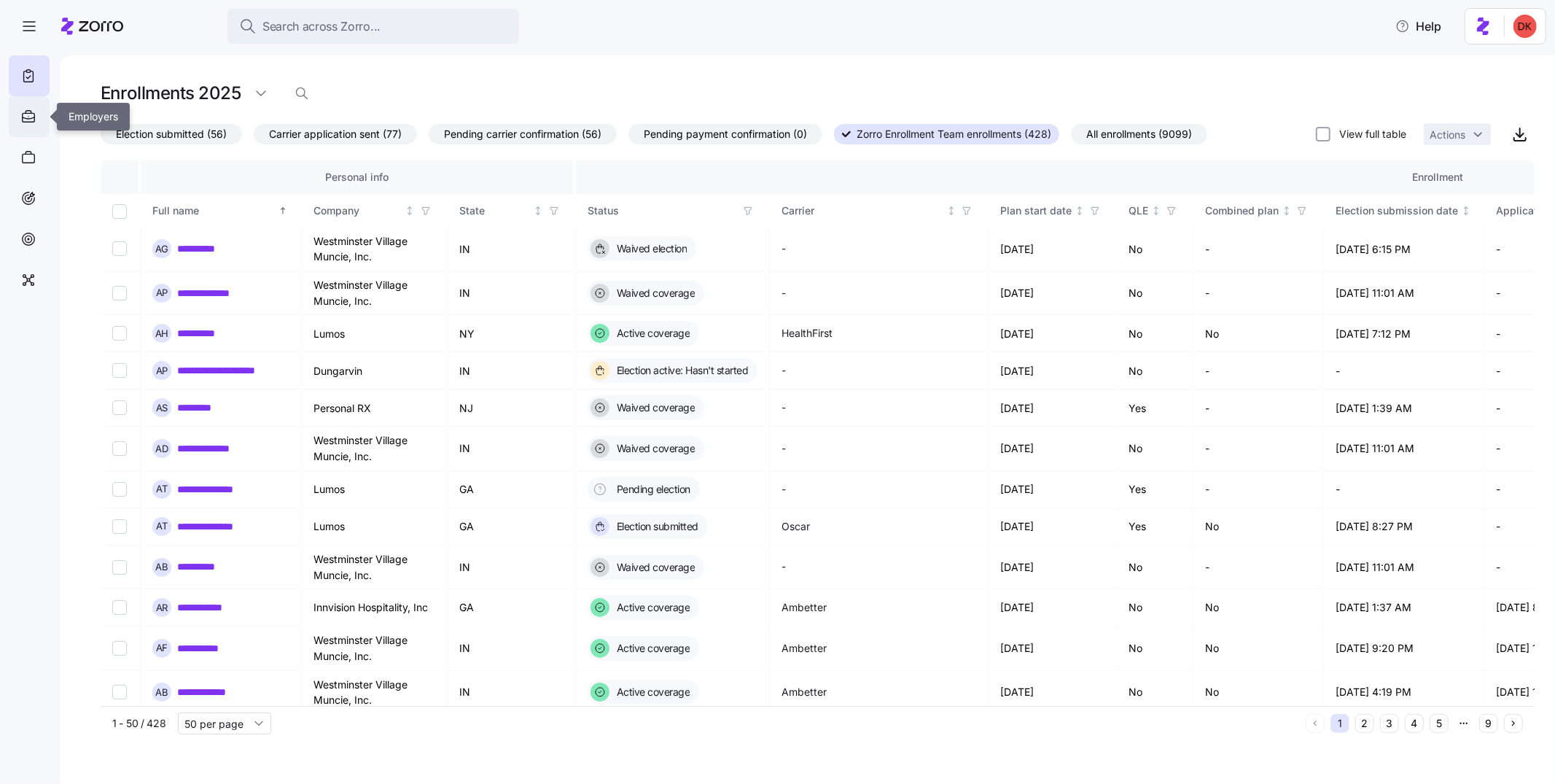
click at [30, 119] on icon at bounding box center [28, 117] width 16 height 17
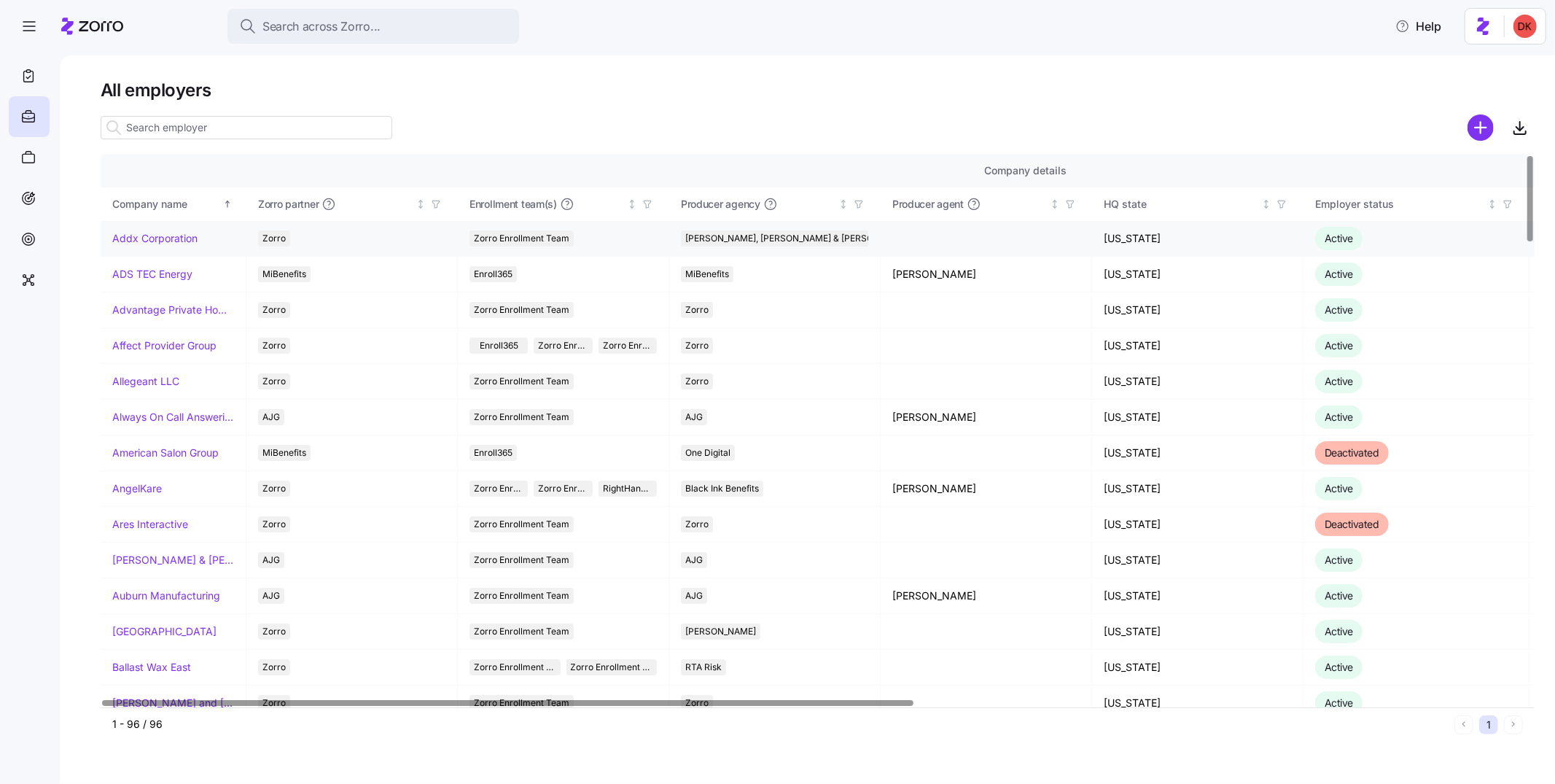
click at [136, 238] on link "Addx Corporation" at bounding box center [154, 238] width 85 height 15
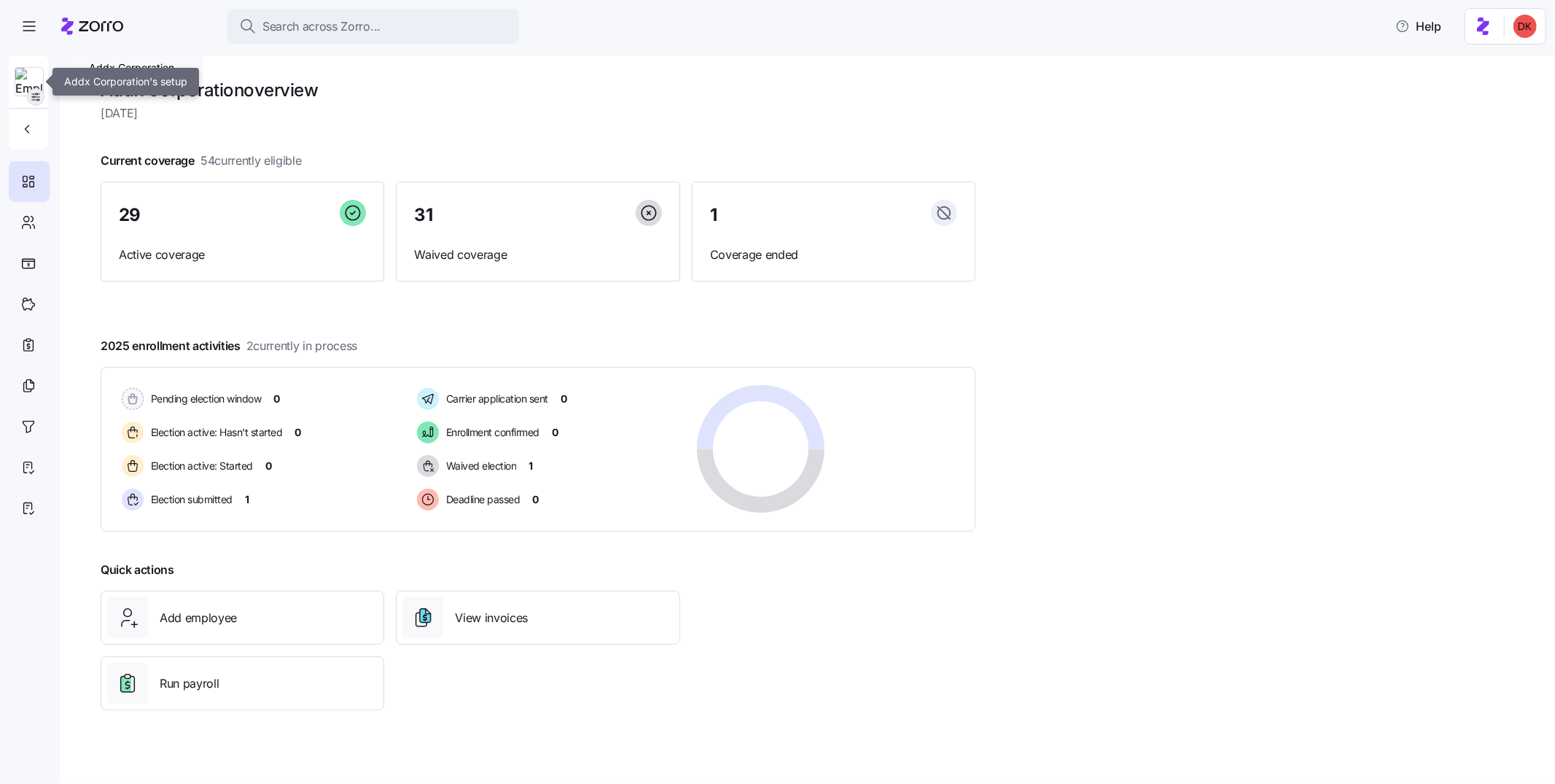
click at [31, 99] on icon "button" at bounding box center [35, 96] width 12 height 12
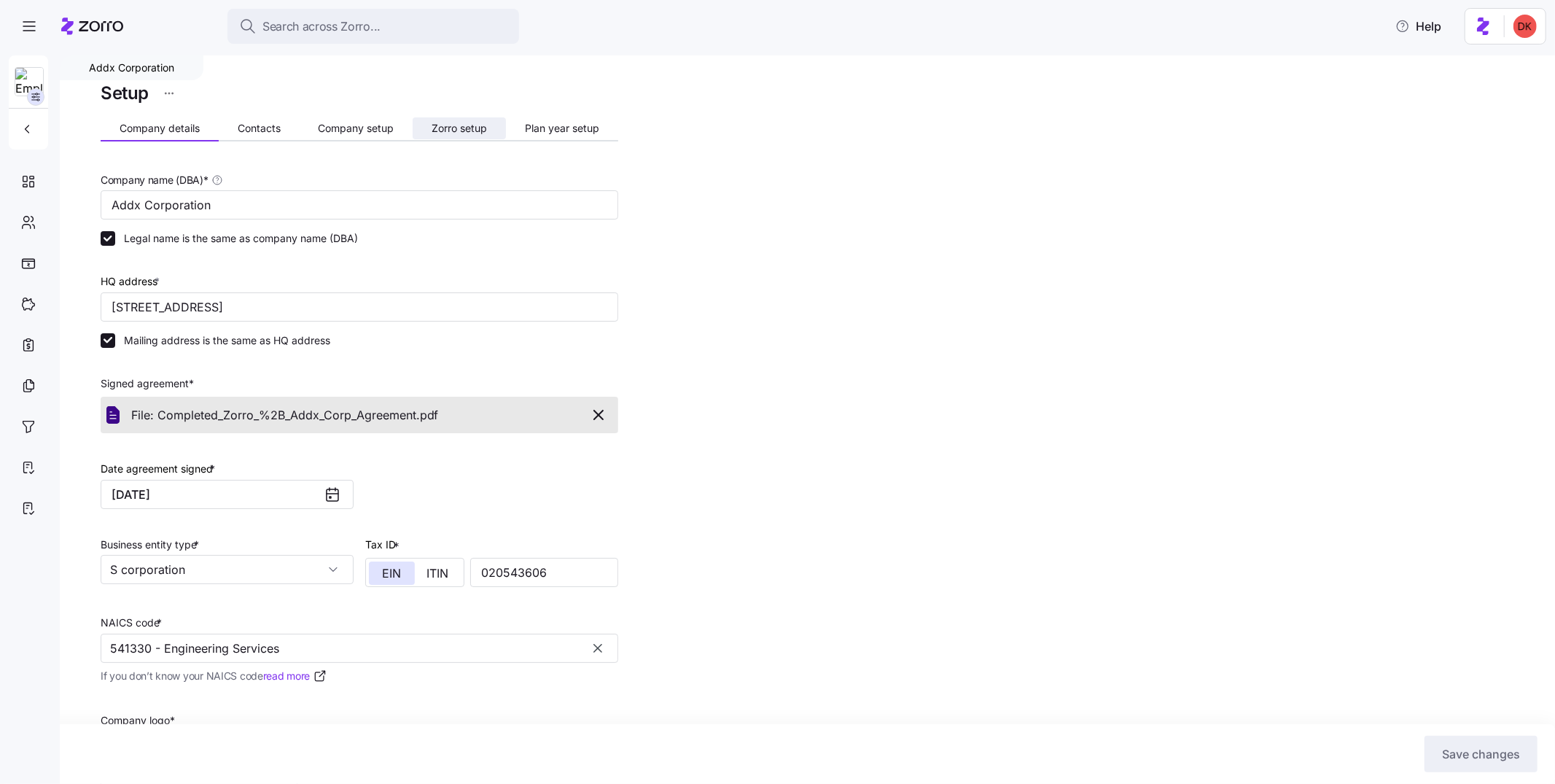
click at [484, 127] on span "Zorro setup" at bounding box center [459, 128] width 56 height 10
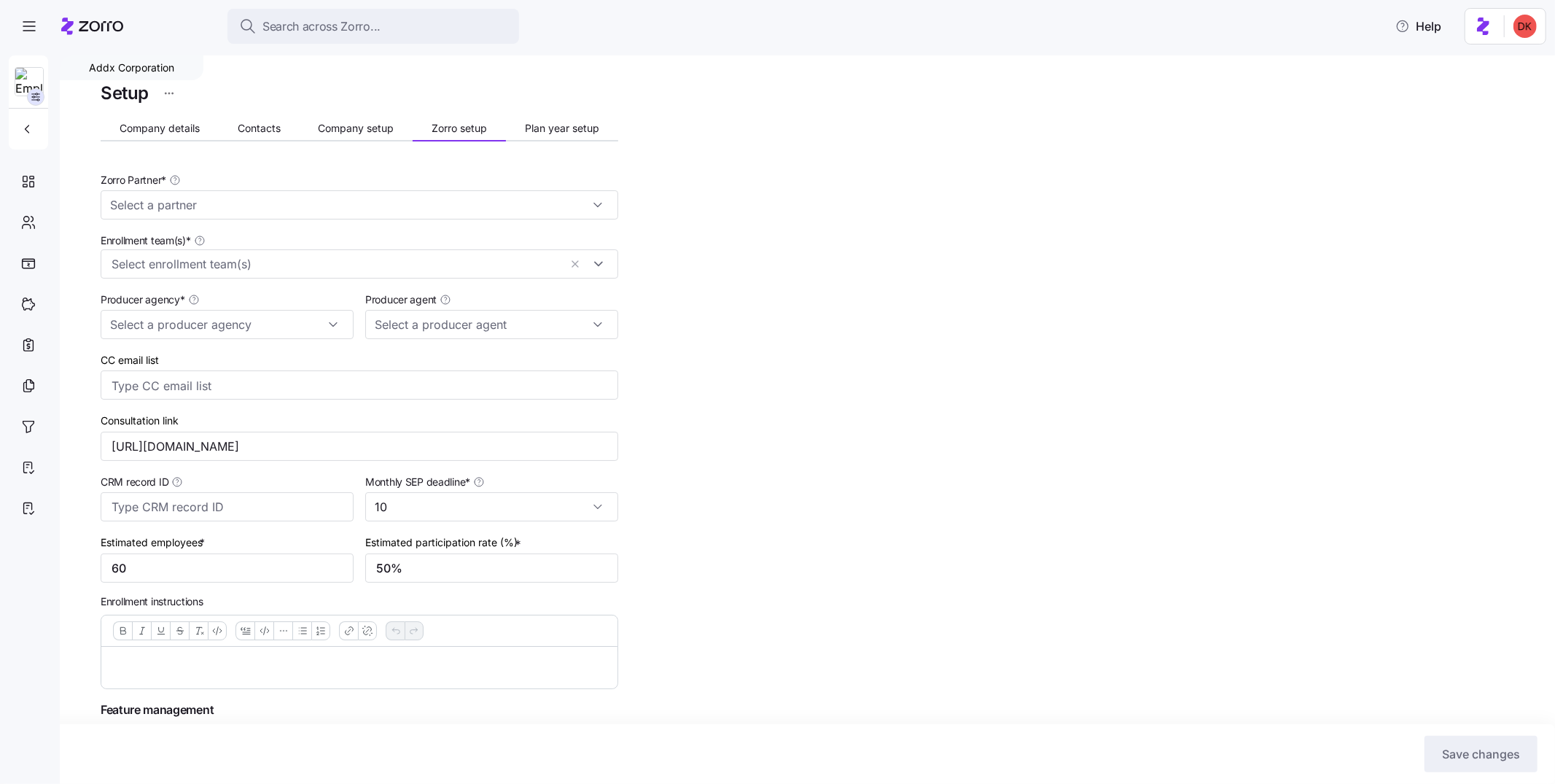
type input "Zorro"
type input "[PERSON_NAME], [PERSON_NAME] & [PERSON_NAME]"
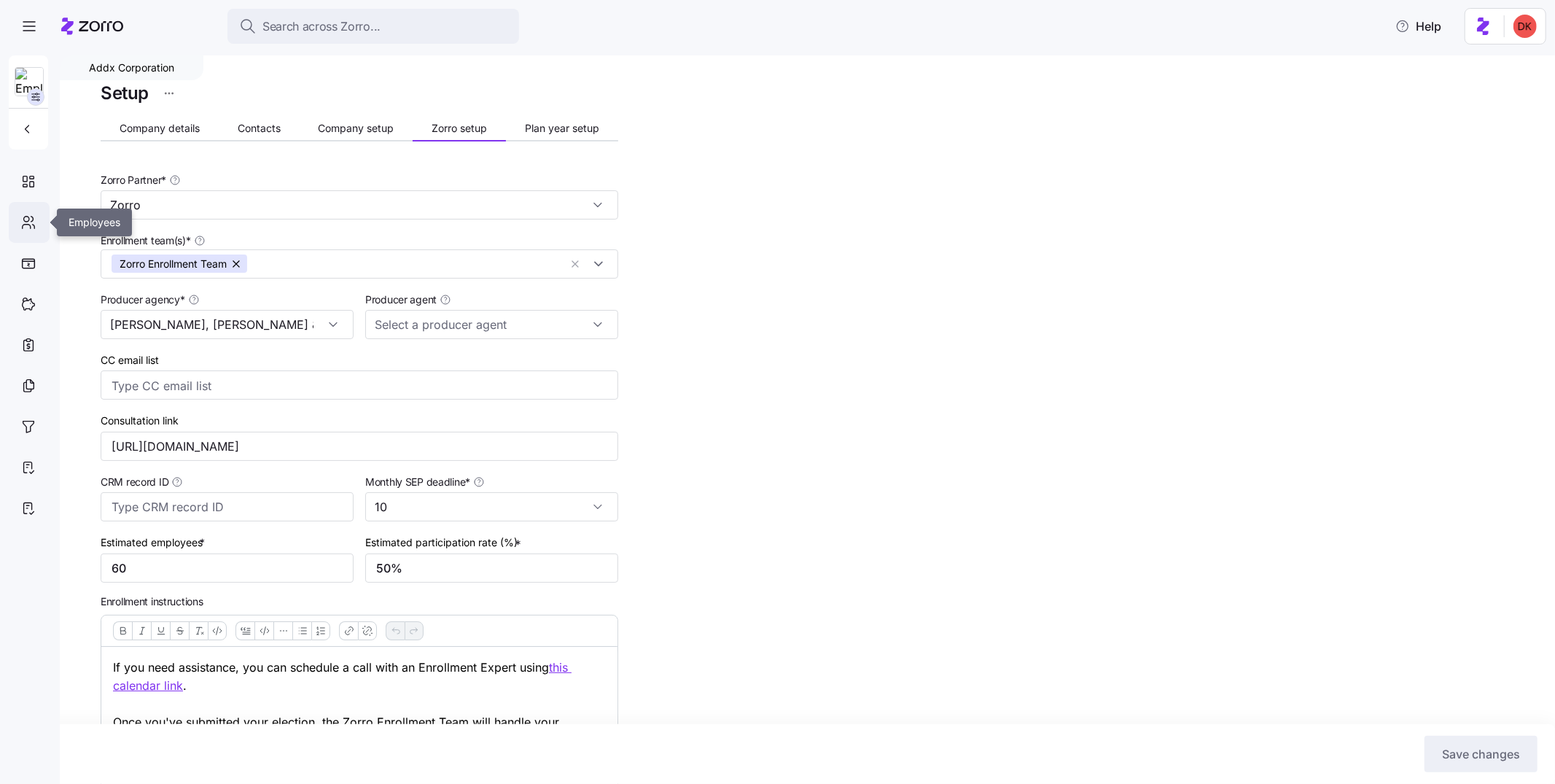
click at [37, 227] on div at bounding box center [29, 222] width 41 height 41
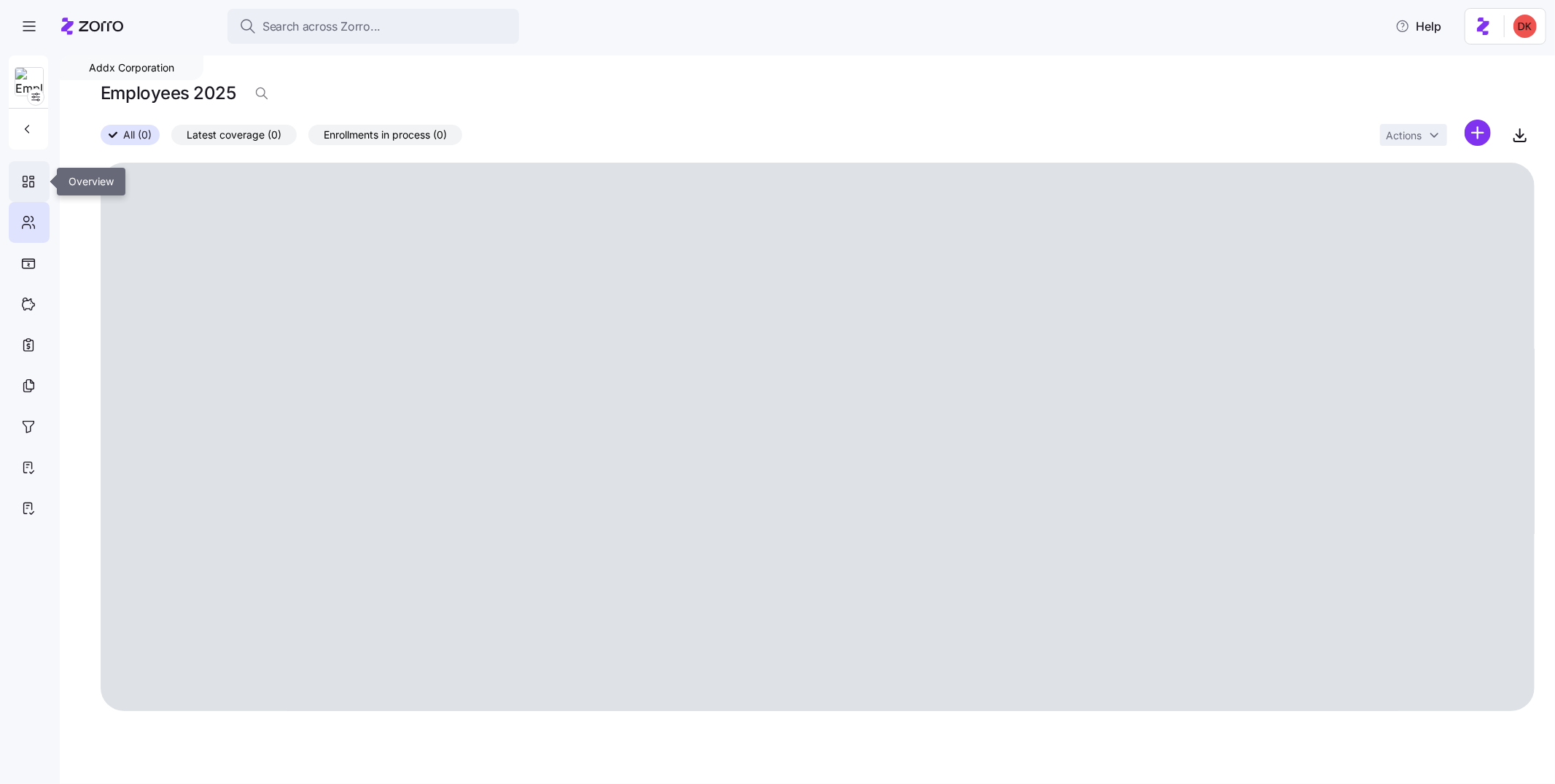
click at [28, 175] on icon at bounding box center [28, 182] width 16 height 17
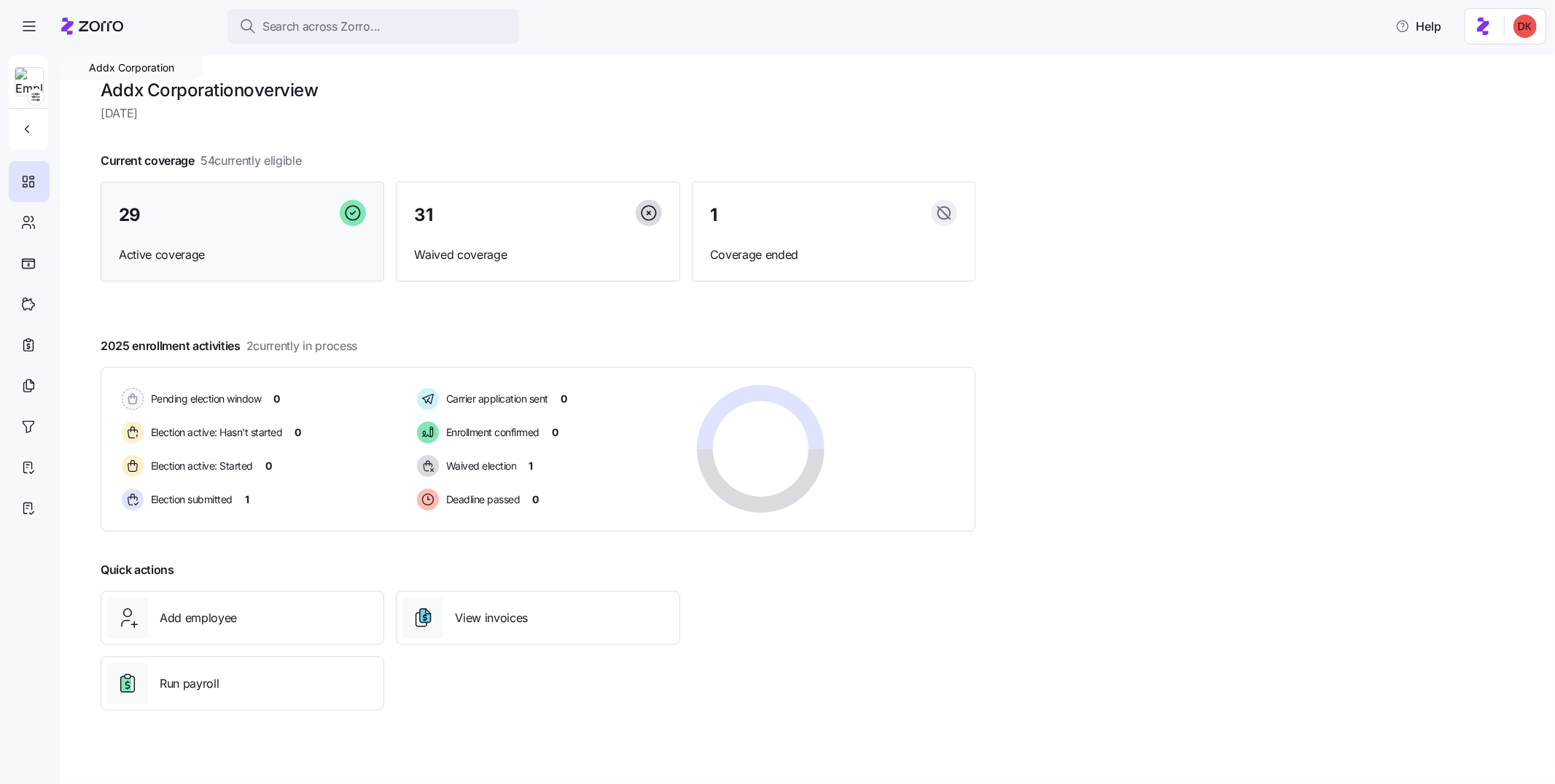
click at [257, 219] on div "29" at bounding box center [243, 215] width 247 height 31
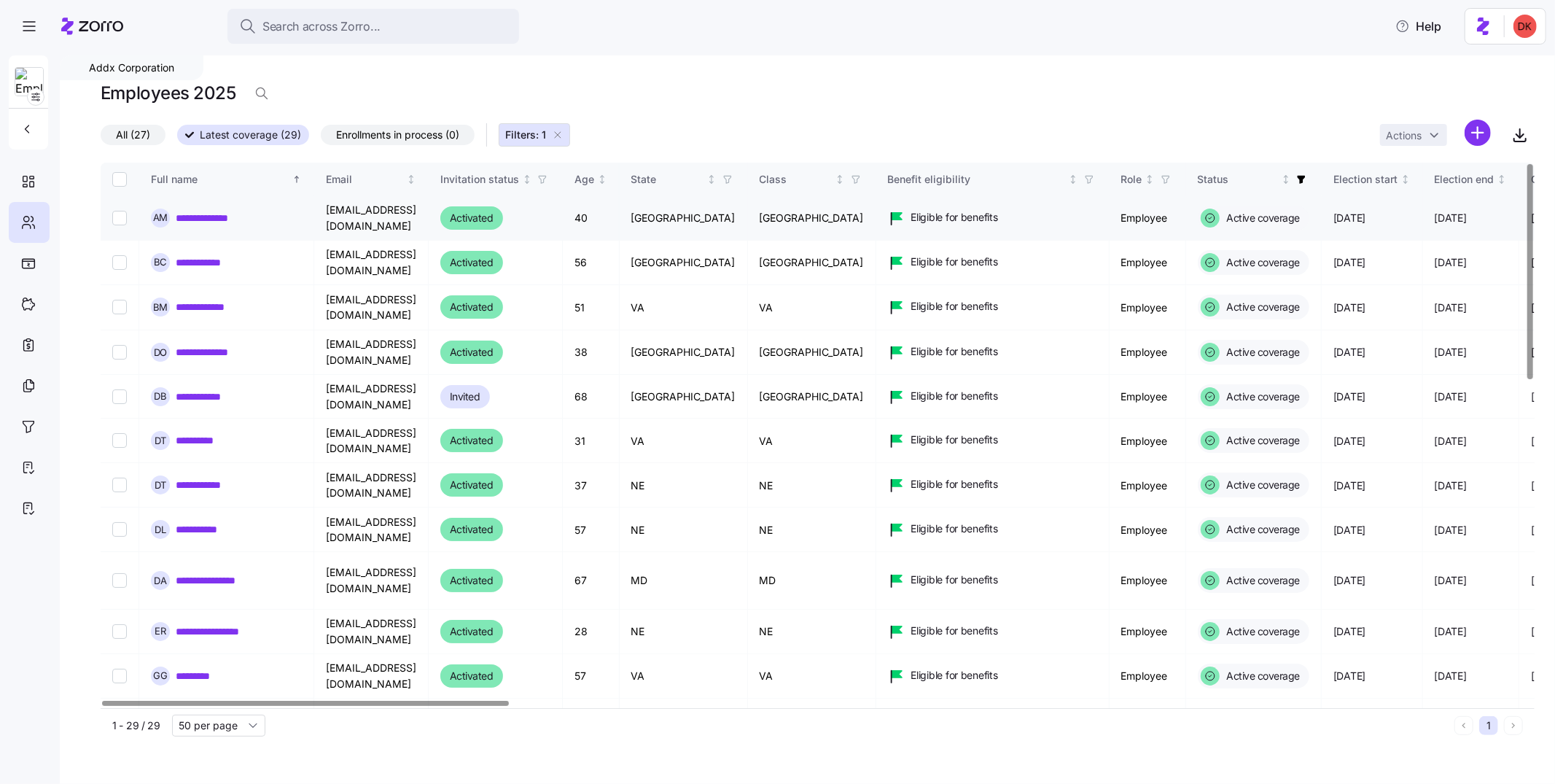
click at [121, 216] on input "Select record 1" at bounding box center [119, 218] width 15 height 15
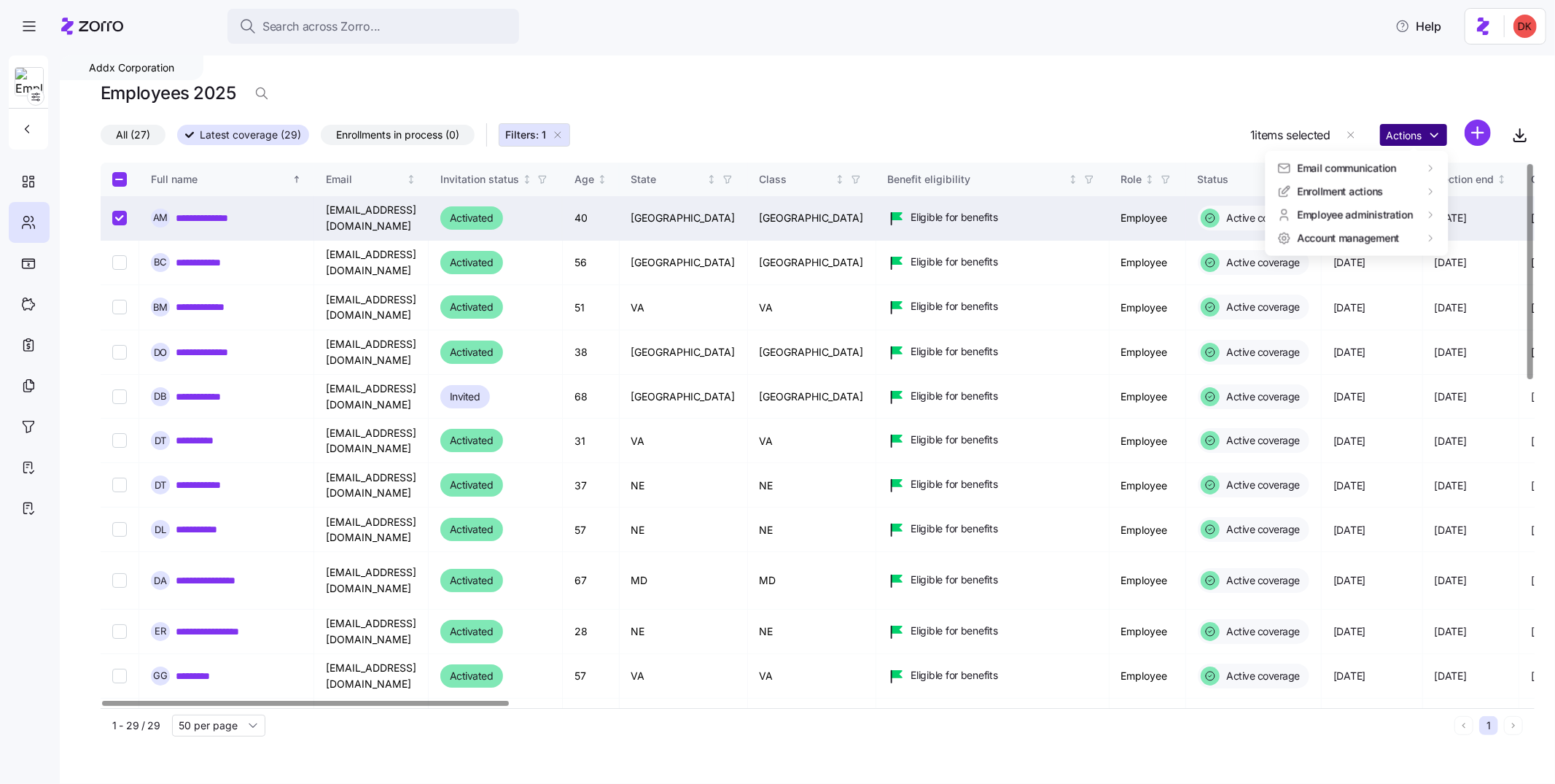
click at [1399, 138] on html "**********" at bounding box center [777, 387] width 1555 height 775
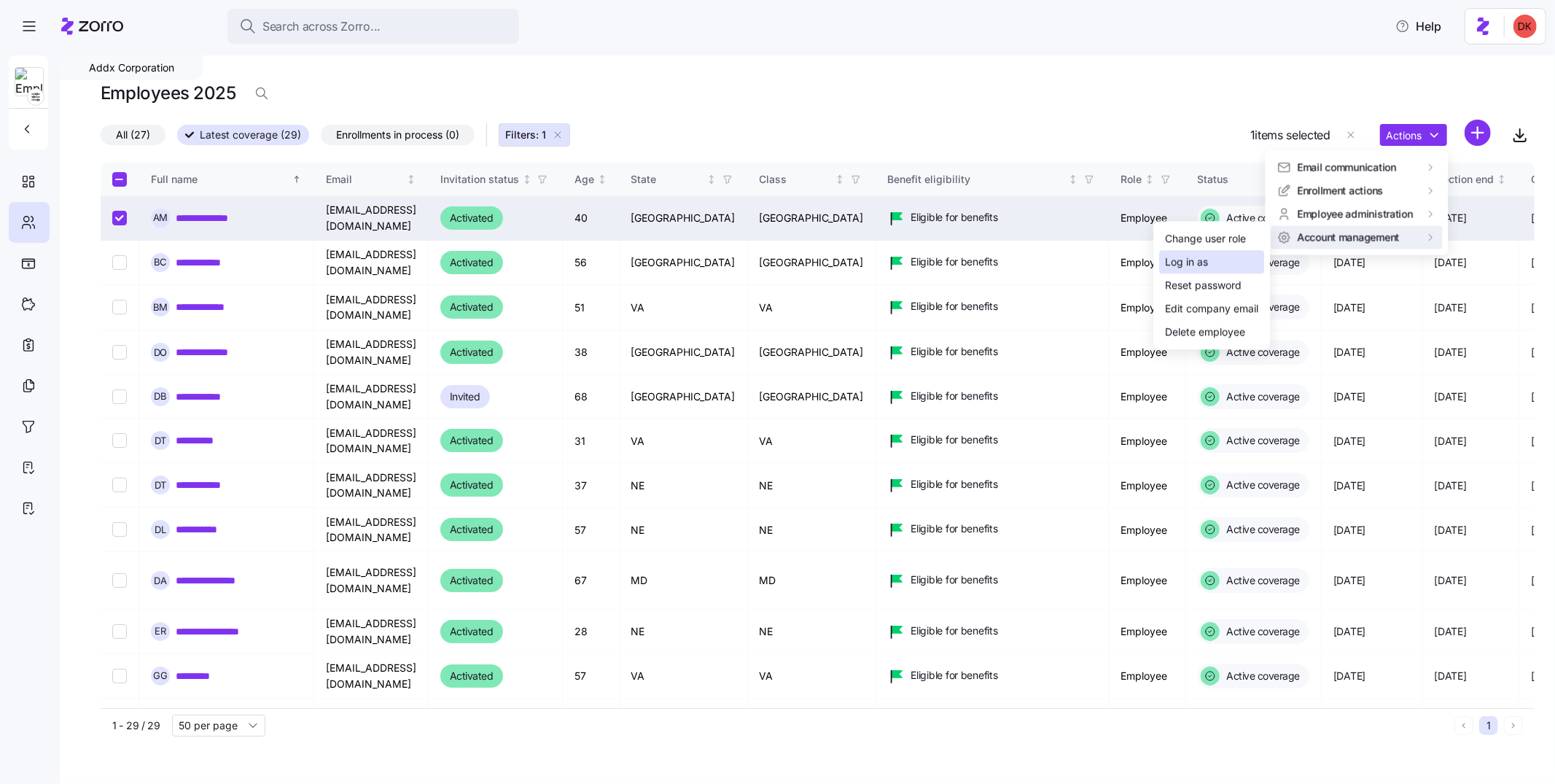
click at [1231, 264] on div "Log in as" at bounding box center [1212, 262] width 105 height 23
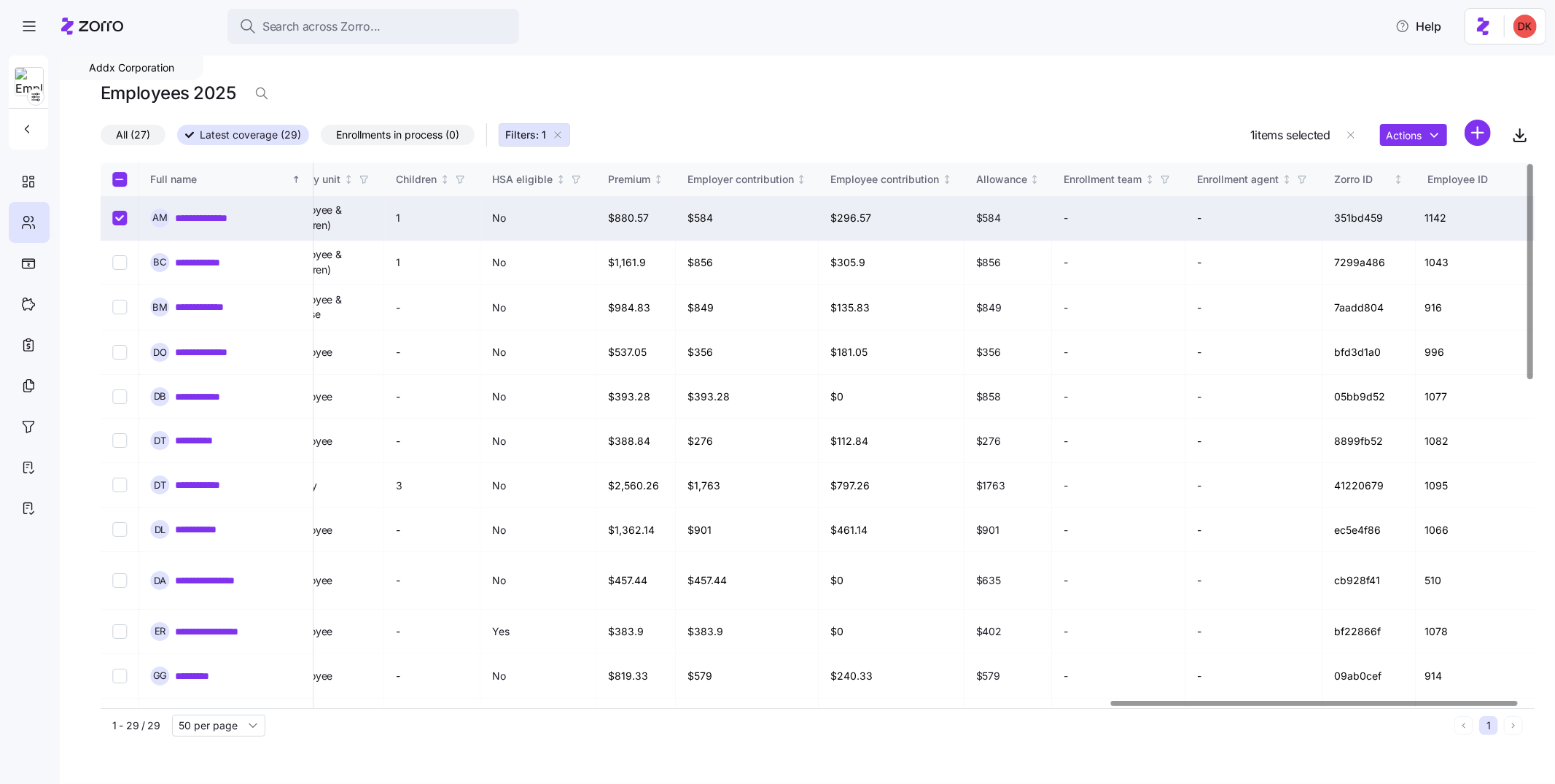
scroll to position [0, 3586]
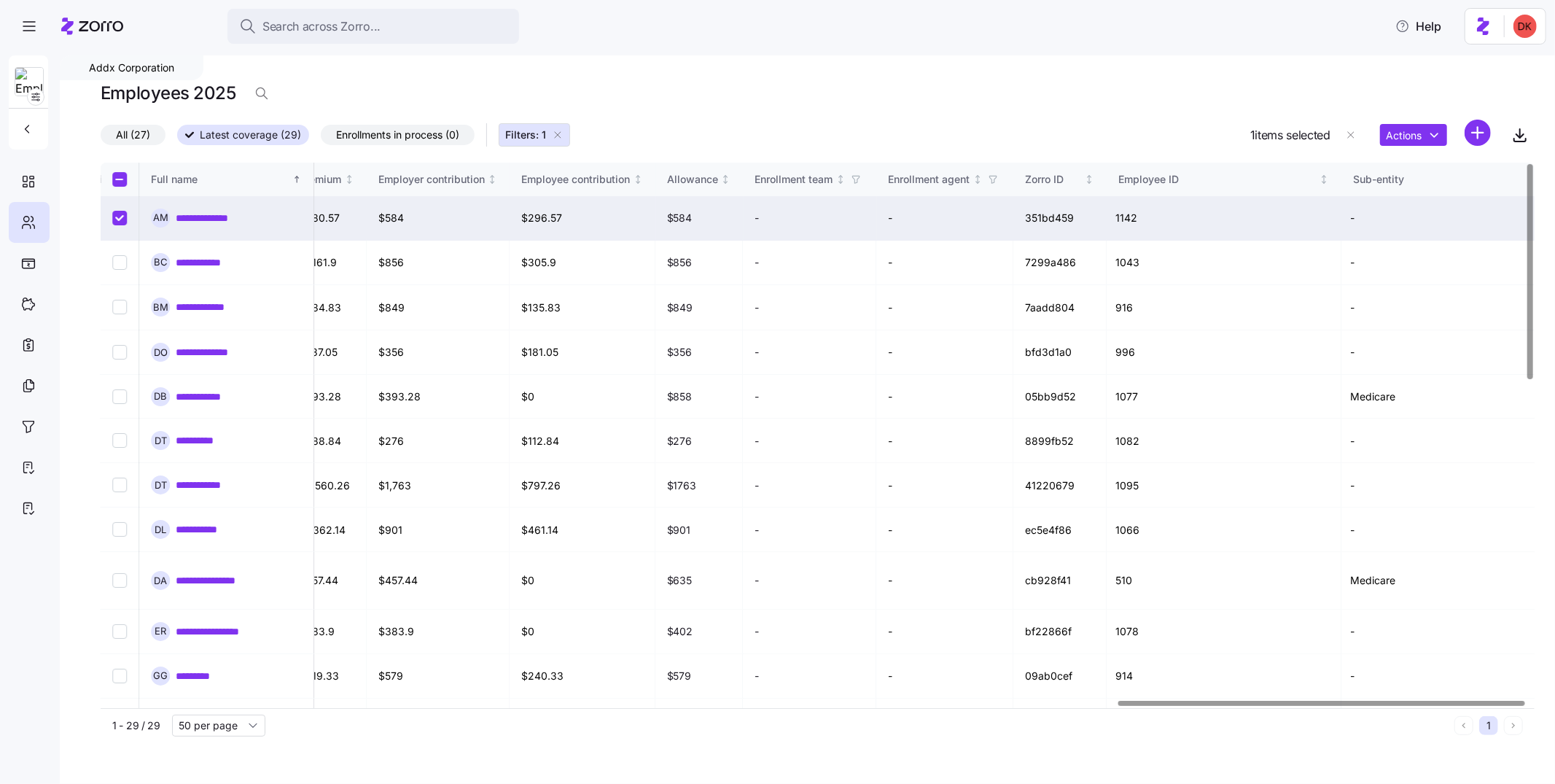
click at [743, 218] on td "-" at bounding box center [809, 218] width 134 height 45
click at [122, 220] on input "Select record 1" at bounding box center [119, 218] width 15 height 15
checkbox input "false"
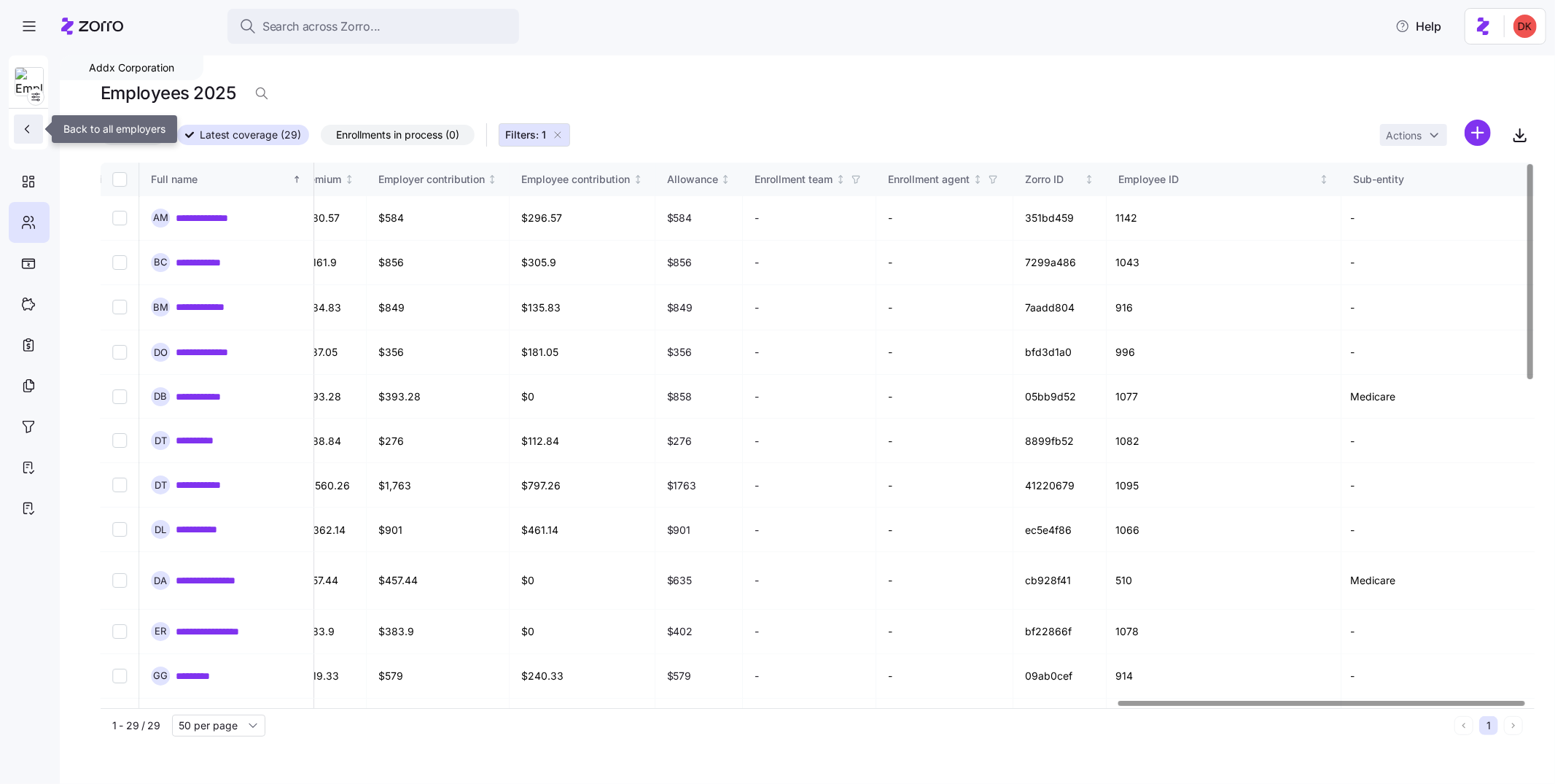
click at [27, 131] on icon "button" at bounding box center [27, 129] width 15 height 15
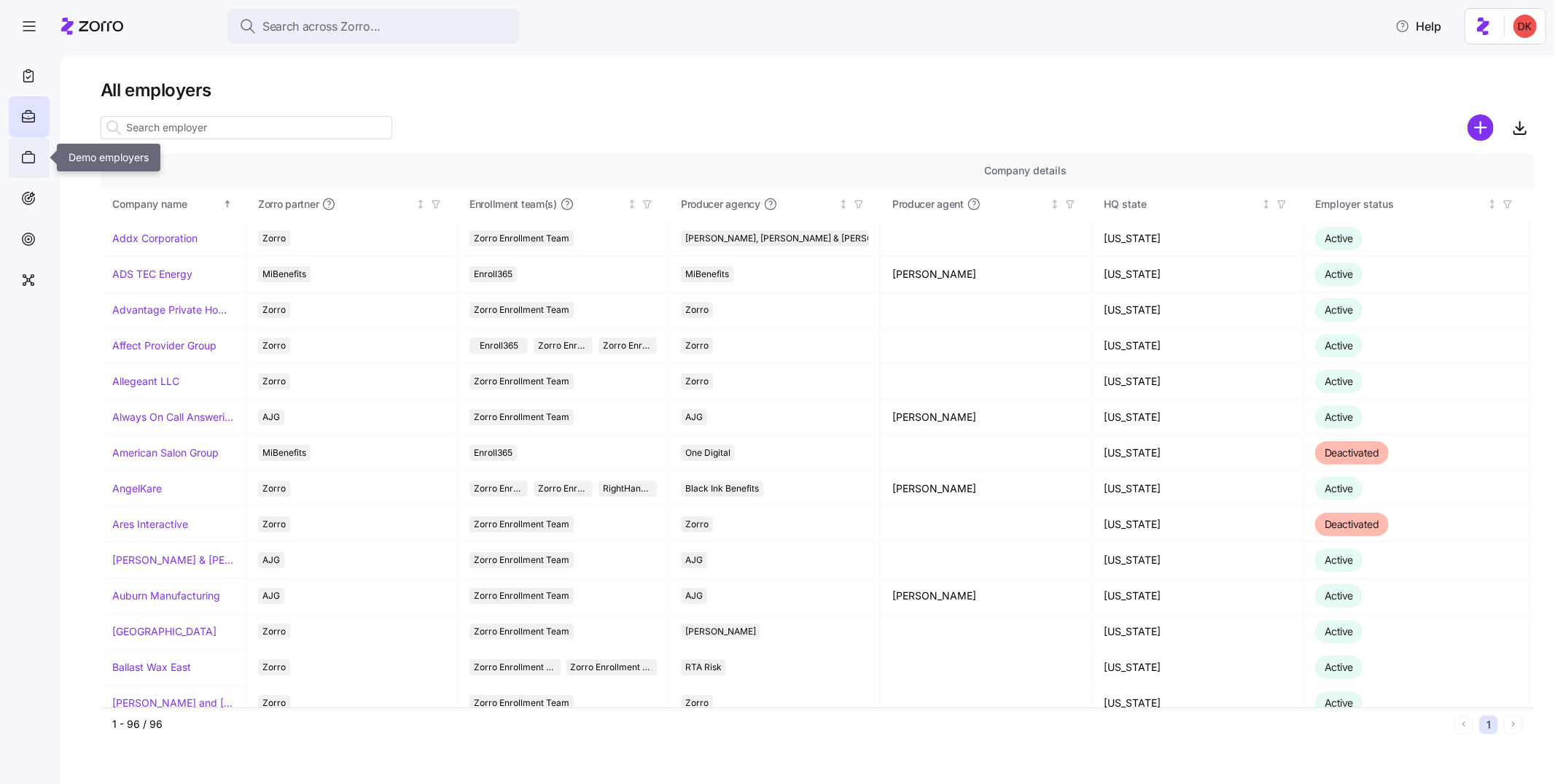
click at [27, 156] on icon at bounding box center [28, 157] width 16 height 17
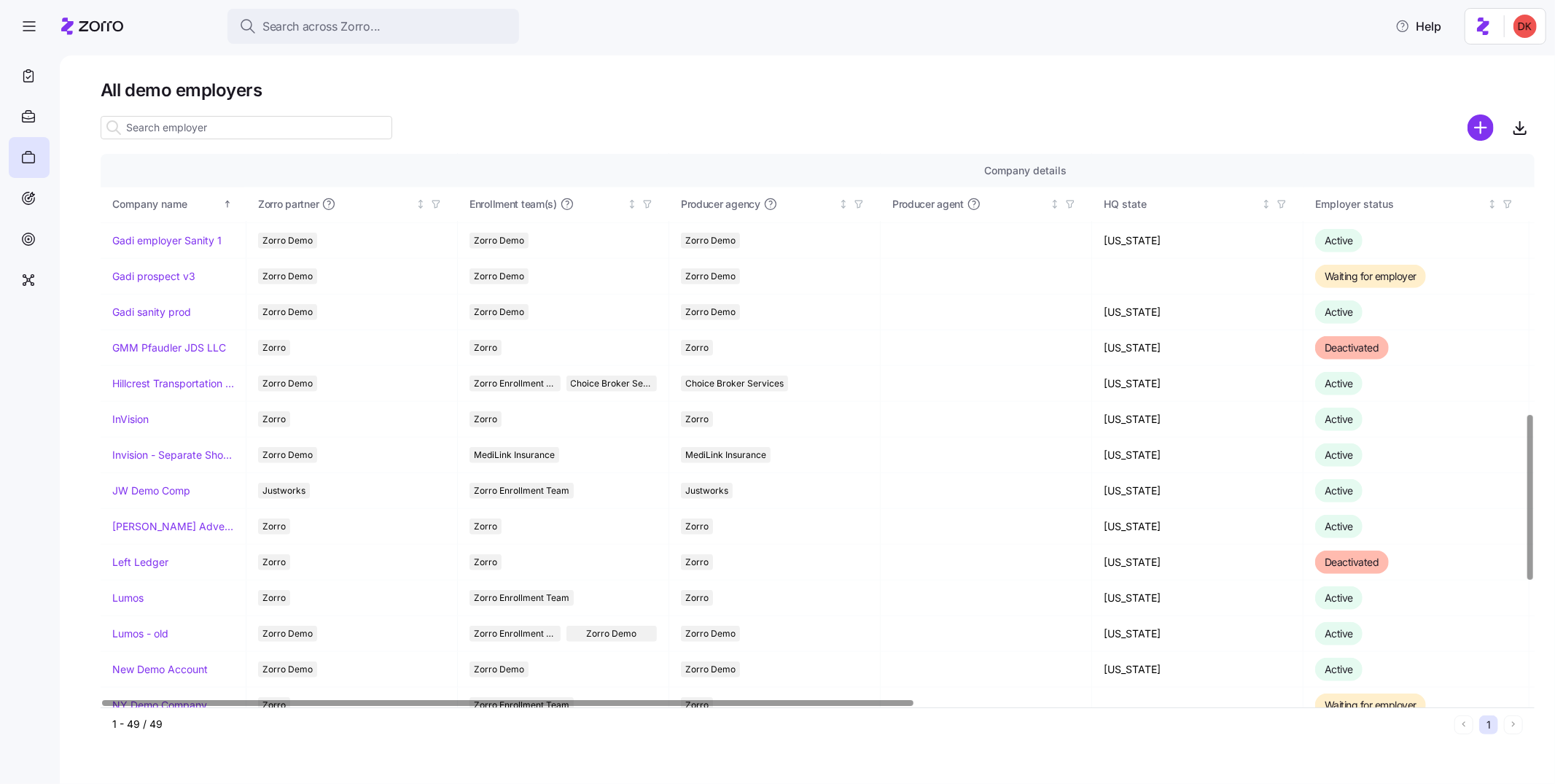
scroll to position [869, 0]
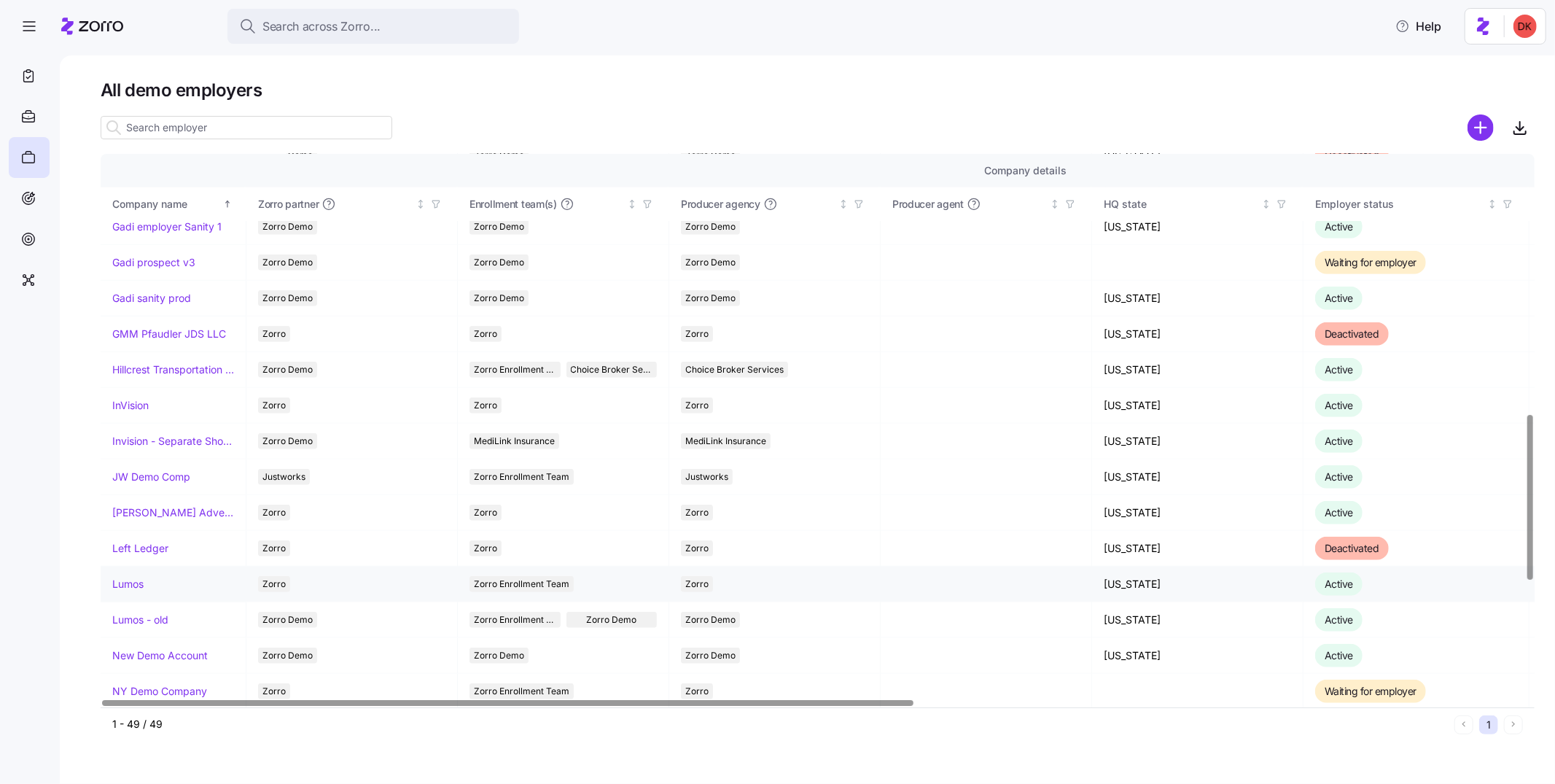
click at [135, 587] on link "Lumos" at bounding box center [128, 584] width 31 height 15
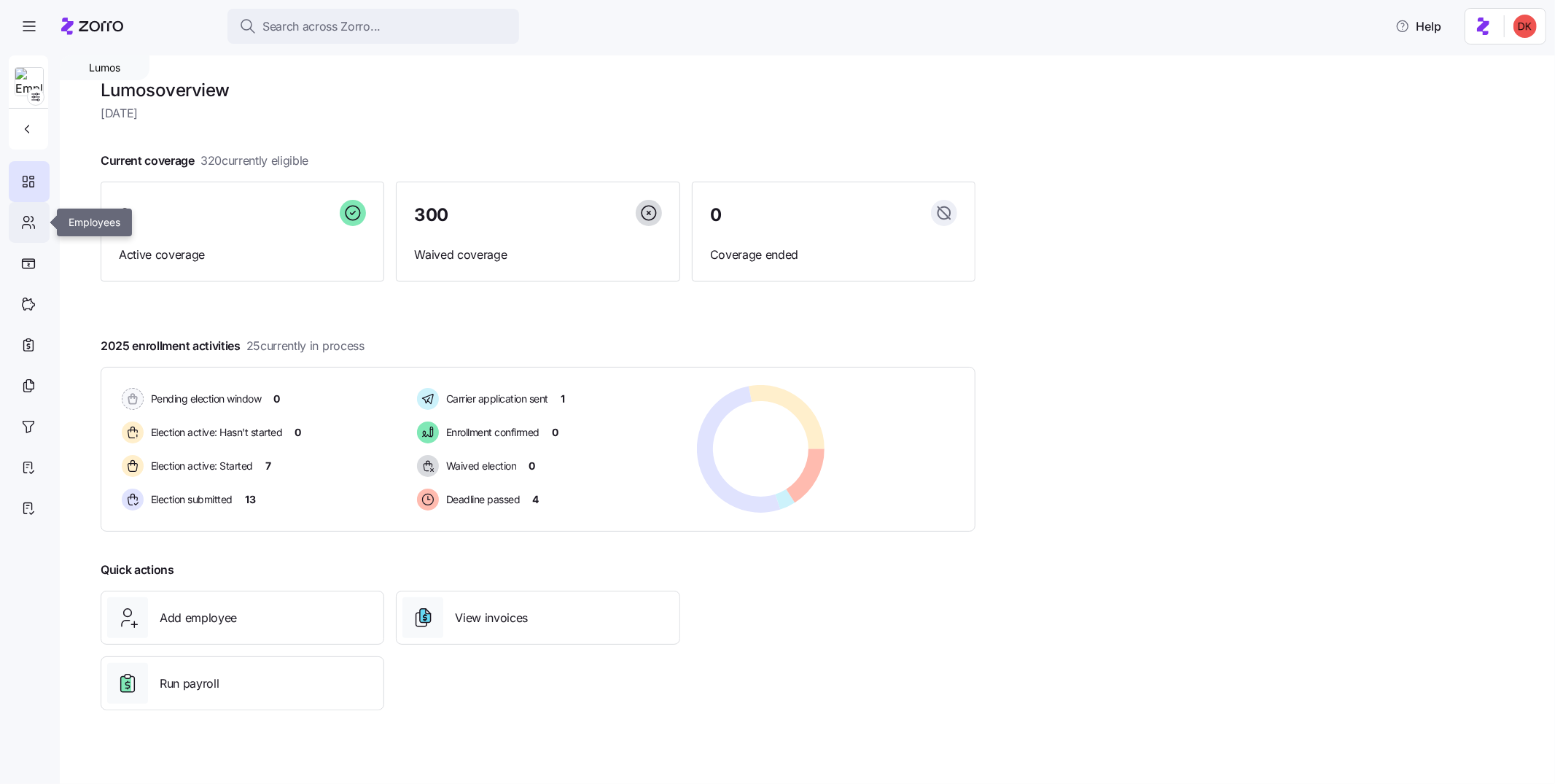
click at [21, 219] on icon at bounding box center [28, 222] width 16 height 17
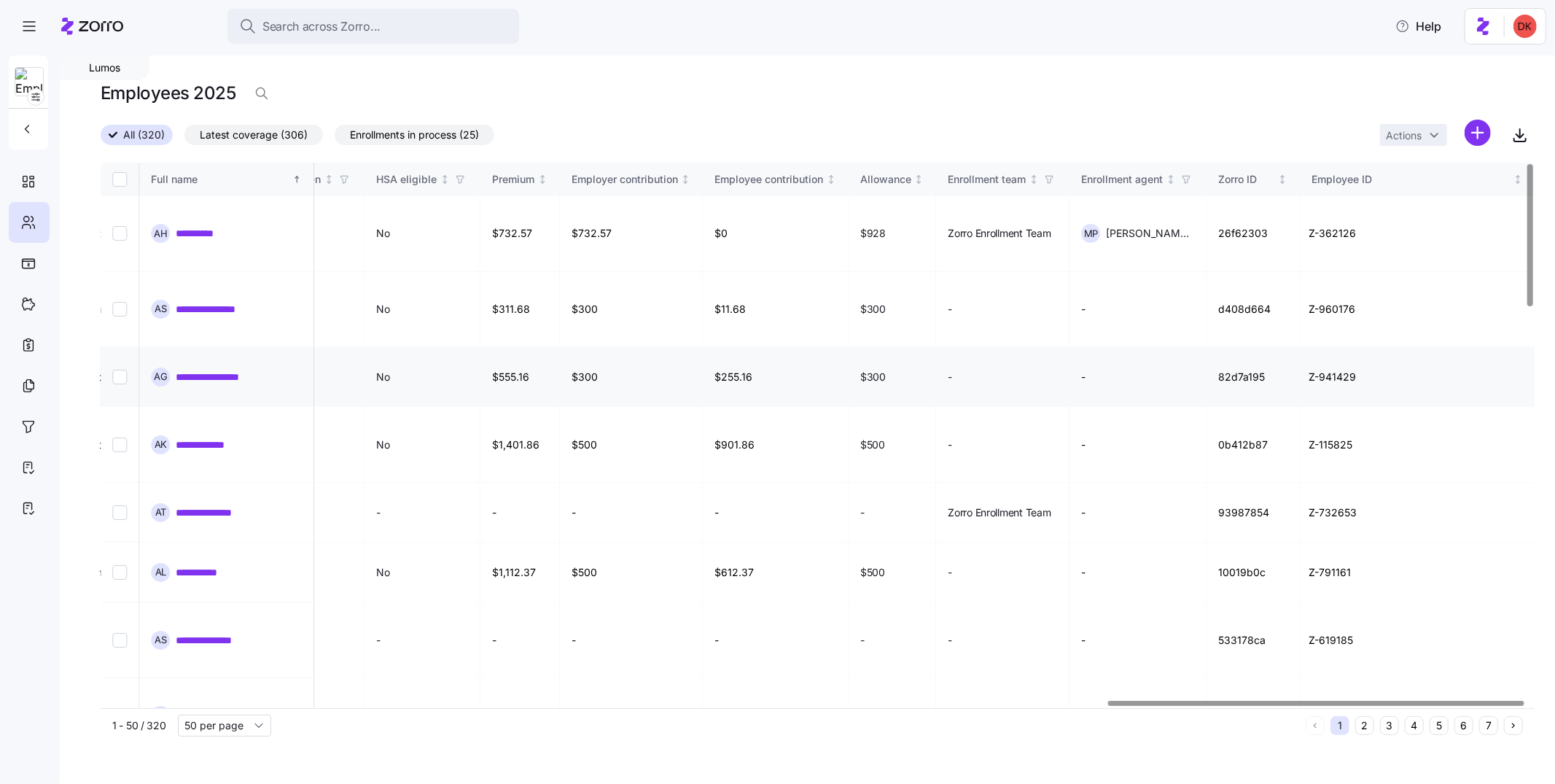
scroll to position [0, 3465]
click at [121, 234] on input "Select record 1" at bounding box center [119, 233] width 15 height 15
checkbox input "true"
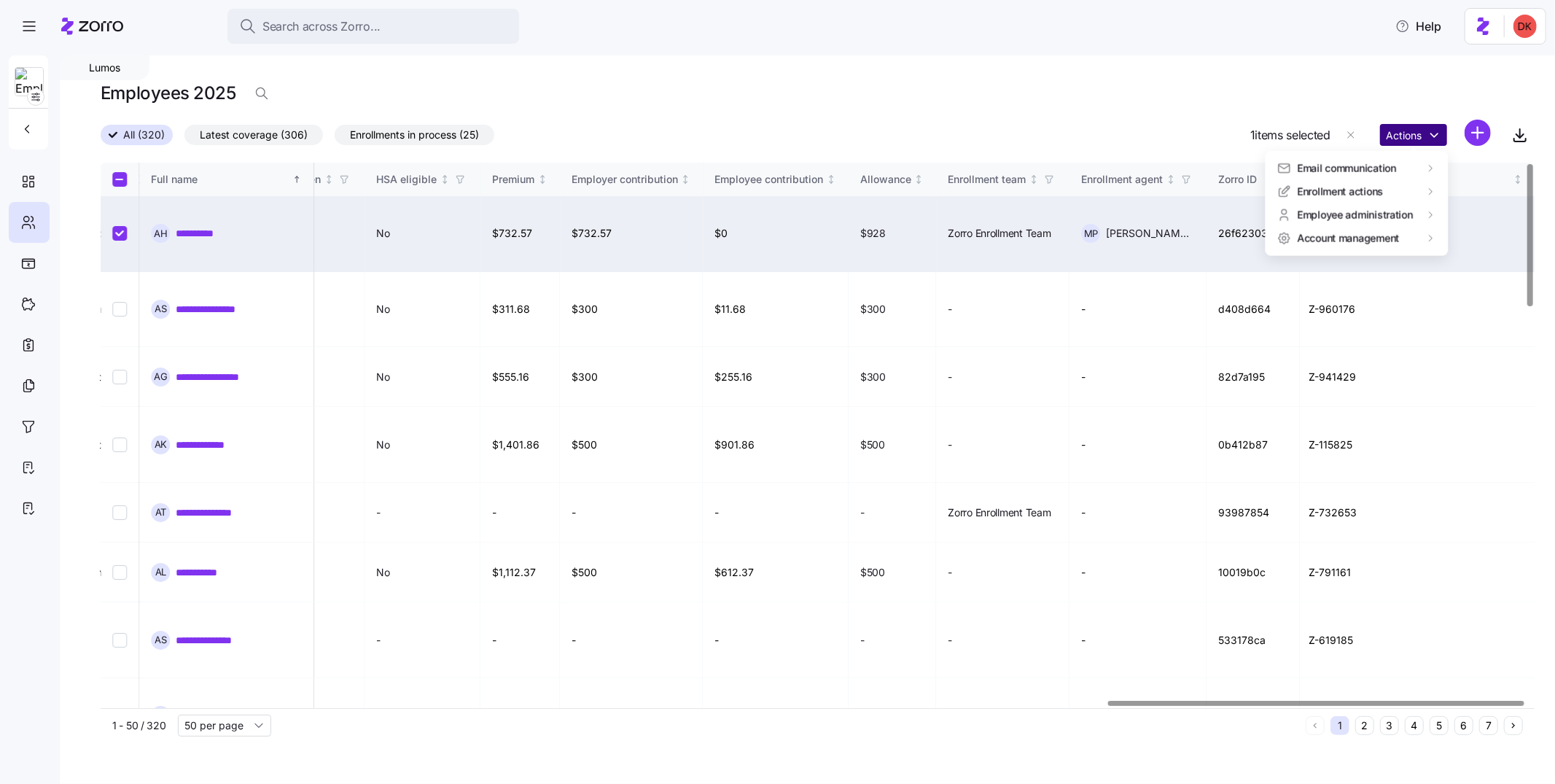
click at [1399, 132] on html "**********" at bounding box center [777, 387] width 1555 height 775
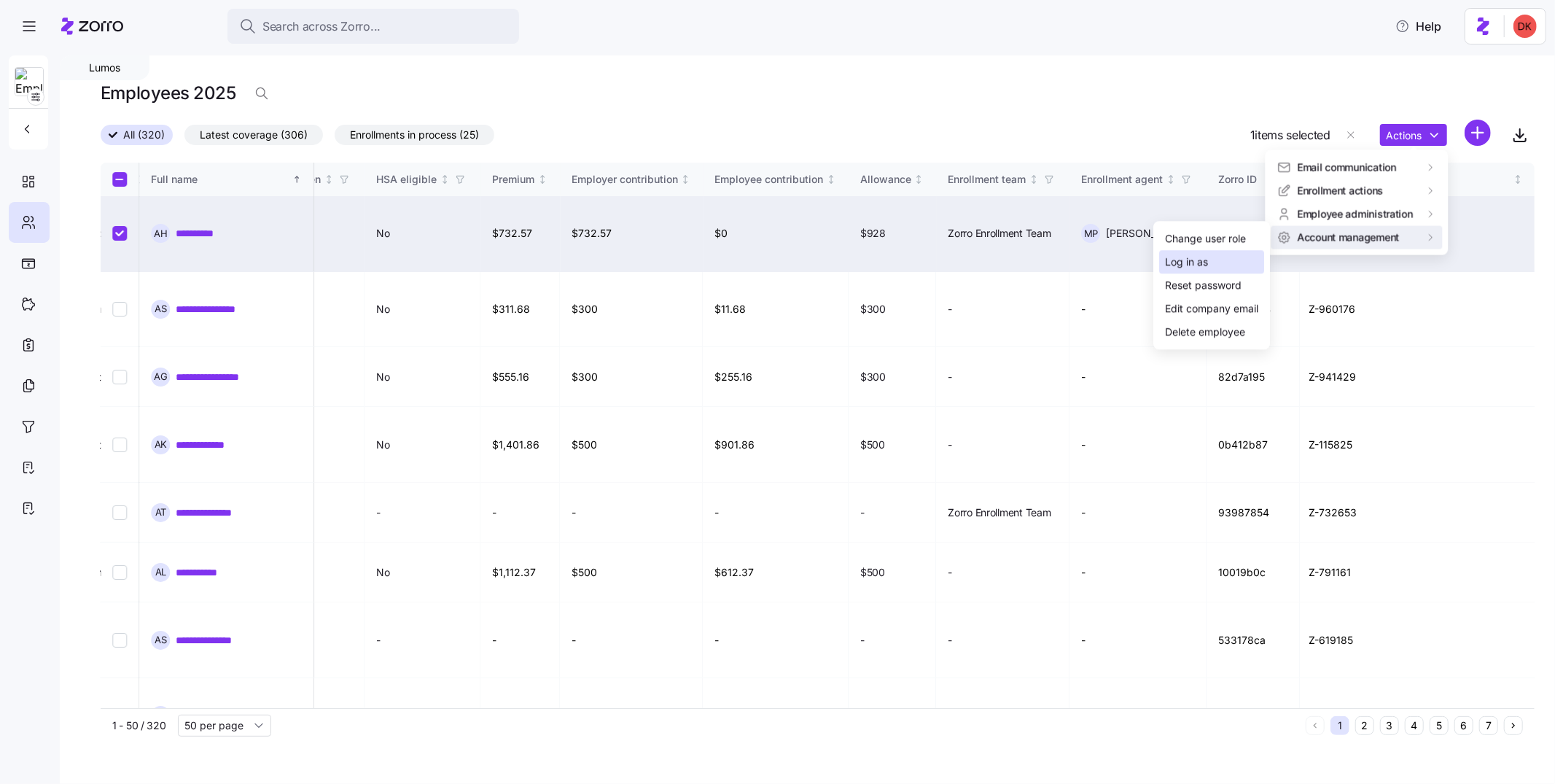
click at [1208, 260] on div "Log in as" at bounding box center [1186, 261] width 43 height 16
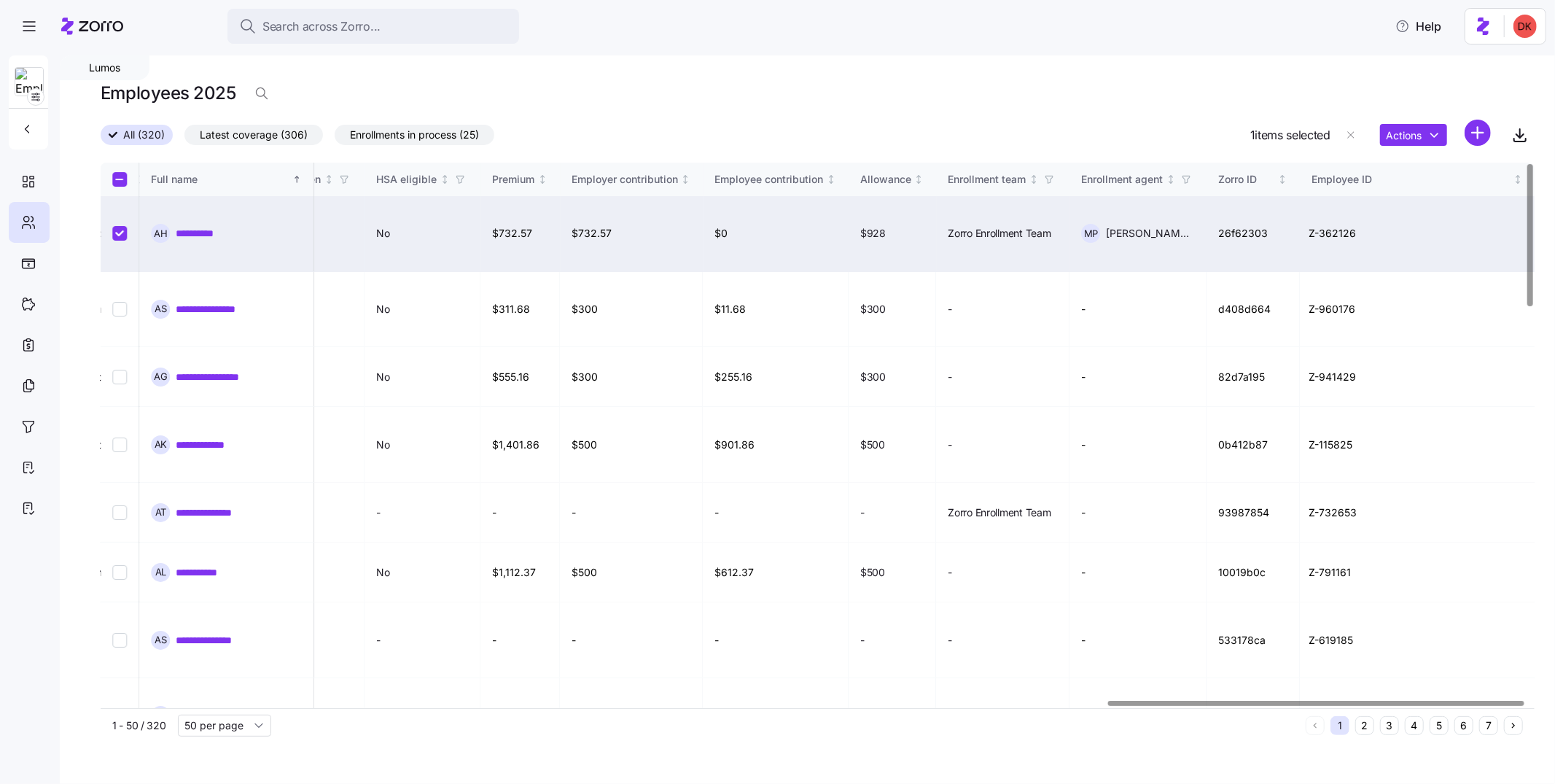
click at [197, 230] on link "**********" at bounding box center [207, 233] width 63 height 15
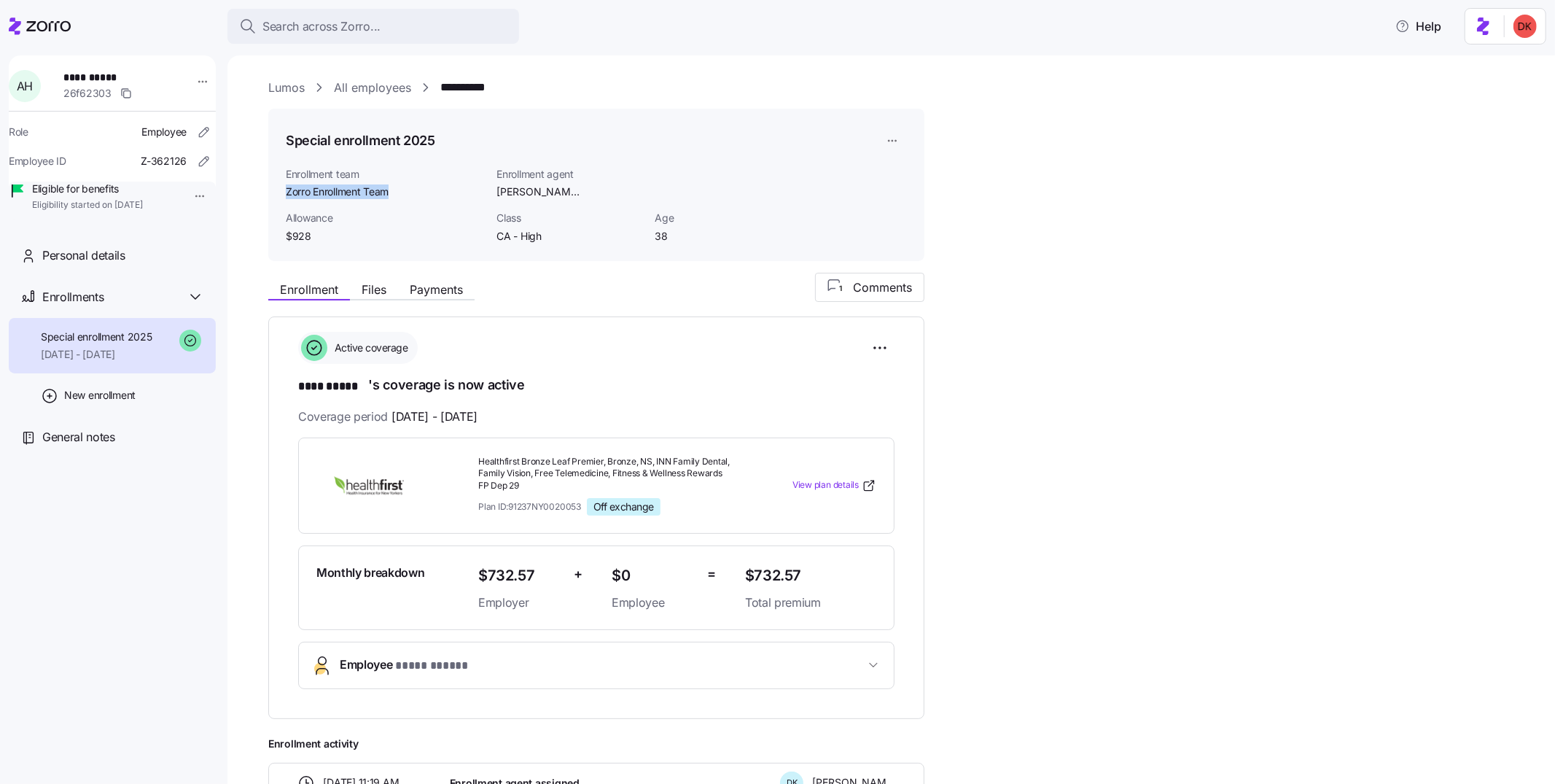
drag, startPoint x: 286, startPoint y: 192, endPoint x: 401, endPoint y: 192, distance: 115.0
click at [401, 192] on span "Zorro Enrollment Team" at bounding box center [385, 192] width 199 height 15
click at [401, 192] on span "Zorro Enrollment Team" at bounding box center [385, 192] width 199 height 15
click at [284, 88] on link "Lumos" at bounding box center [286, 88] width 37 height 18
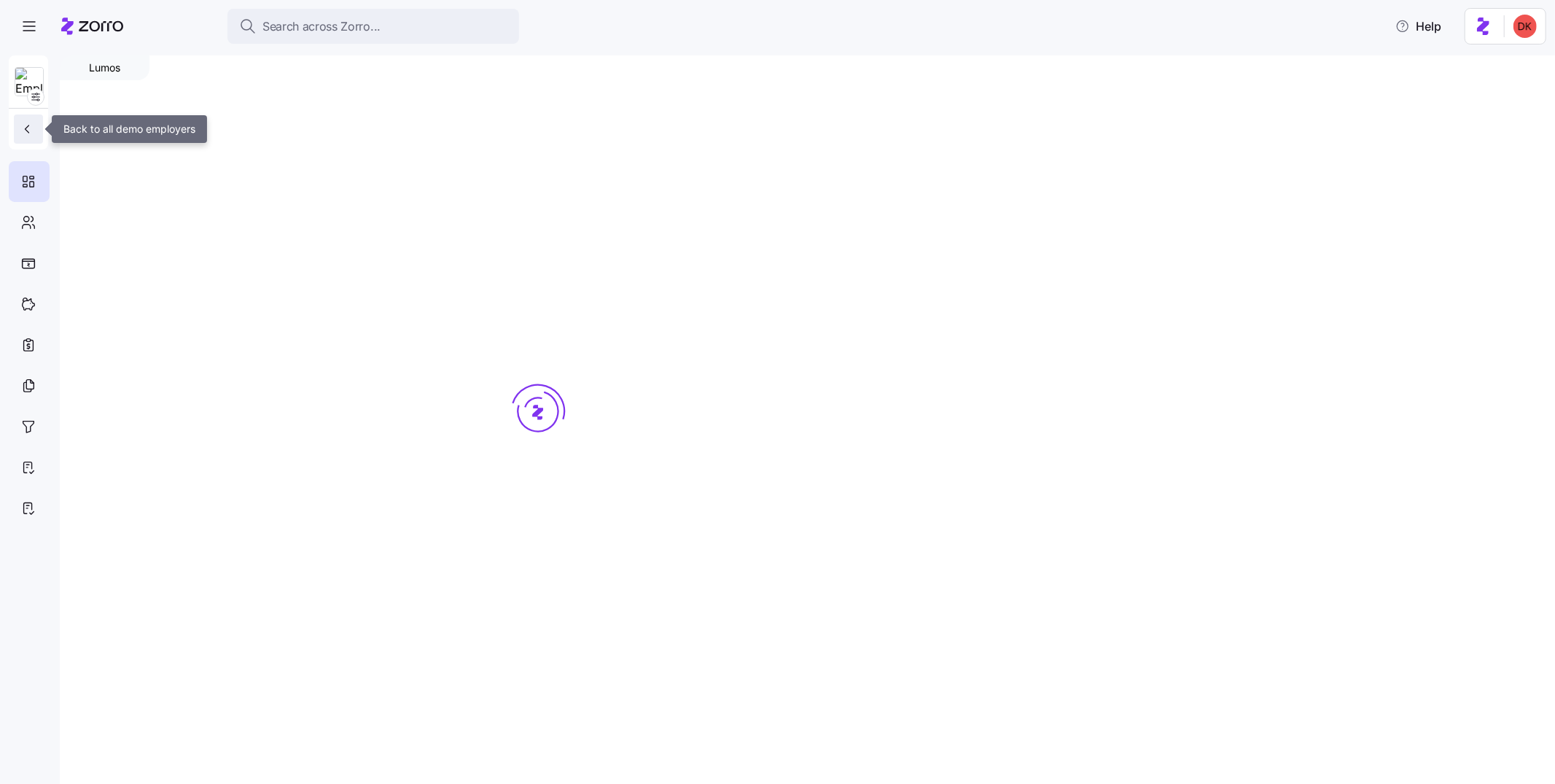
click at [21, 128] on icon "button" at bounding box center [27, 129] width 15 height 15
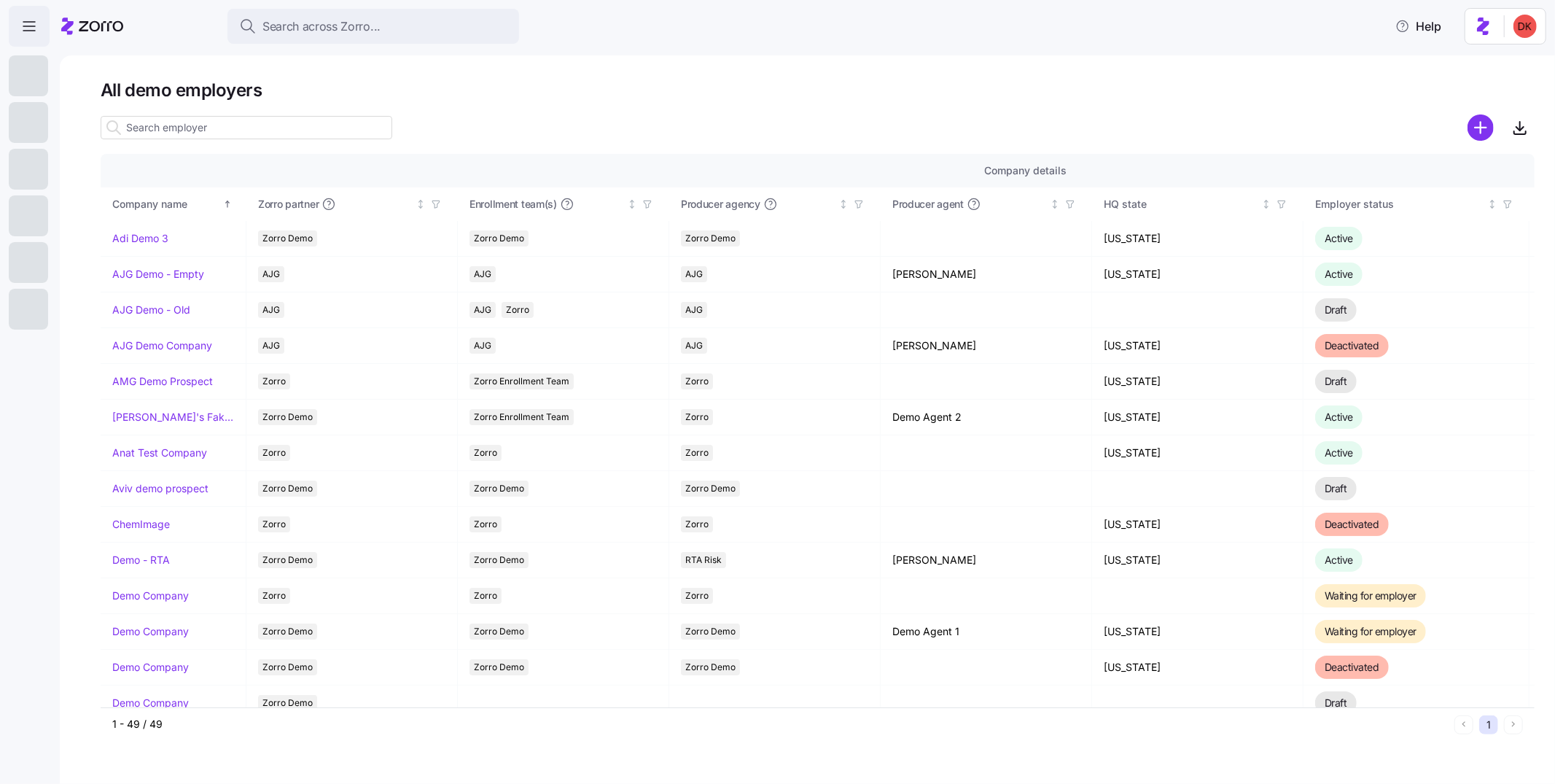
click at [31, 20] on icon "button" at bounding box center [29, 26] width 17 height 17
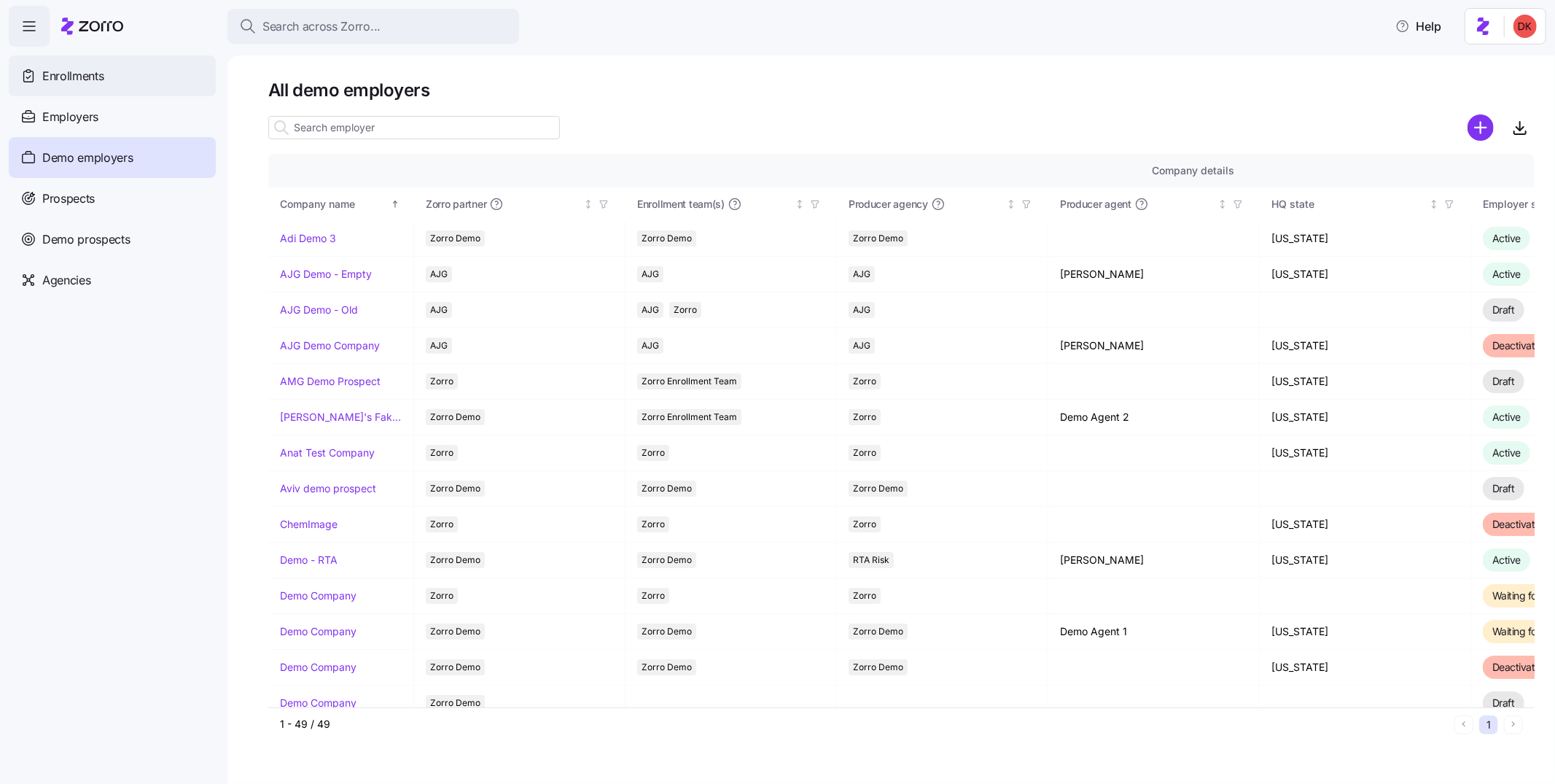
click at [88, 79] on span "Enrollments" at bounding box center [73, 76] width 61 height 18
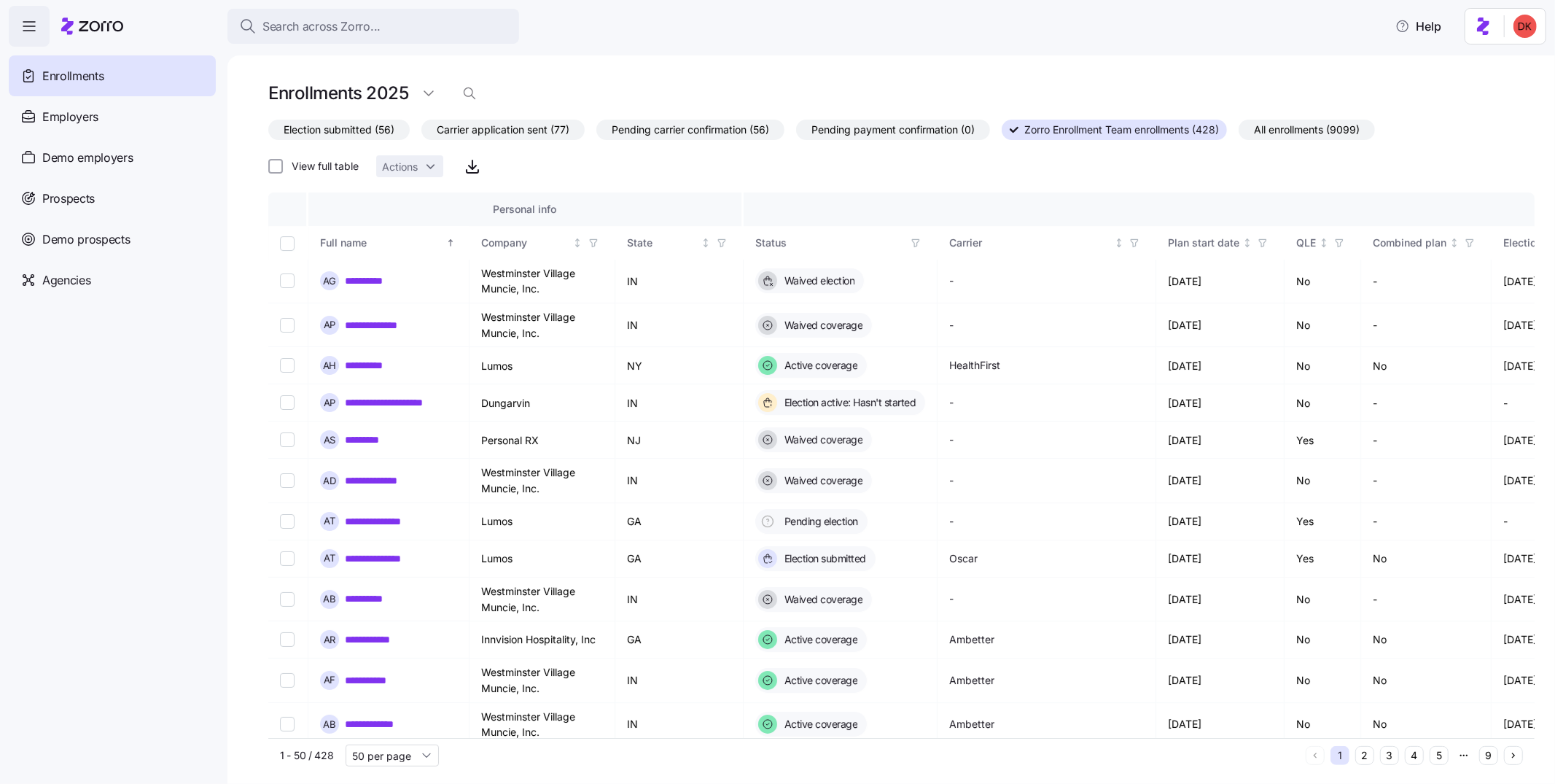
click at [30, 24] on icon "button" at bounding box center [29, 26] width 17 height 17
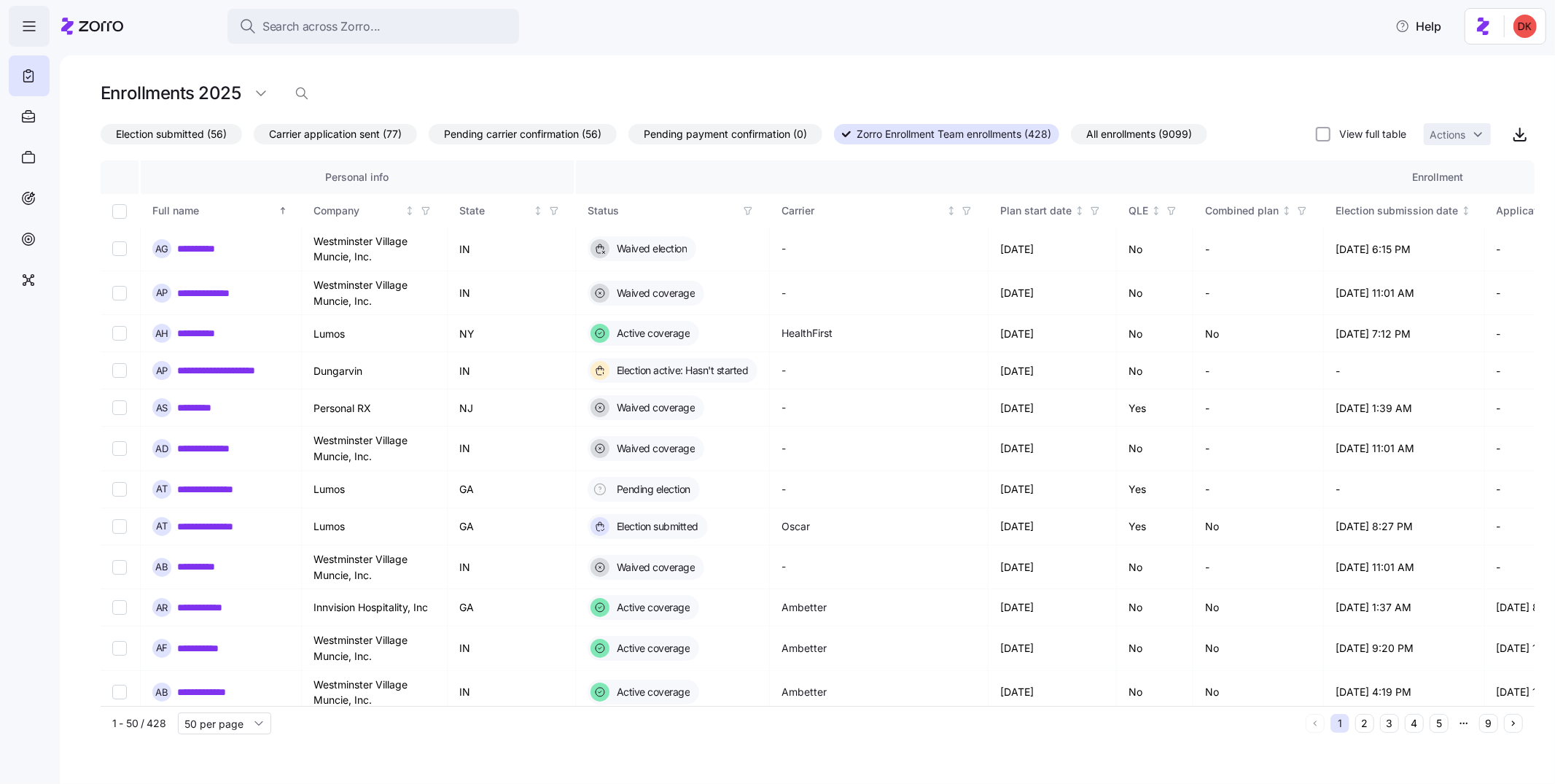
click at [30, 24] on icon "button" at bounding box center [29, 26] width 17 height 17
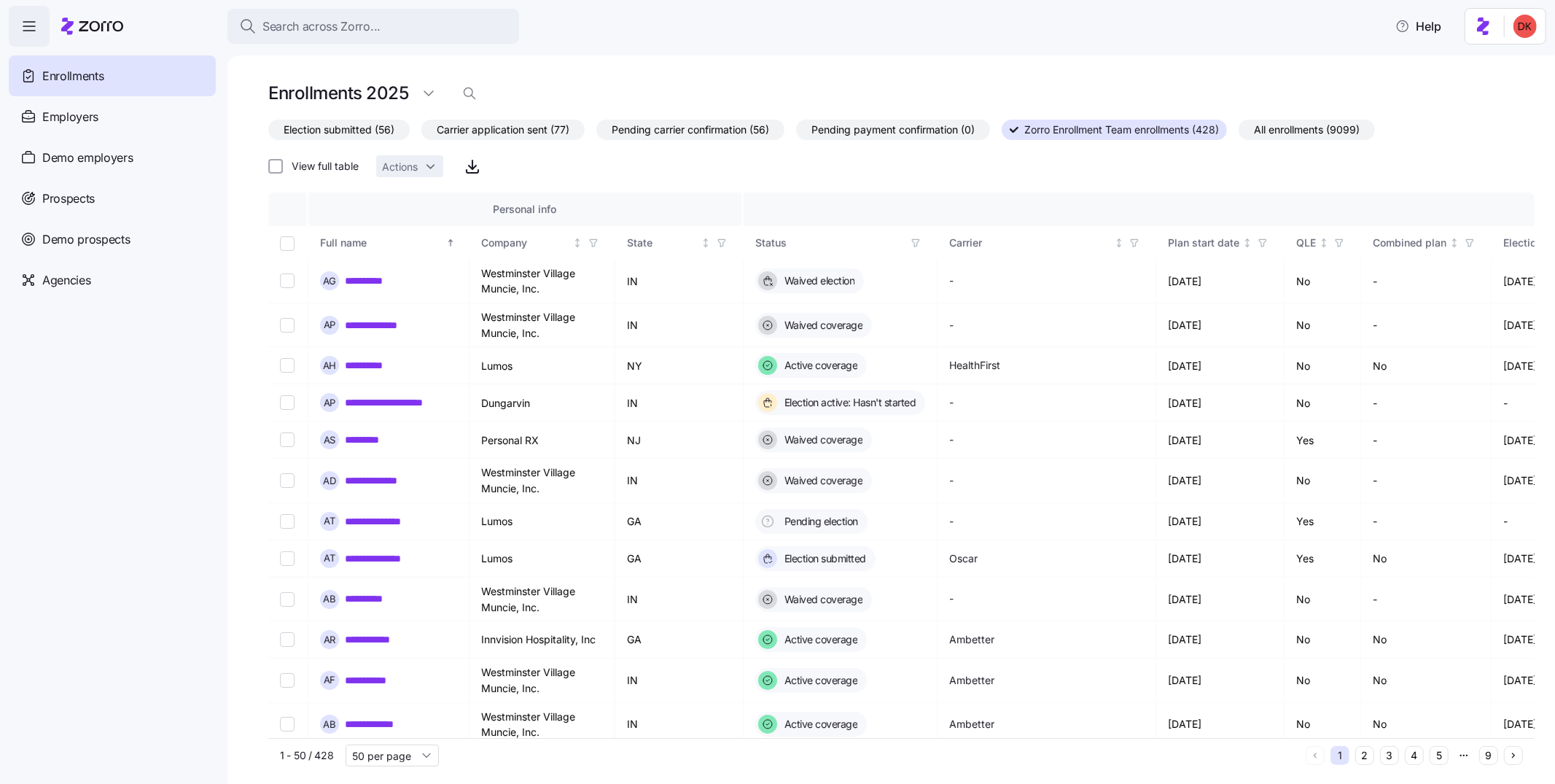
click at [19, 31] on span "button" at bounding box center [29, 26] width 39 height 39
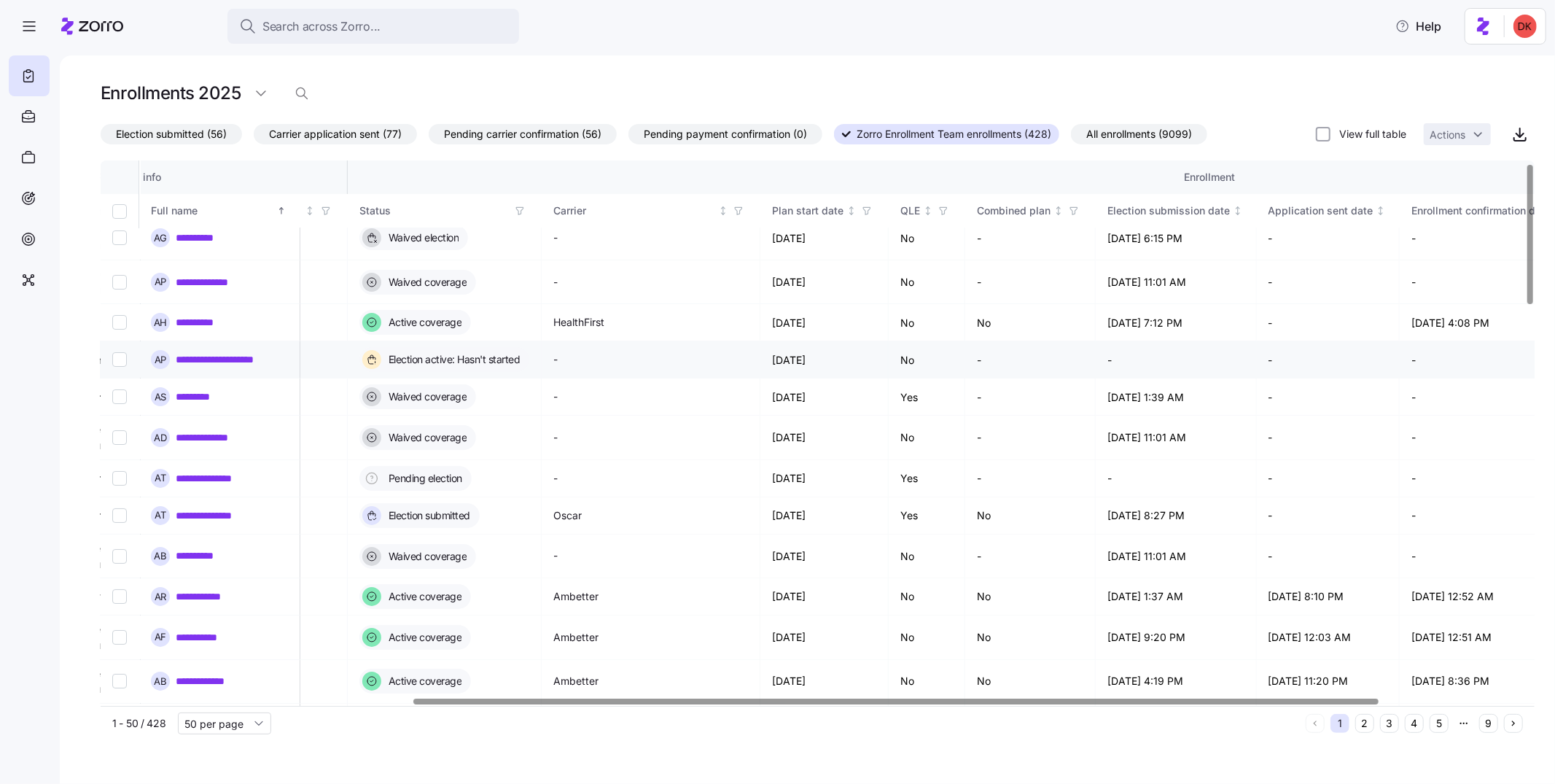
scroll to position [11, 0]
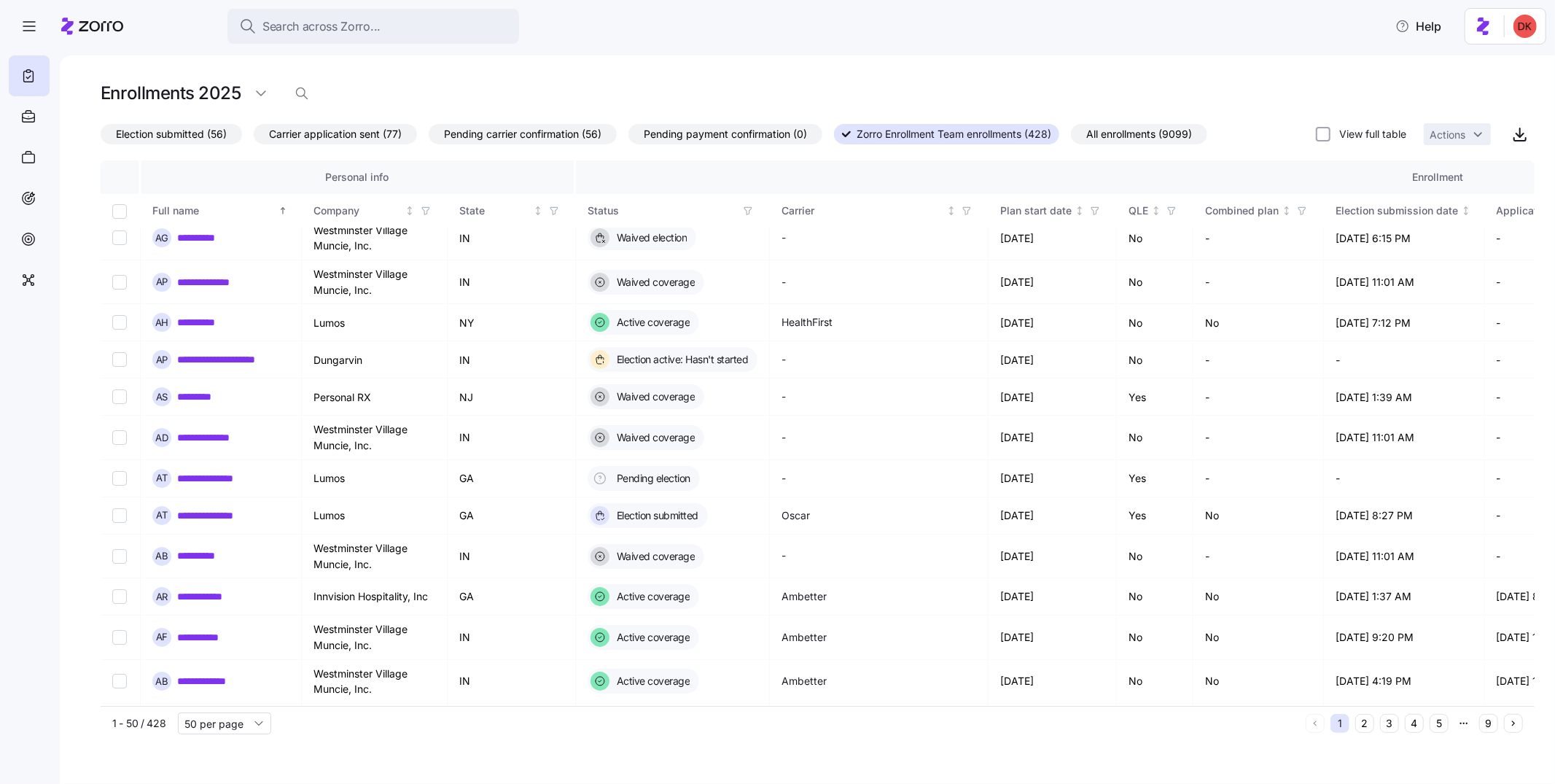
click at [1149, 134] on span "All enrollments (9099)" at bounding box center [1139, 134] width 106 height 19
click at [1071, 138] on input "All enrollments (9099)" at bounding box center [1071, 138] width 0 height 0
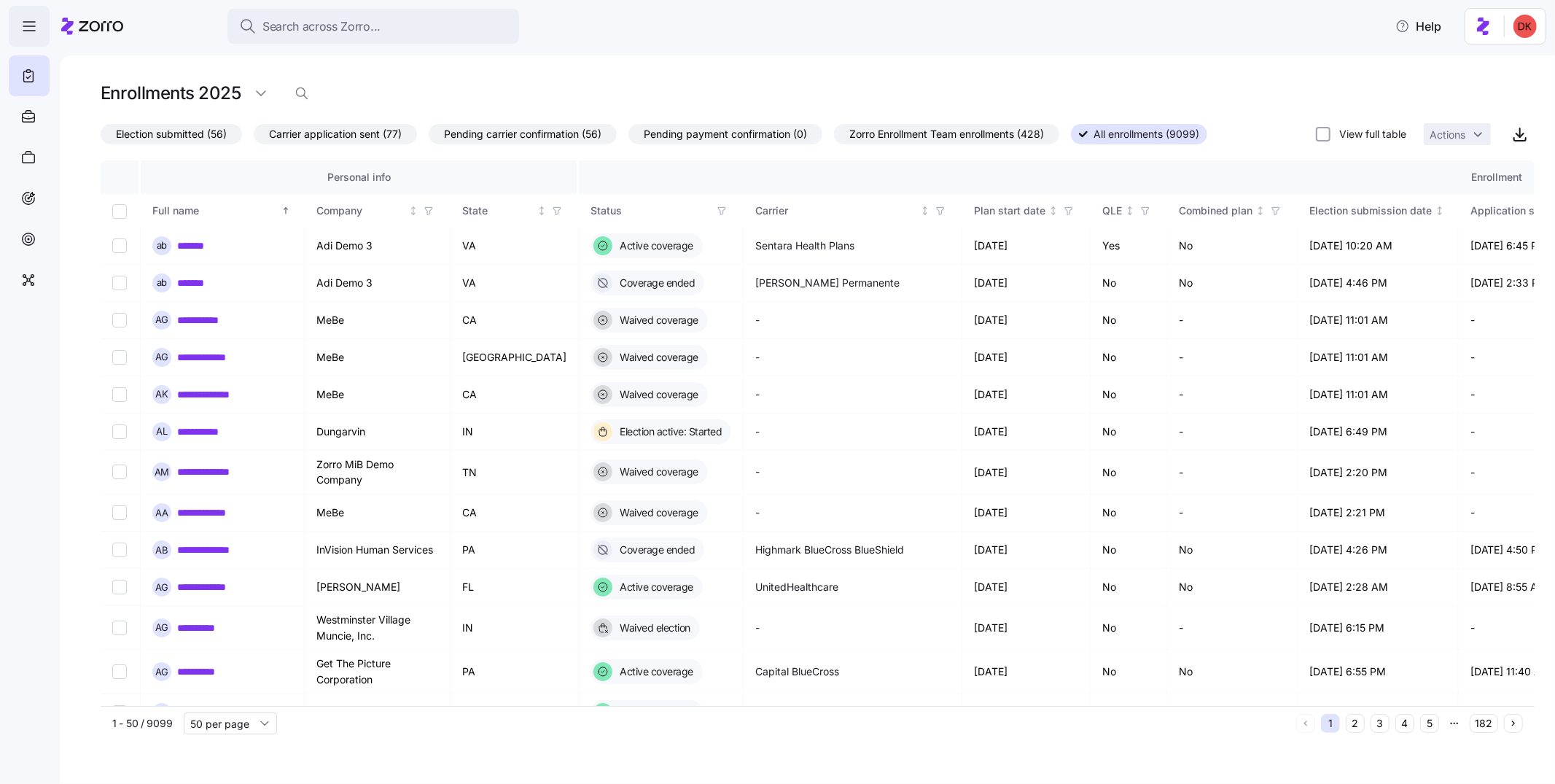
click at [35, 21] on icon "button" at bounding box center [29, 26] width 17 height 17
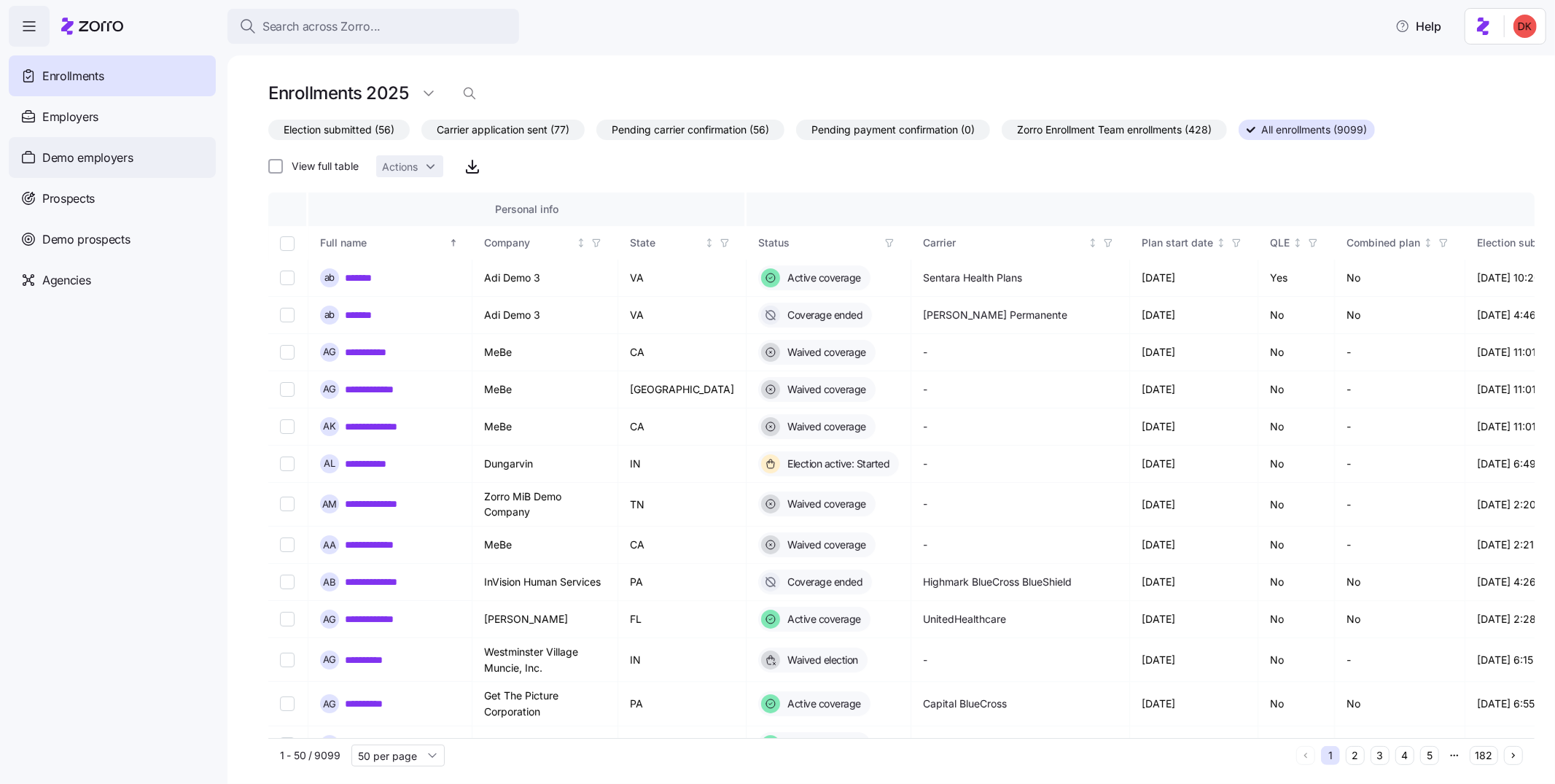
click at [74, 160] on span "Demo employers" at bounding box center [88, 157] width 91 height 18
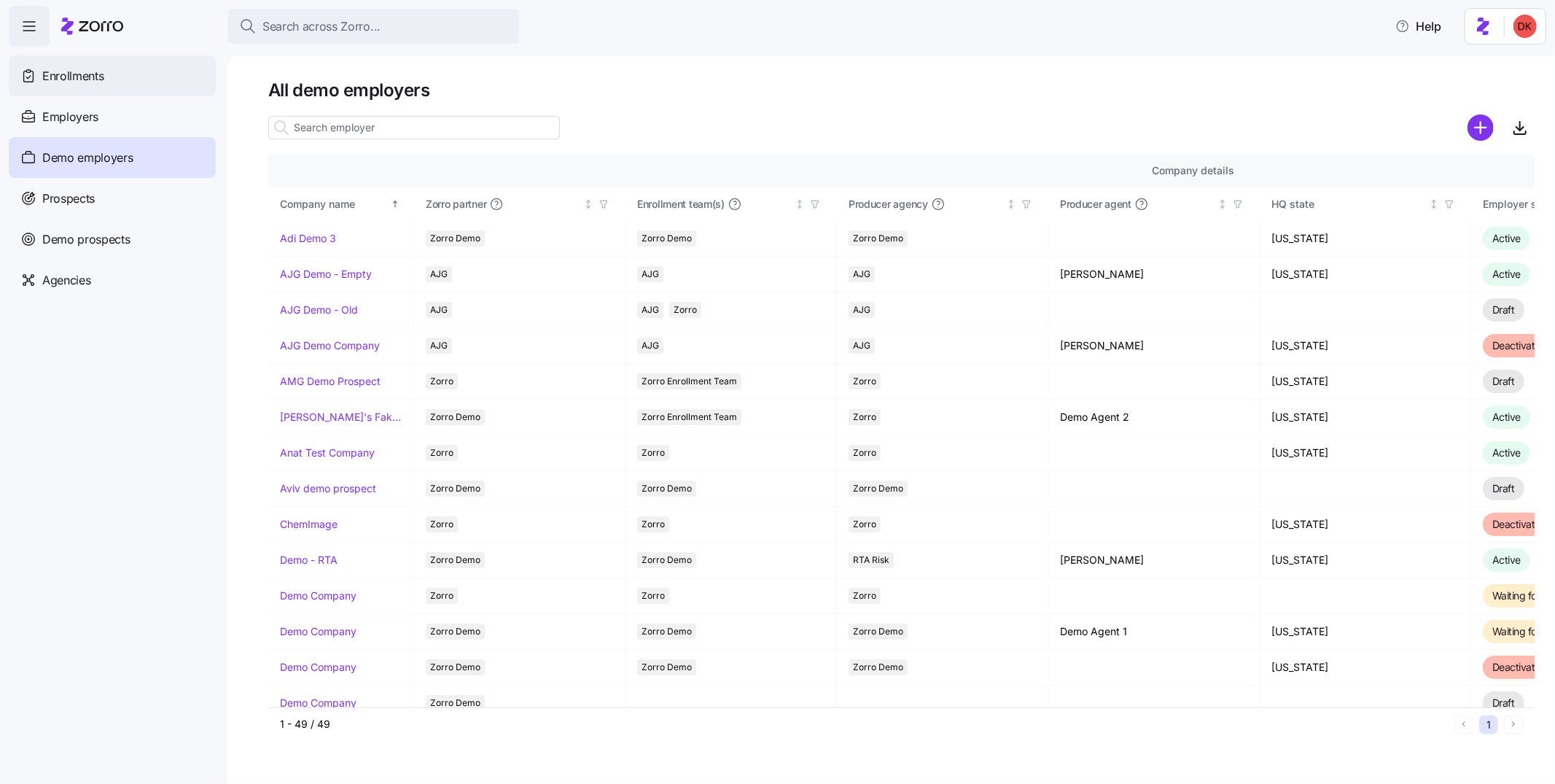
click at [60, 80] on span "Enrollments" at bounding box center [73, 76] width 61 height 18
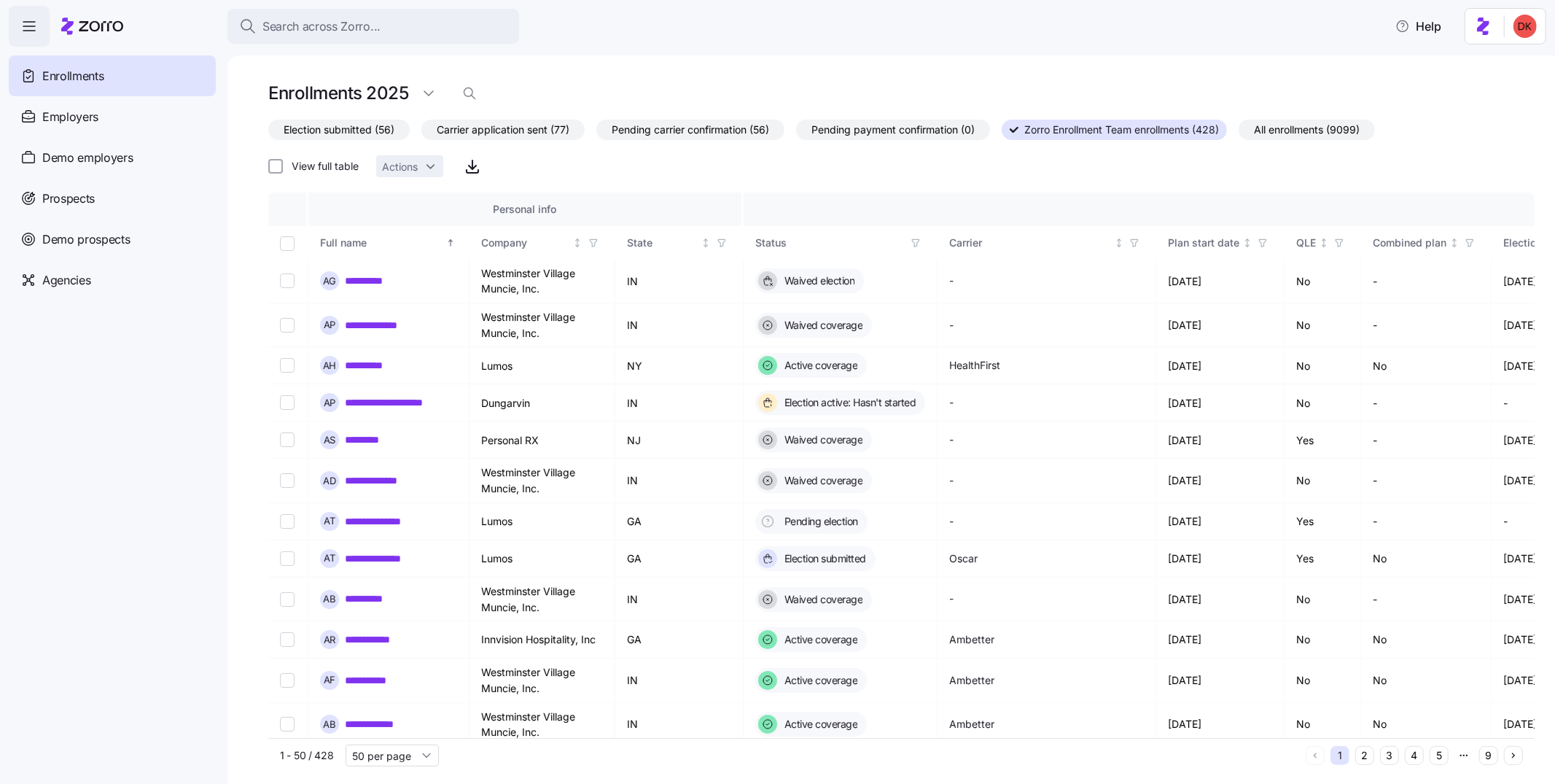
click at [36, 27] on icon "button" at bounding box center [29, 26] width 17 height 17
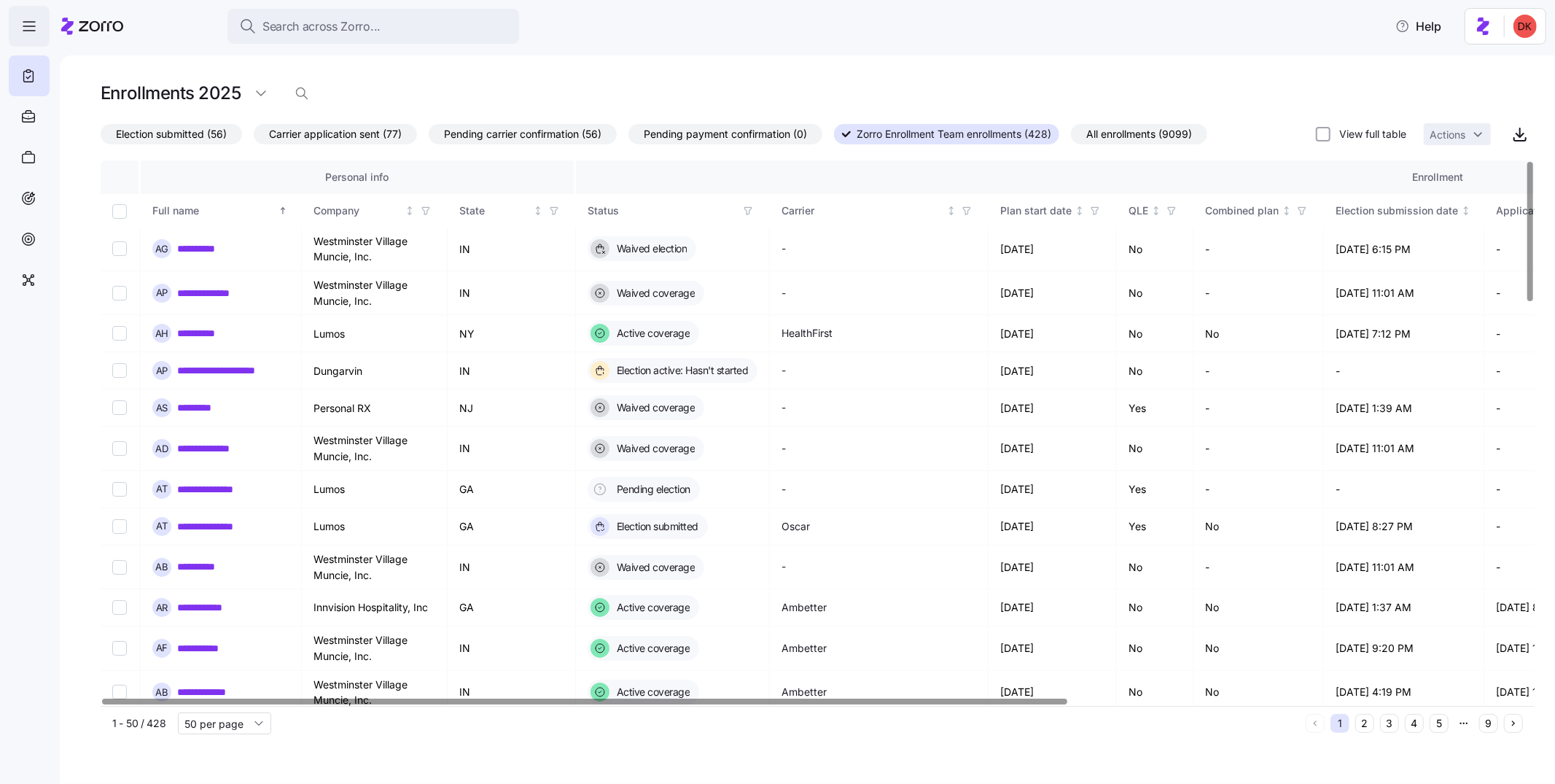
click at [24, 11] on span "button" at bounding box center [29, 26] width 39 height 39
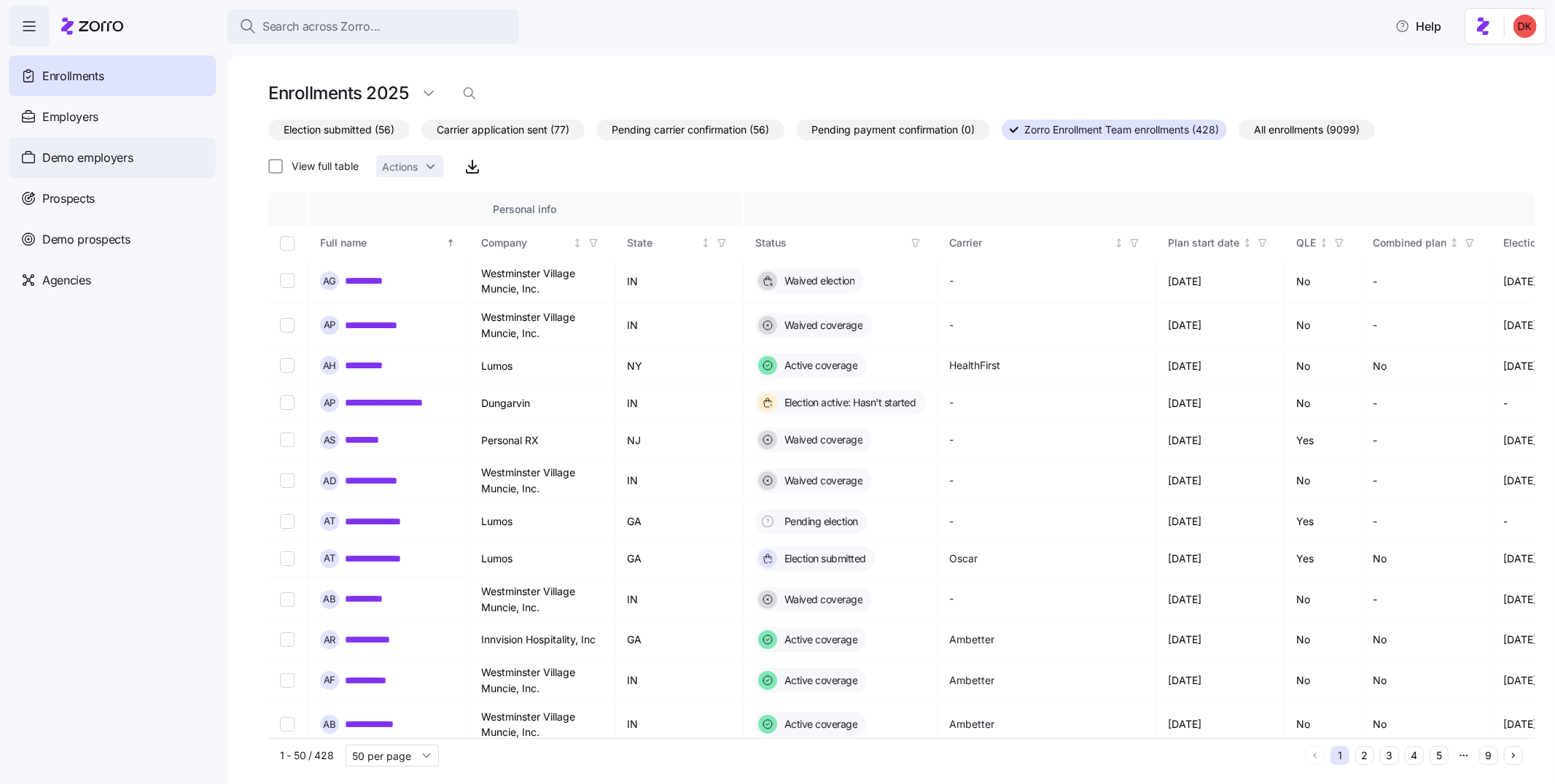
click at [124, 154] on span "Demo employers" at bounding box center [88, 157] width 91 height 18
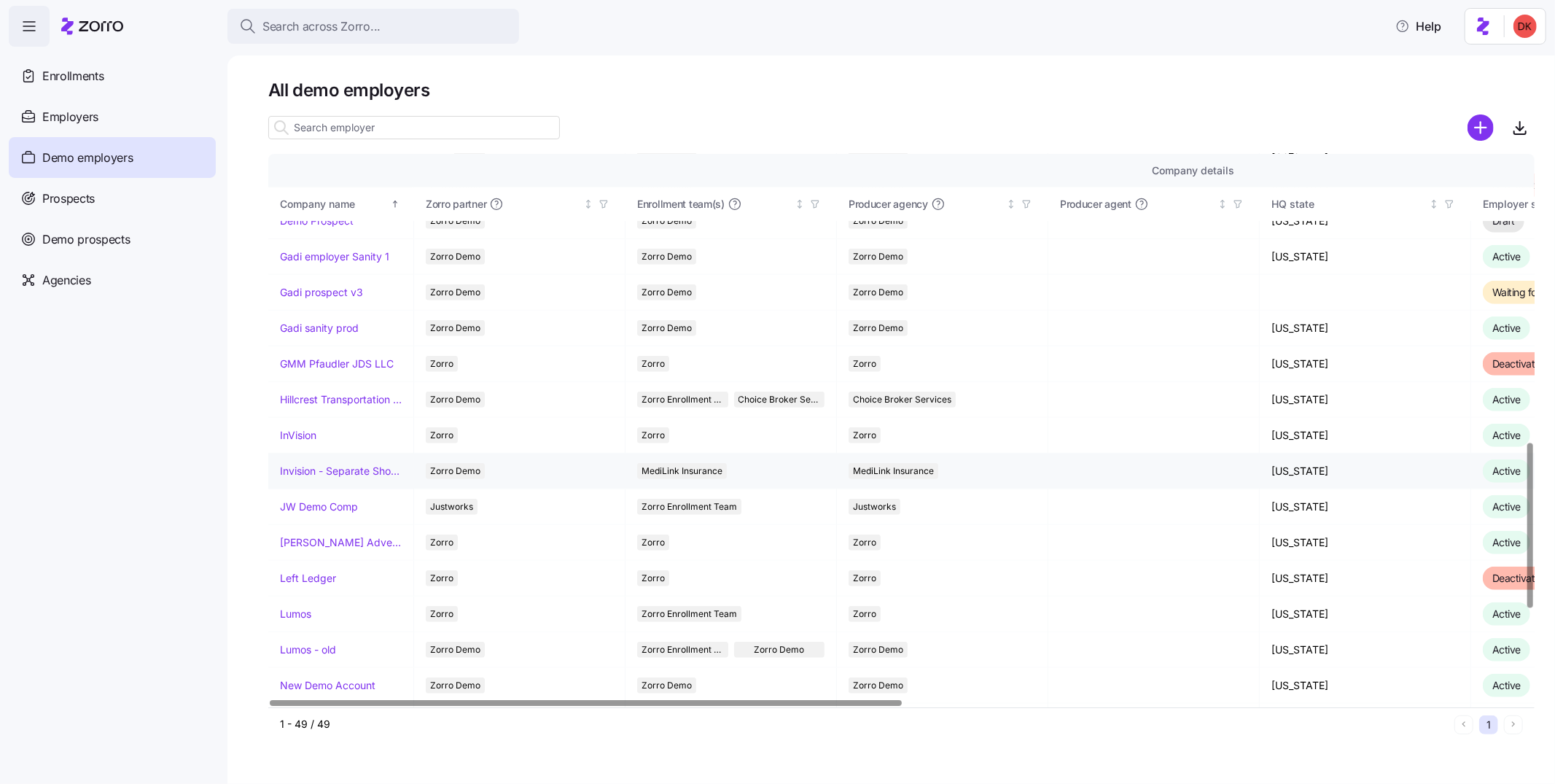
scroll to position [826, 0]
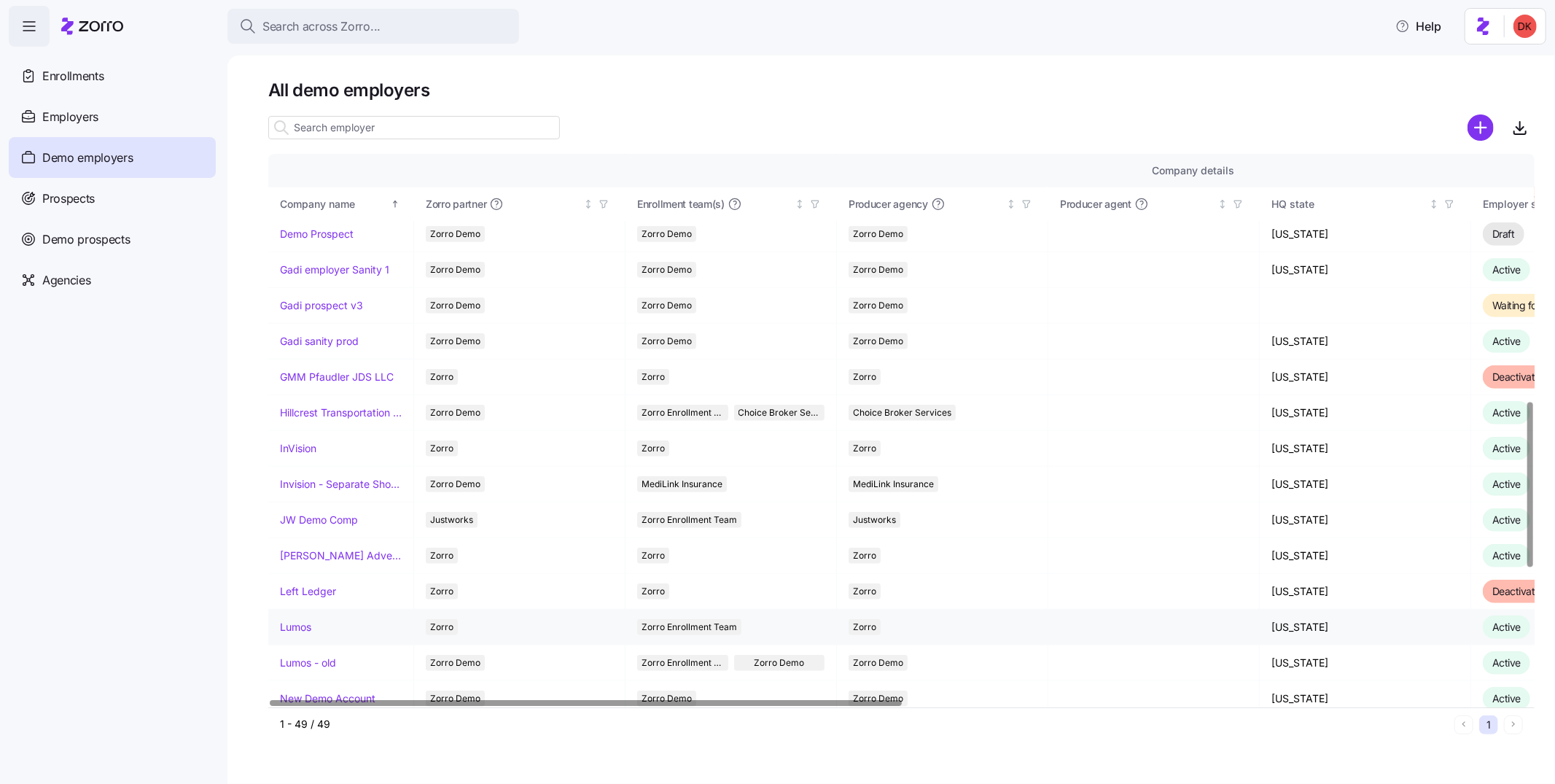
click at [293, 626] on link "Lumos" at bounding box center [296, 627] width 31 height 15
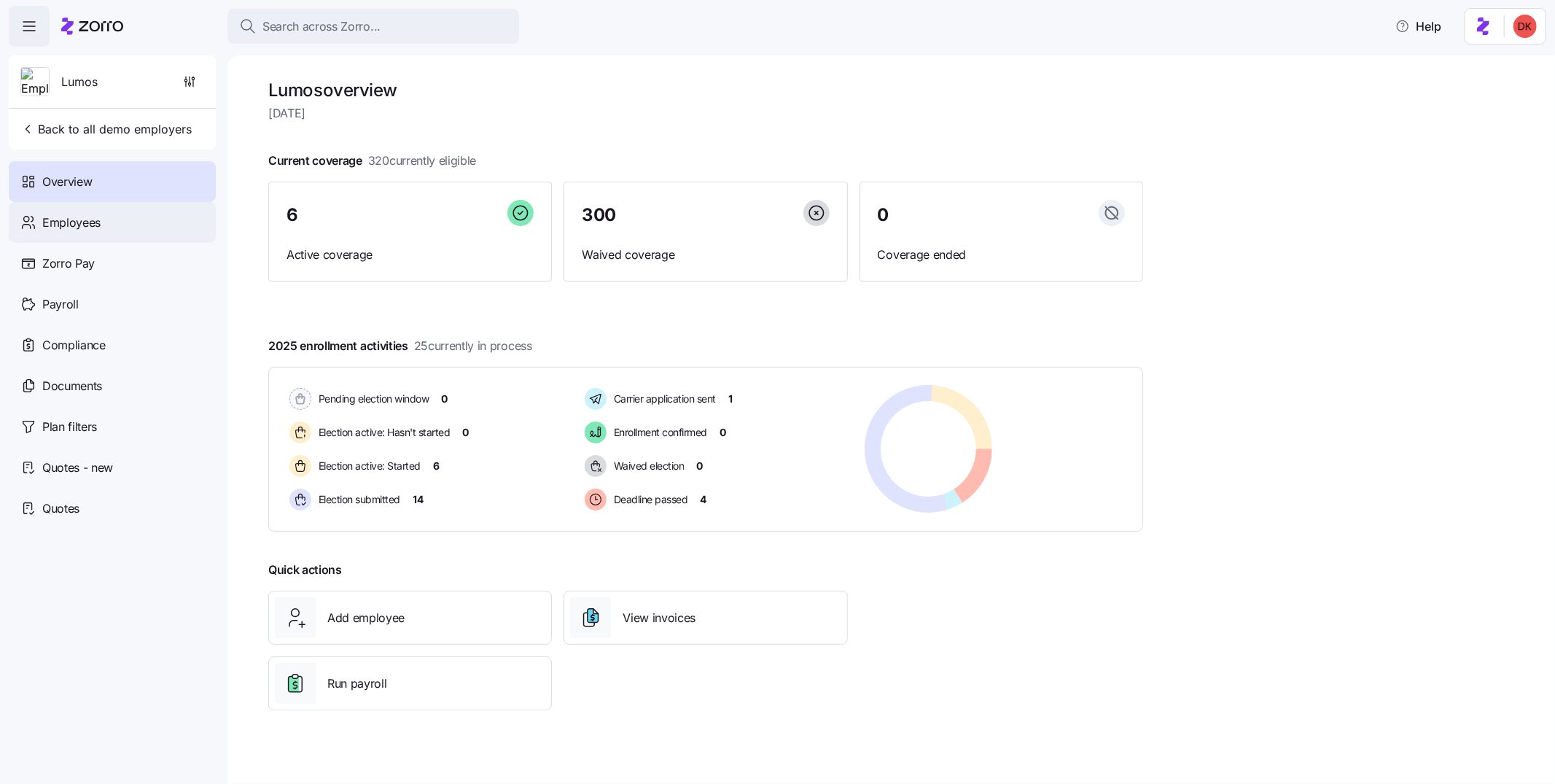
click at [74, 215] on span "Employees" at bounding box center [71, 222] width 59 height 18
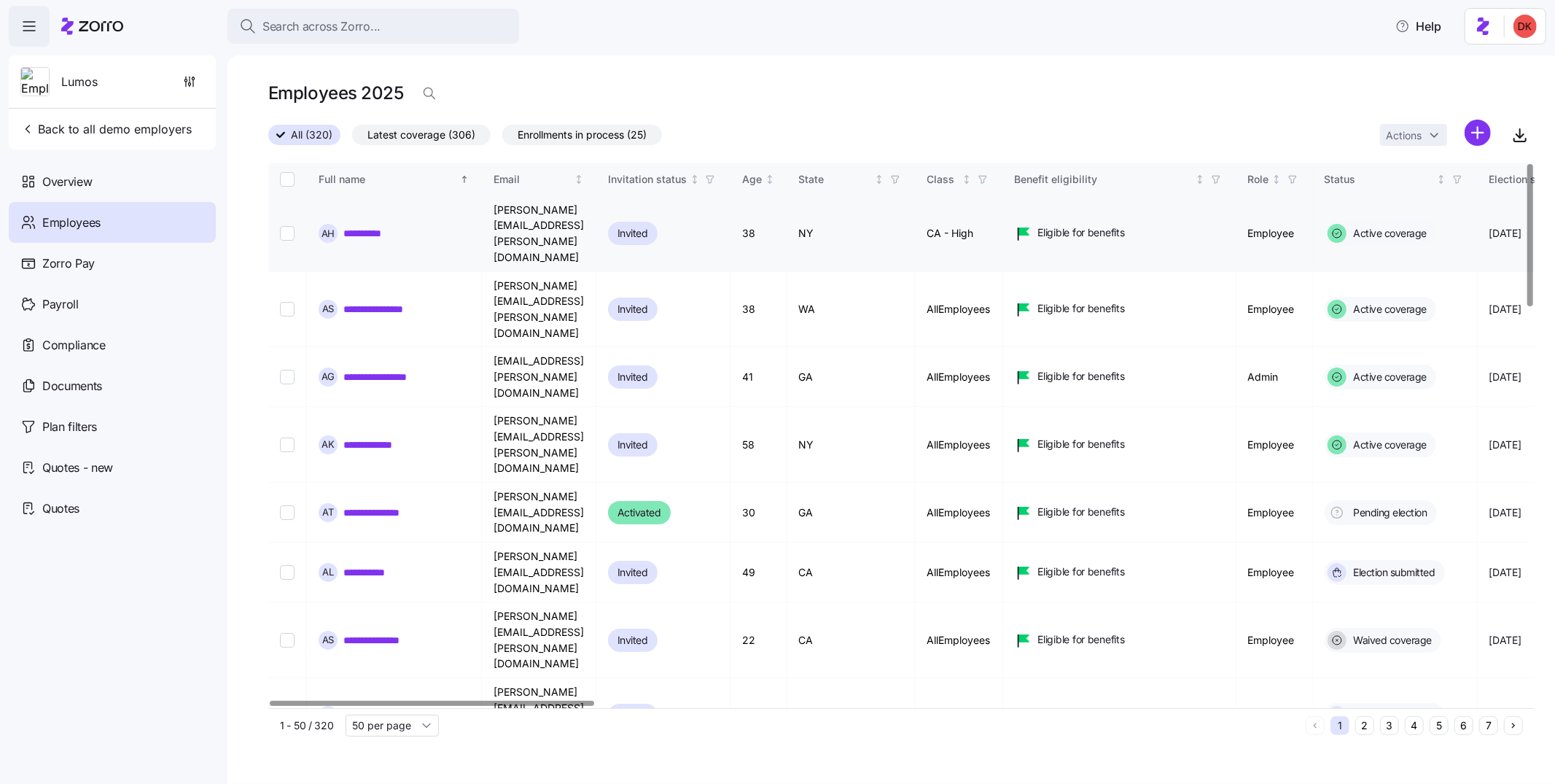
click at [383, 232] on link "**********" at bounding box center [375, 233] width 63 height 15
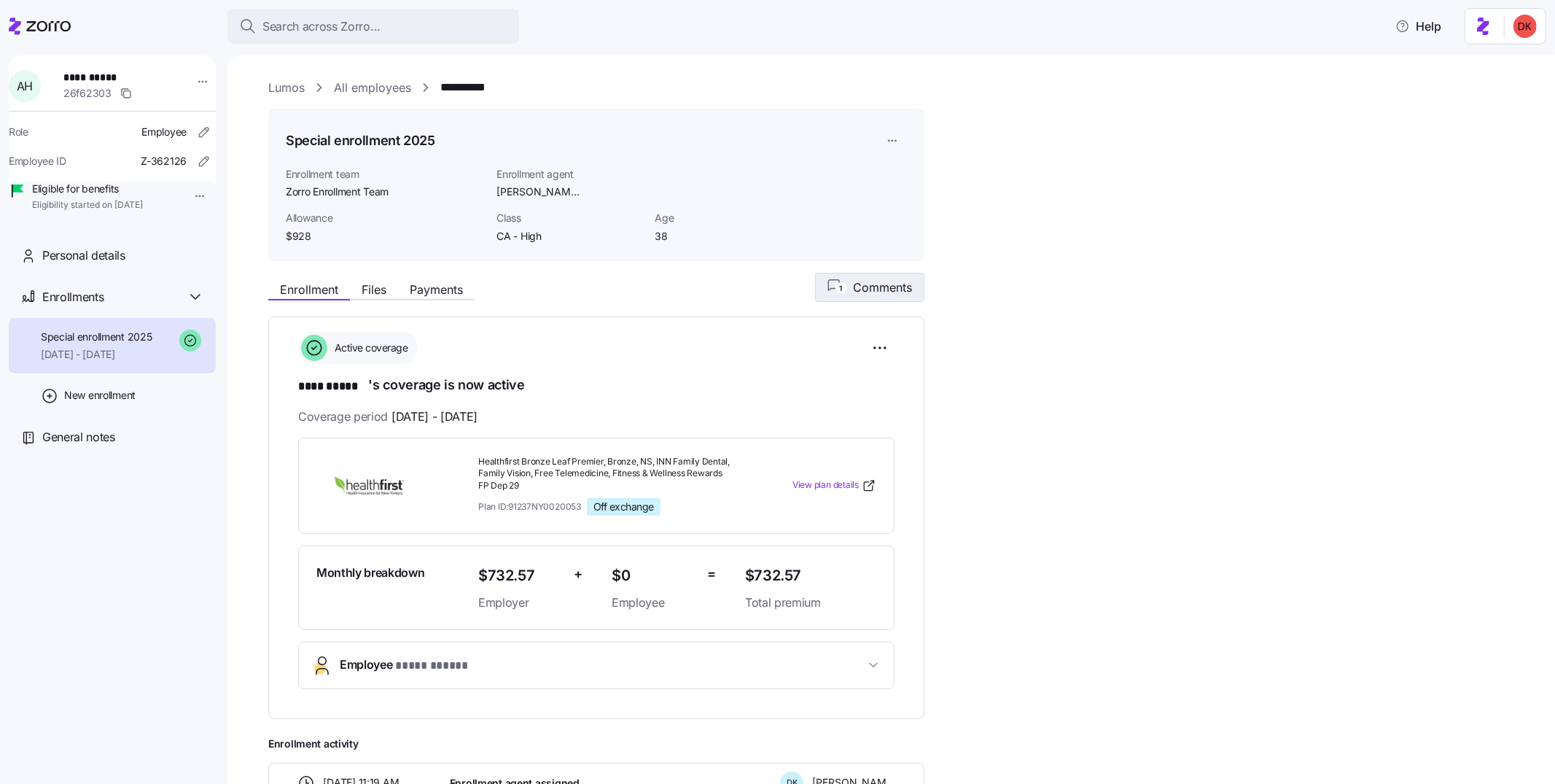
click at [883, 284] on span "Comments" at bounding box center [882, 287] width 59 height 17
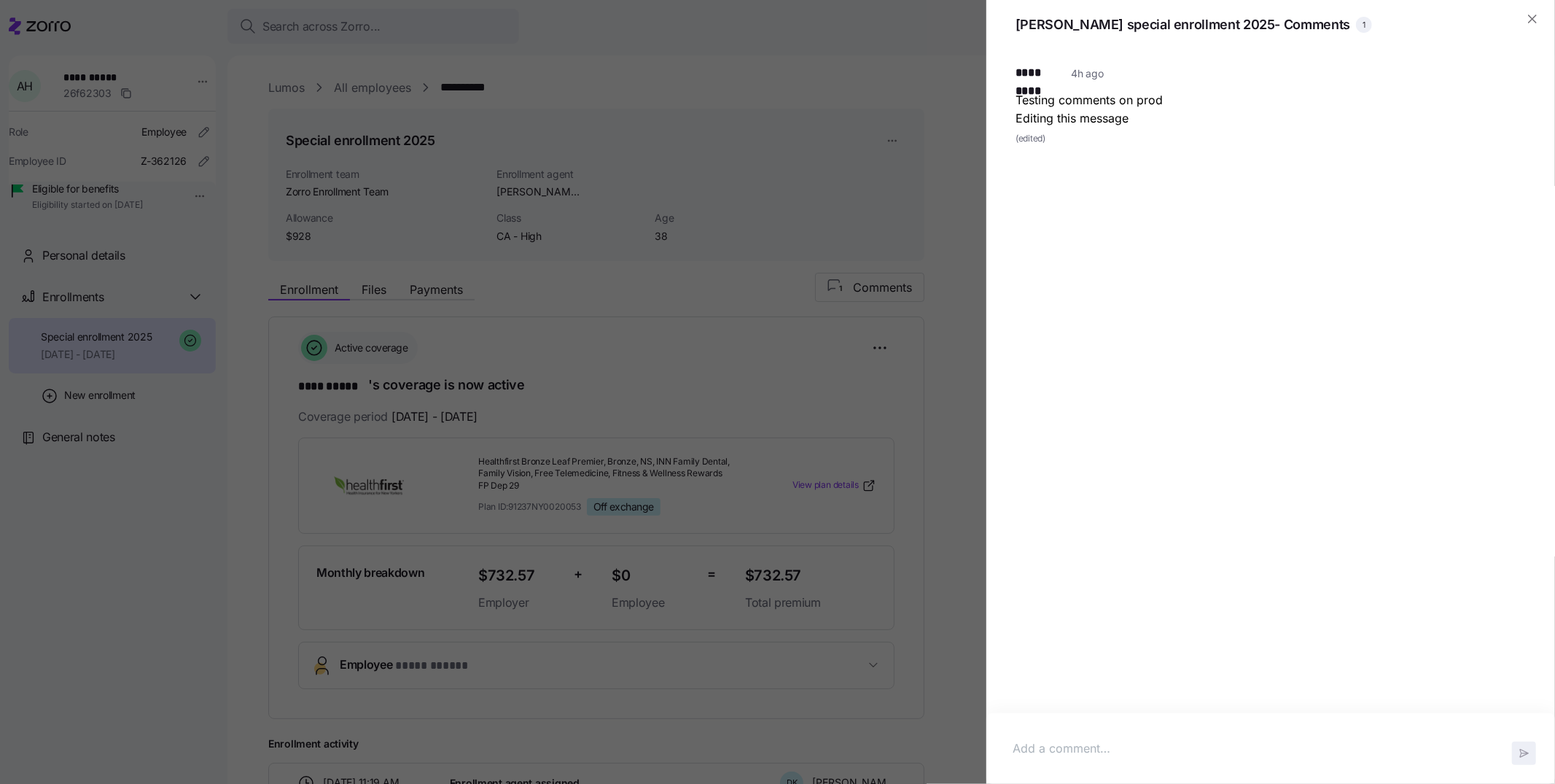
click at [1121, 705] on p at bounding box center [1271, 748] width 517 height 18
drag, startPoint x: 1073, startPoint y: 178, endPoint x: 1110, endPoint y: 178, distance: 37.0
click at [1110, 178] on div "********* 3h ago" at bounding box center [1271, 180] width 510 height 23
click at [1110, 176] on div "********* 3h ago" at bounding box center [1271, 180] width 510 height 23
click at [1399, 19] on icon "button" at bounding box center [1532, 19] width 15 height 15
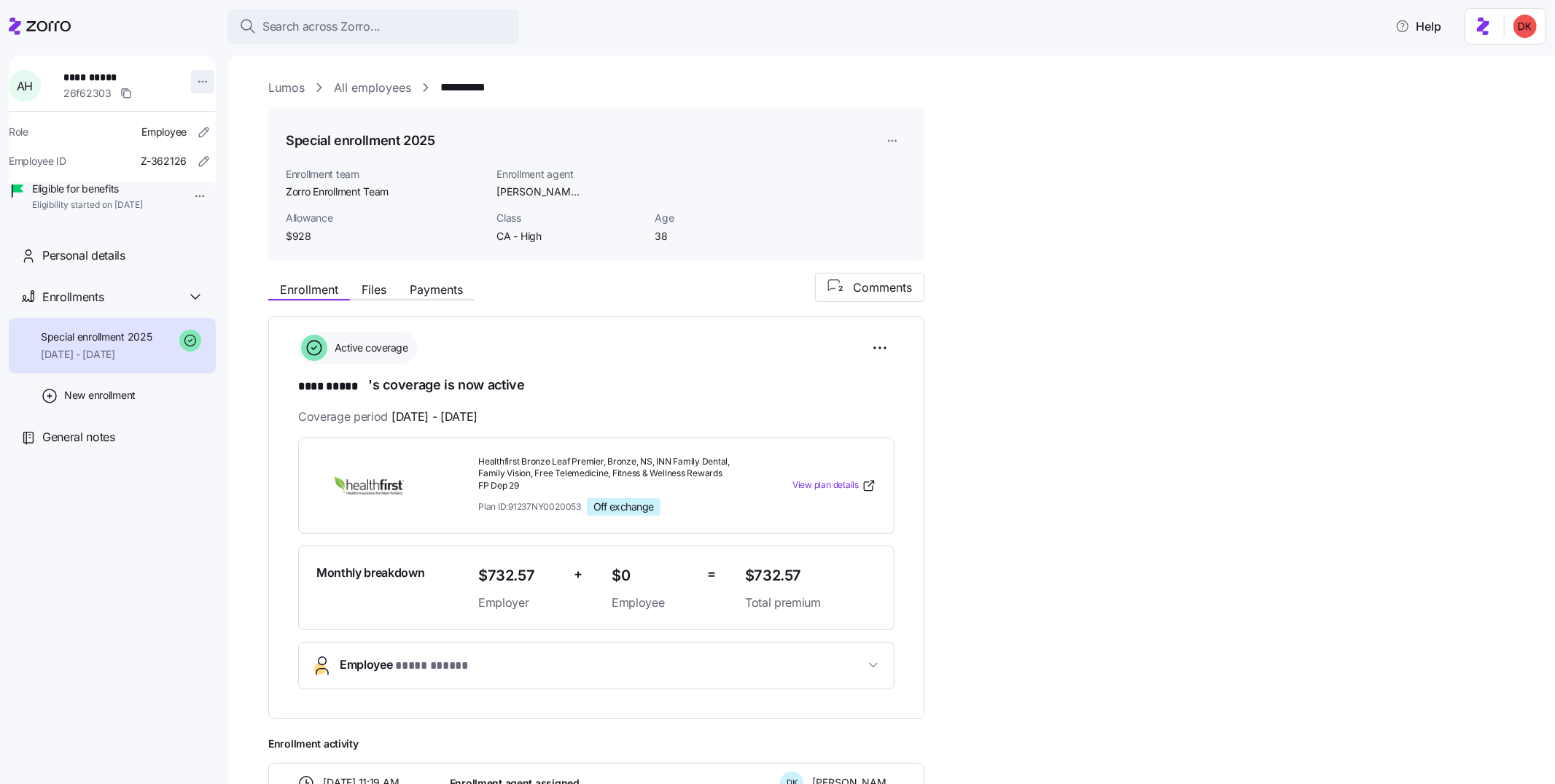
click at [193, 80] on html "**********" at bounding box center [777, 387] width 1555 height 775
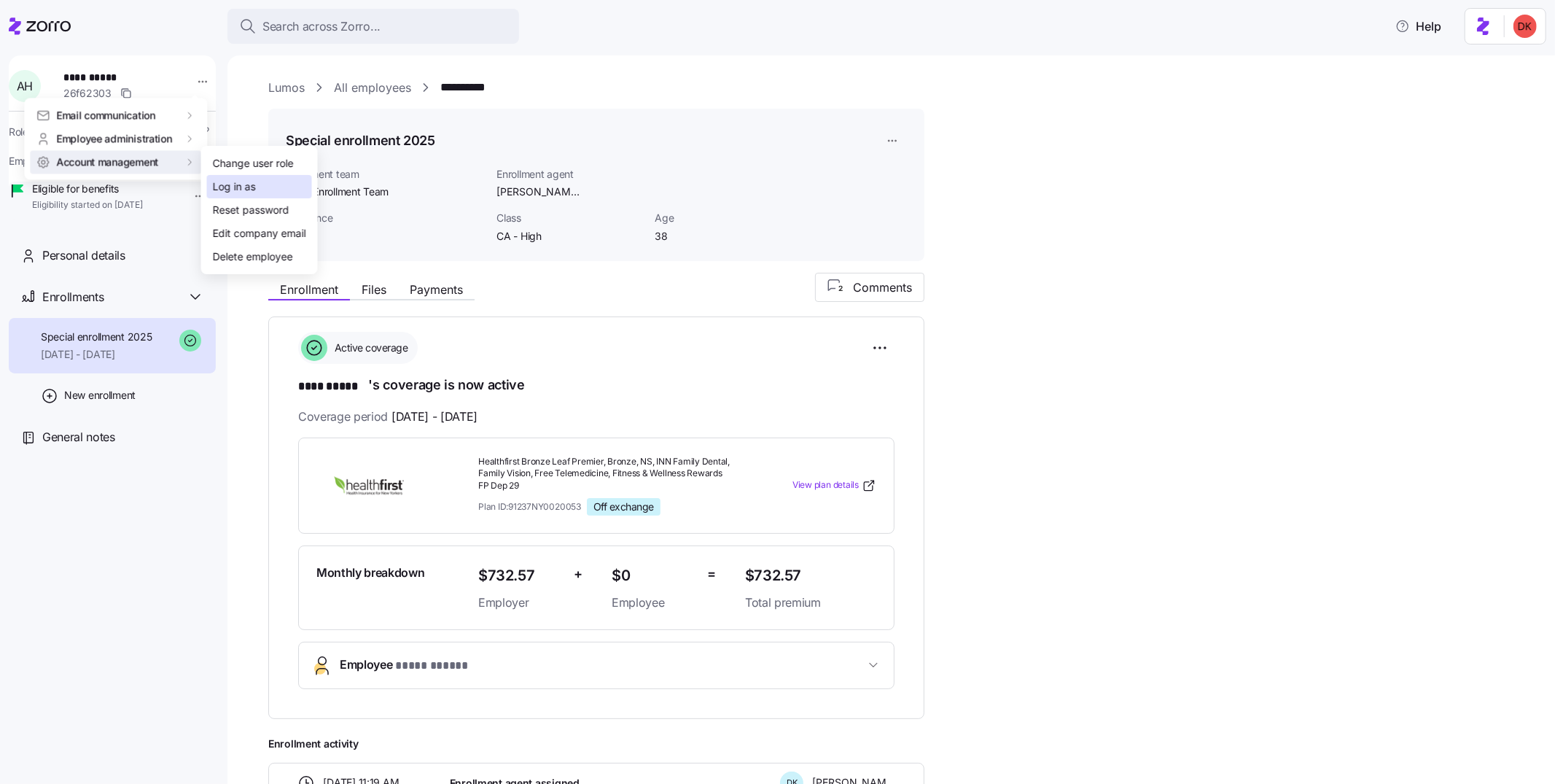
click at [244, 185] on div "Log in as" at bounding box center [234, 186] width 43 height 16
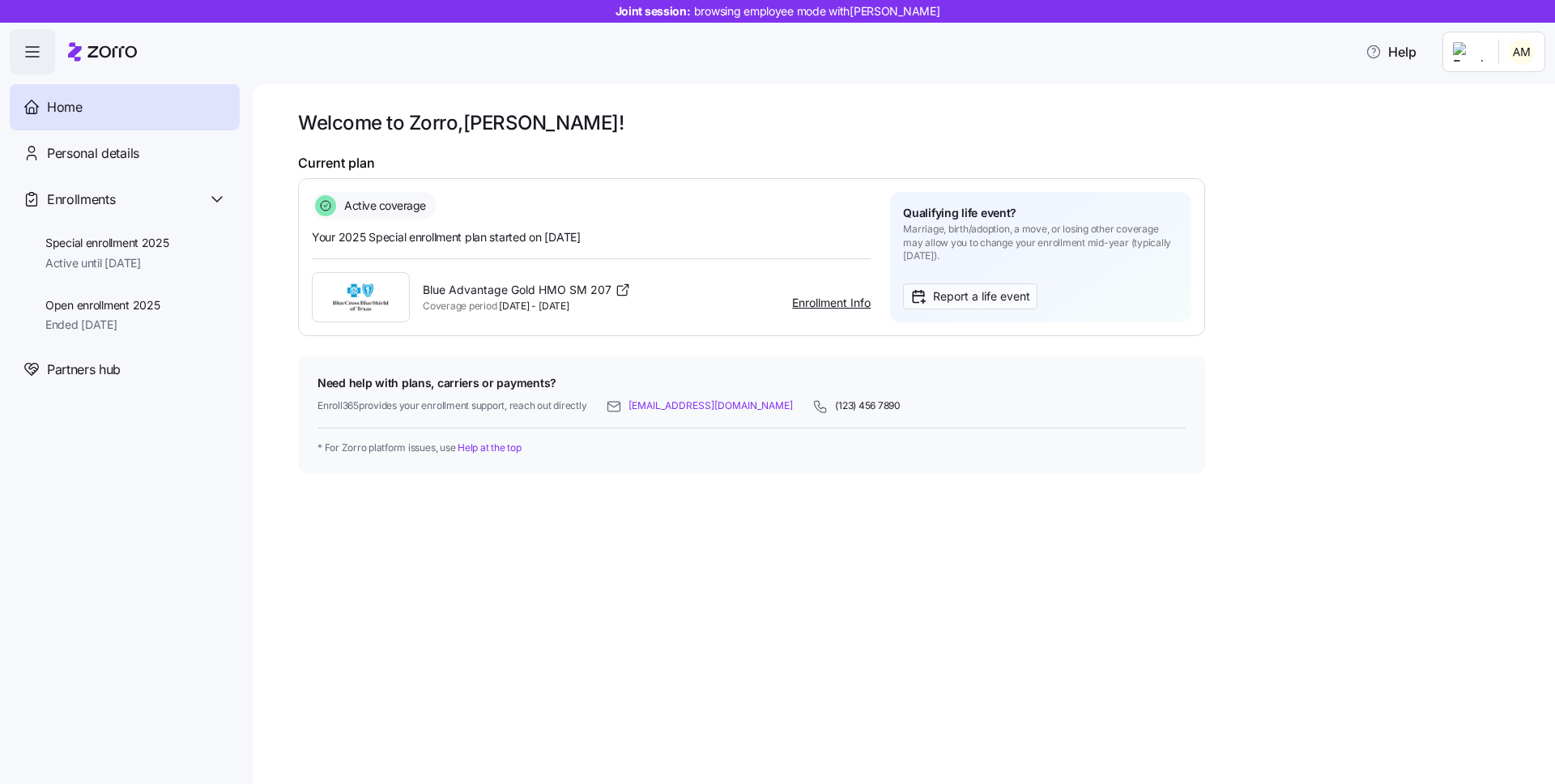
drag, startPoint x: 316, startPoint y: 406, endPoint x: 592, endPoint y: 408, distance: 276.0
click at [592, 408] on div "Enroll365 provides your enrollment support, reach out directly email@something.…" at bounding box center [751, 403] width 868 height 23
click at [589, 516] on div "Welcome to Zorro, Anthony ! Current plan Active coverage Your 2025 Special enro…" at bounding box center [904, 434] width 1302 height 700
drag, startPoint x: 317, startPoint y: 404, endPoint x: 358, endPoint y: 407, distance: 41.1
click at [358, 407] on span "Enroll365 provides your enrollment support, reach out directly" at bounding box center [451, 406] width 269 height 14
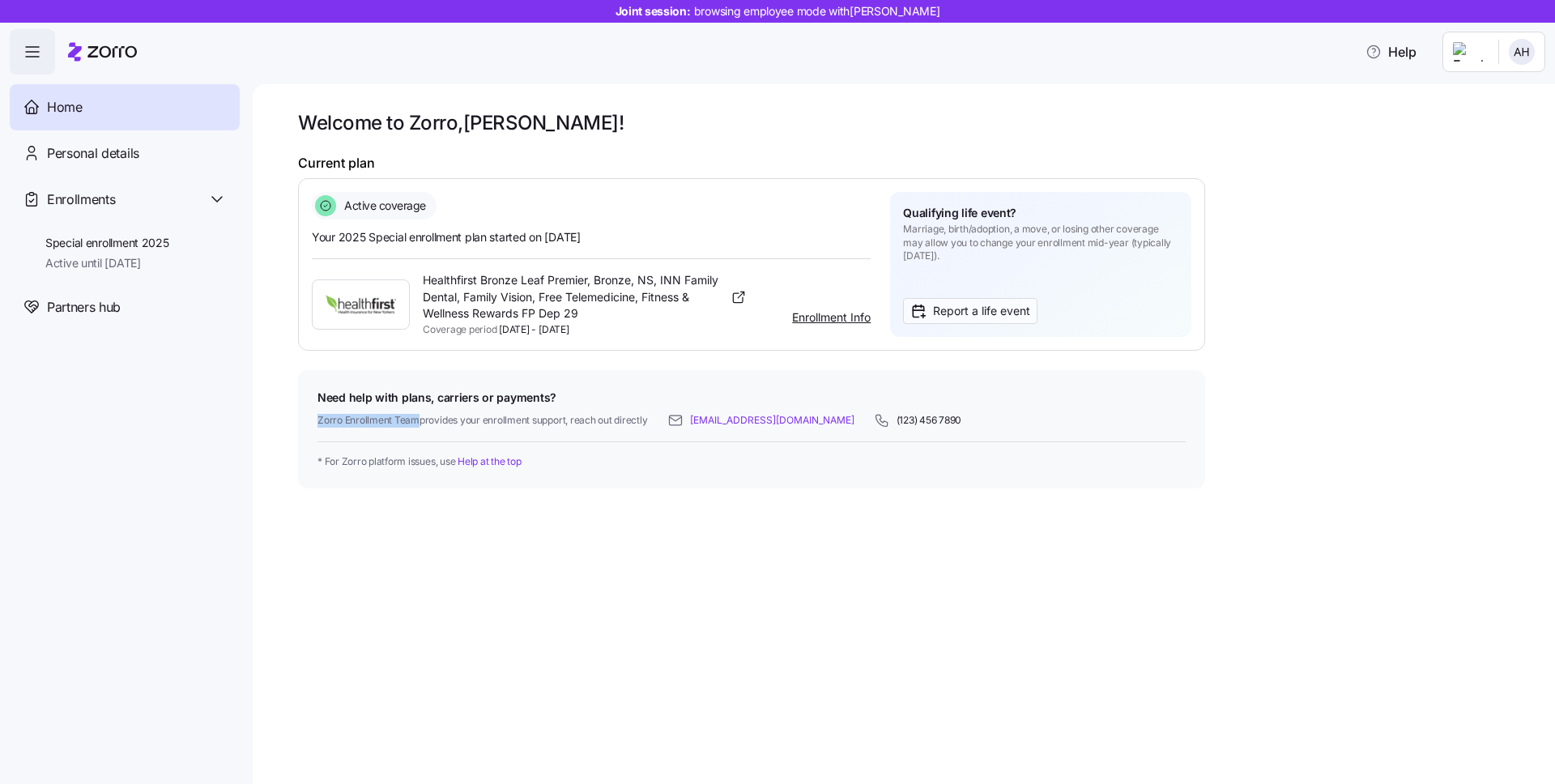
drag, startPoint x: 316, startPoint y: 420, endPoint x: 415, endPoint y: 423, distance: 99.0
click at [415, 423] on span "Zorro Enrollment Team provides your enrollment support, reach out directly" at bounding box center [482, 421] width 330 height 14
drag, startPoint x: 317, startPoint y: 398, endPoint x: 427, endPoint y: 399, distance: 110.0
click at [427, 399] on span "Need help with plans, carriers or payments?" at bounding box center [751, 397] width 868 height 17
click at [391, 414] on span "Zorro Enrollment Team provides your enrollment support, reach out directly" at bounding box center [482, 421] width 330 height 14
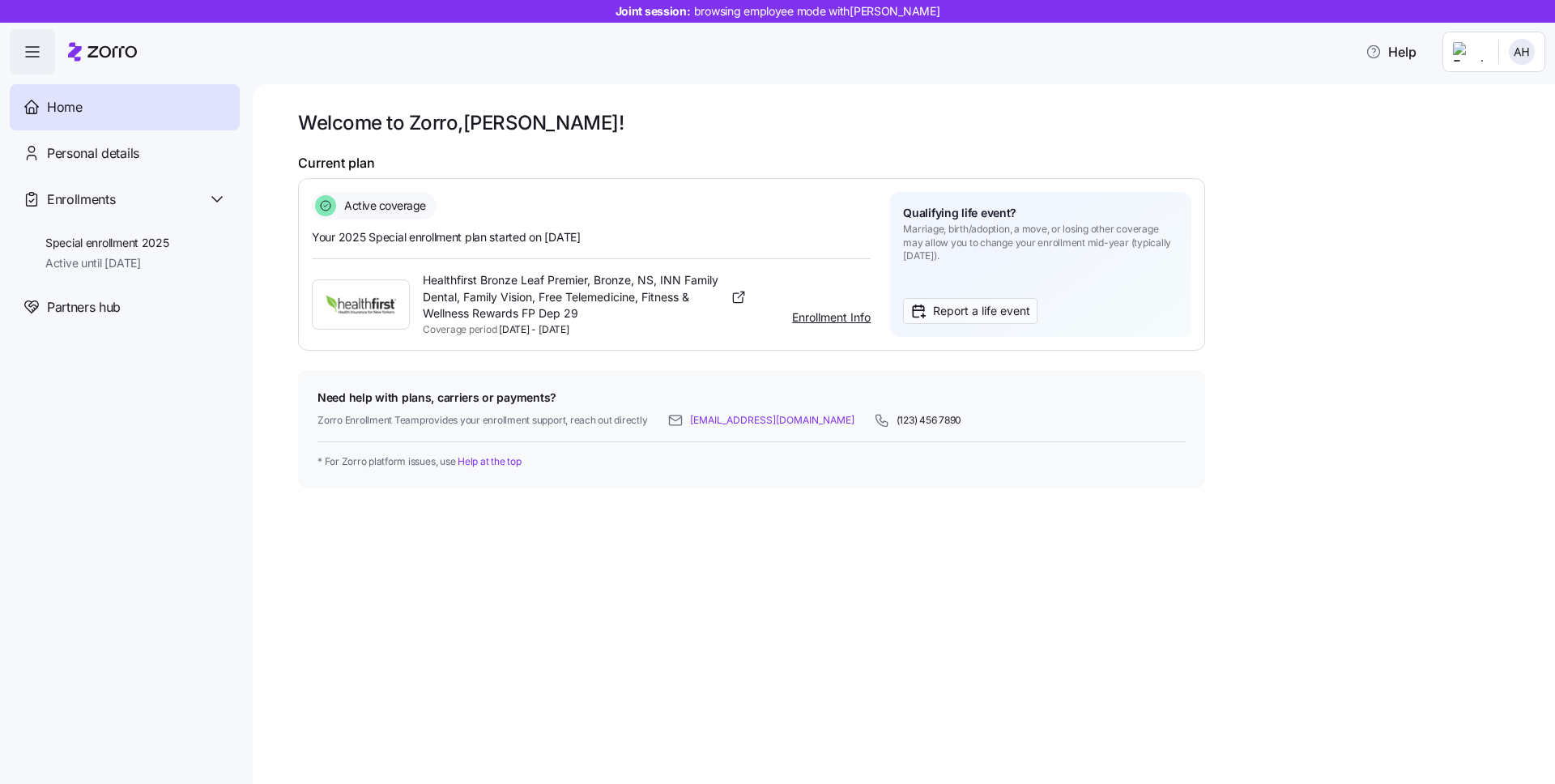
click at [322, 421] on span "Zorro Enrollment Team provides your enrollment support, reach out directly" at bounding box center [482, 421] width 330 height 14
drag, startPoint x: 319, startPoint y: 420, endPoint x: 419, endPoint y: 420, distance: 100.0
click at [419, 420] on span "Zorro Enrollment Team provides your enrollment support, reach out directly" at bounding box center [482, 421] width 330 height 14
click at [704, 543] on div "Welcome to [PERSON_NAME], [PERSON_NAME] ! Current plan Active coverage Your 202…" at bounding box center [904, 434] width 1302 height 700
click at [123, 248] on span "Special enrollment 2025" at bounding box center [107, 243] width 124 height 17
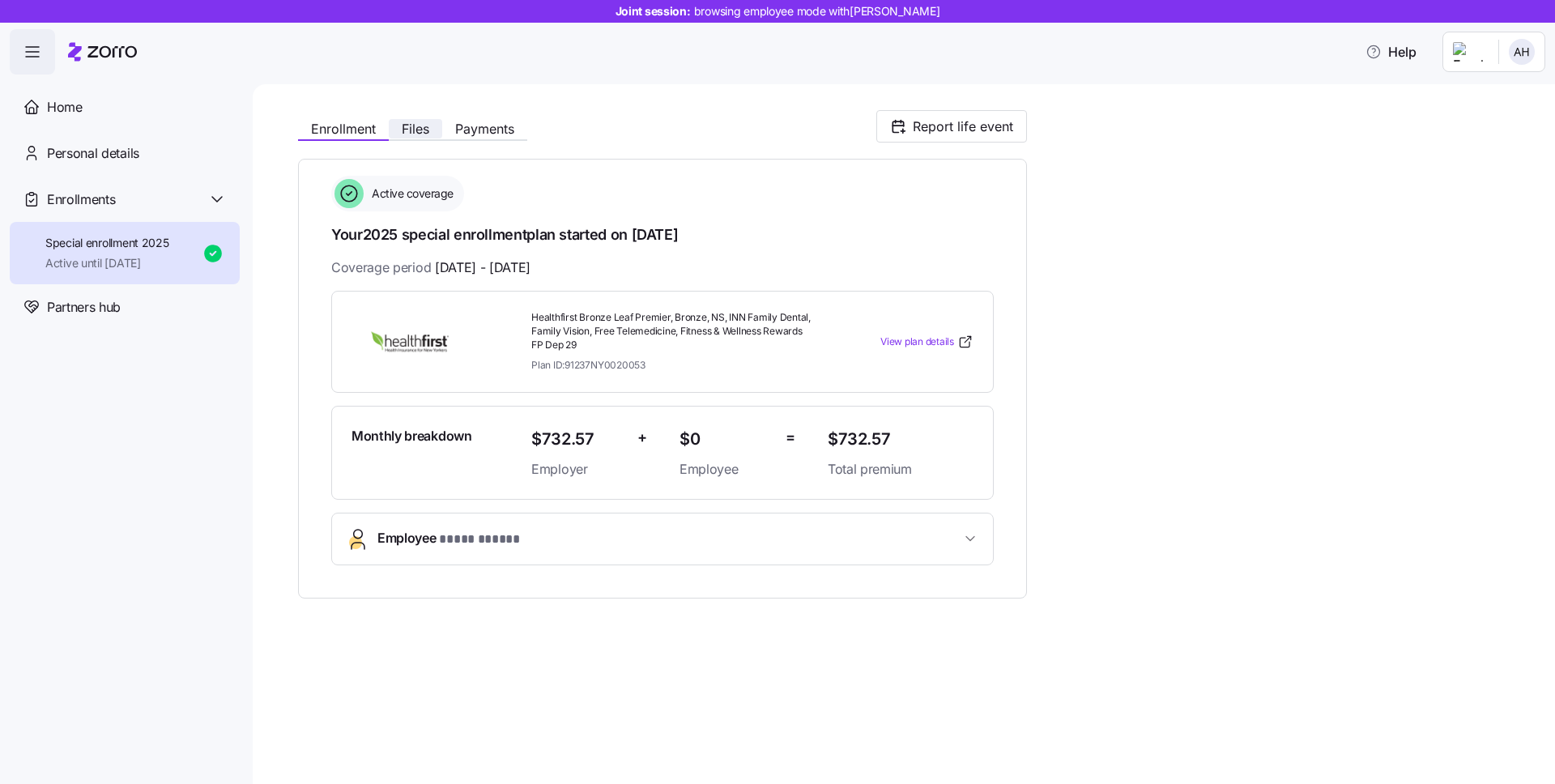
click at [419, 130] on span "Files" at bounding box center [415, 129] width 28 height 13
